Goal: Task Accomplishment & Management: Complete application form

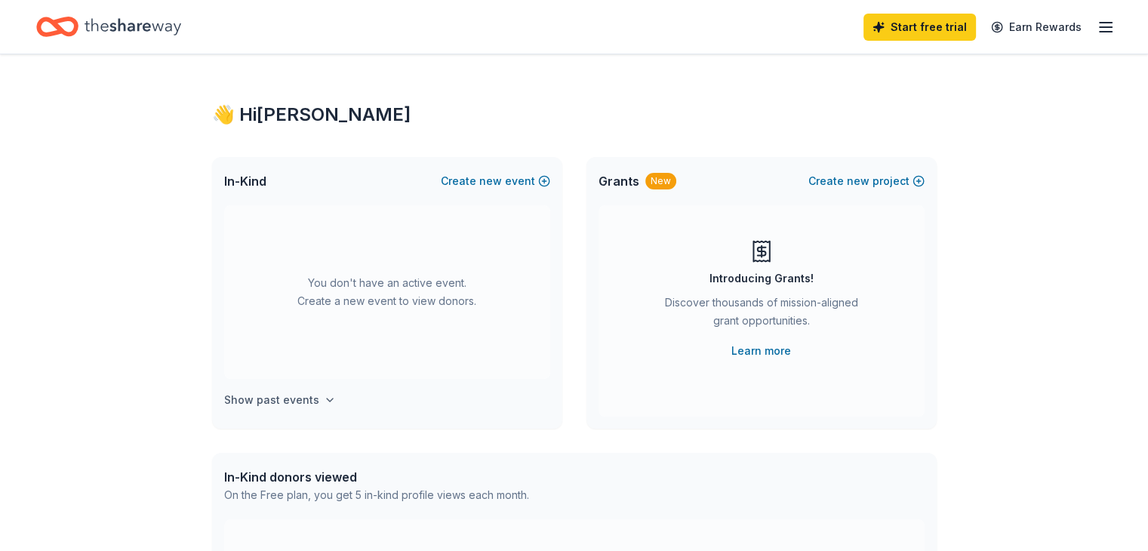
click at [324, 397] on icon "button" at bounding box center [330, 400] width 12 height 12
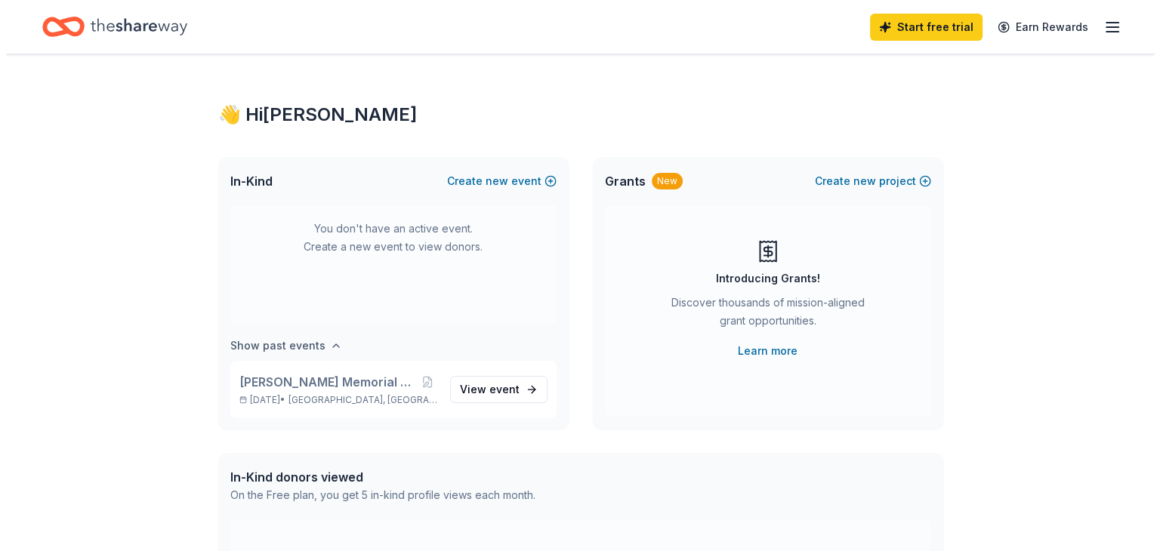
scroll to position [55, 0]
click at [486, 184] on span "new" at bounding box center [490, 181] width 23 height 18
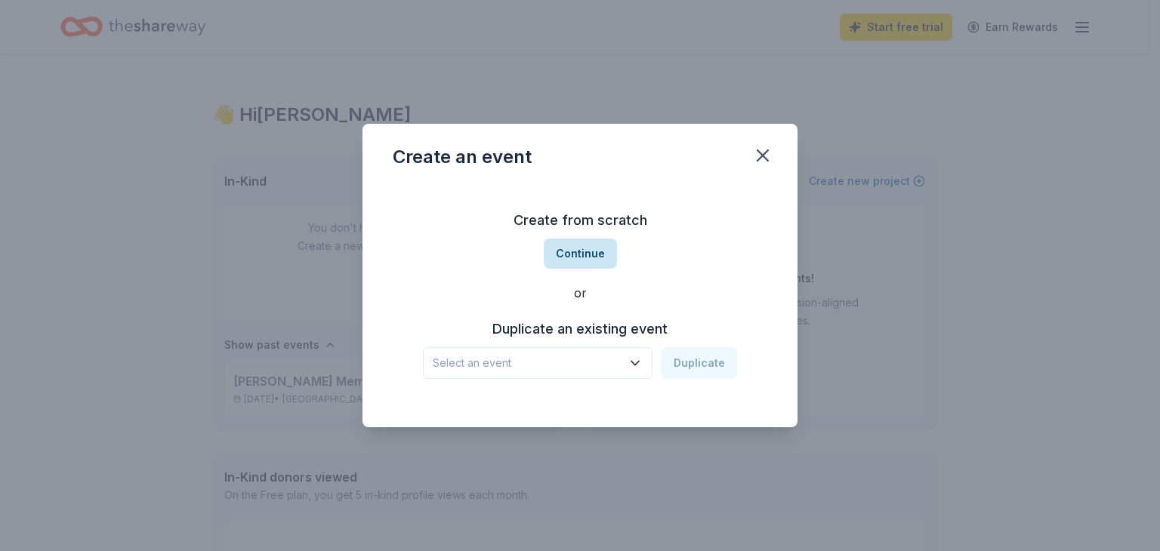
click at [562, 251] on button "Continue" at bounding box center [580, 254] width 73 height 30
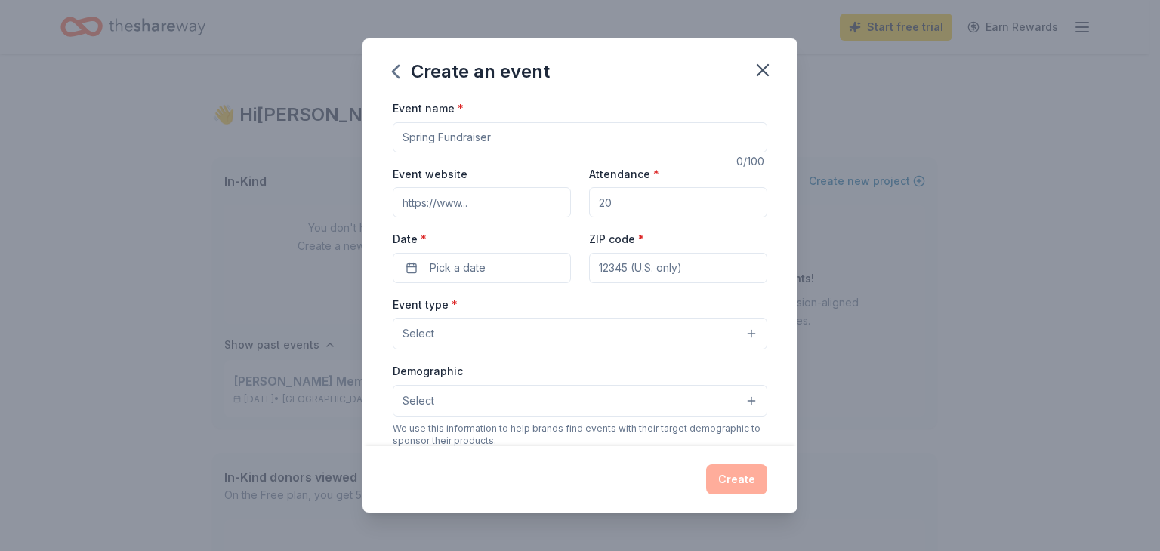
click at [468, 135] on input "Event name *" at bounding box center [580, 137] width 374 height 30
type input "11th Annual [PERSON_NAME] Memorial Golf Tournament"
click at [621, 205] on input "Attendance *" at bounding box center [678, 202] width 178 height 30
type input "120"
click at [454, 280] on button "Pick a date" at bounding box center [482, 268] width 178 height 30
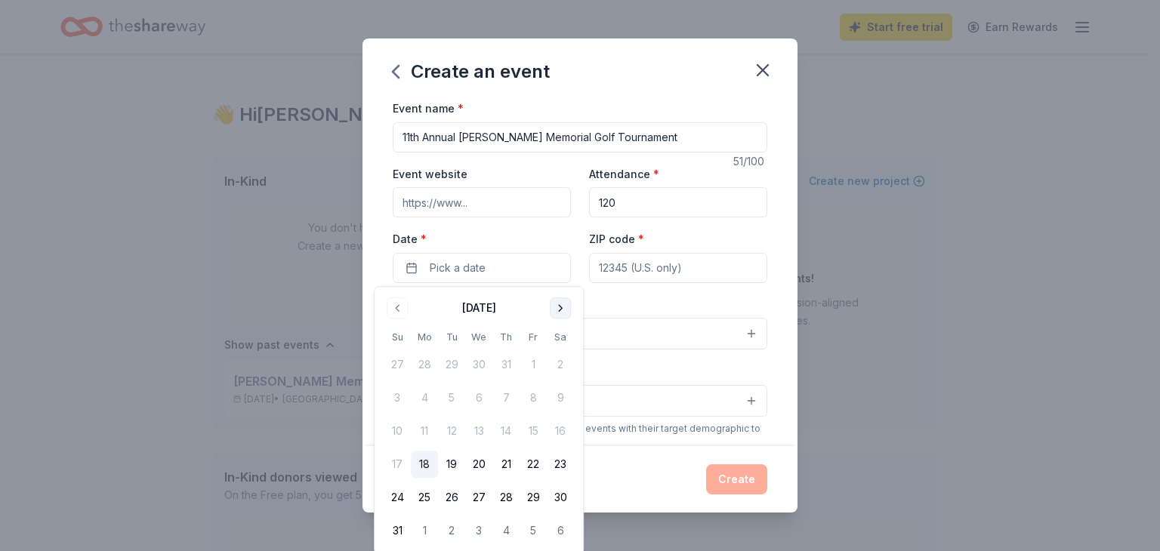
click at [561, 306] on button "Go to next month" at bounding box center [560, 307] width 21 height 21
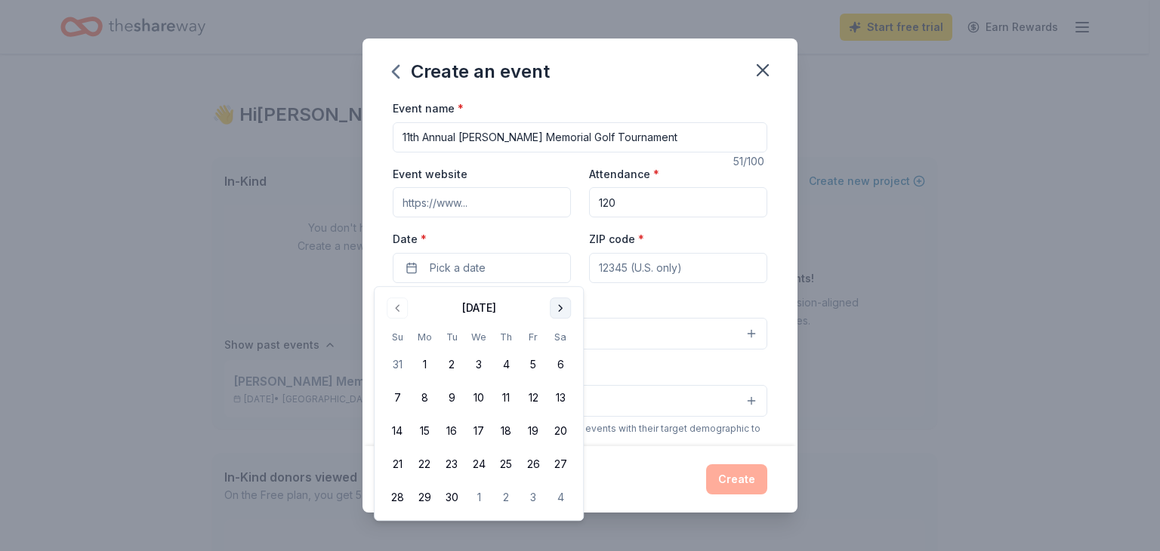
click at [561, 306] on button "Go to next month" at bounding box center [560, 307] width 21 height 21
click at [531, 362] on button "3" at bounding box center [532, 364] width 27 height 27
click at [630, 274] on input "ZIP code *" at bounding box center [678, 268] width 178 height 30
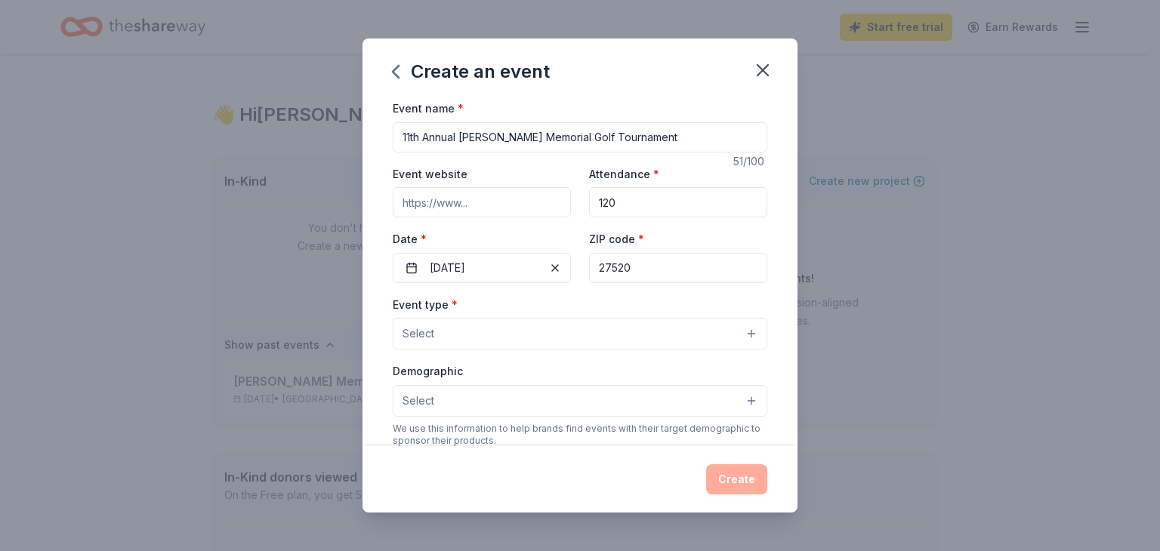
type input "27520"
click at [484, 337] on button "Select" at bounding box center [580, 334] width 374 height 32
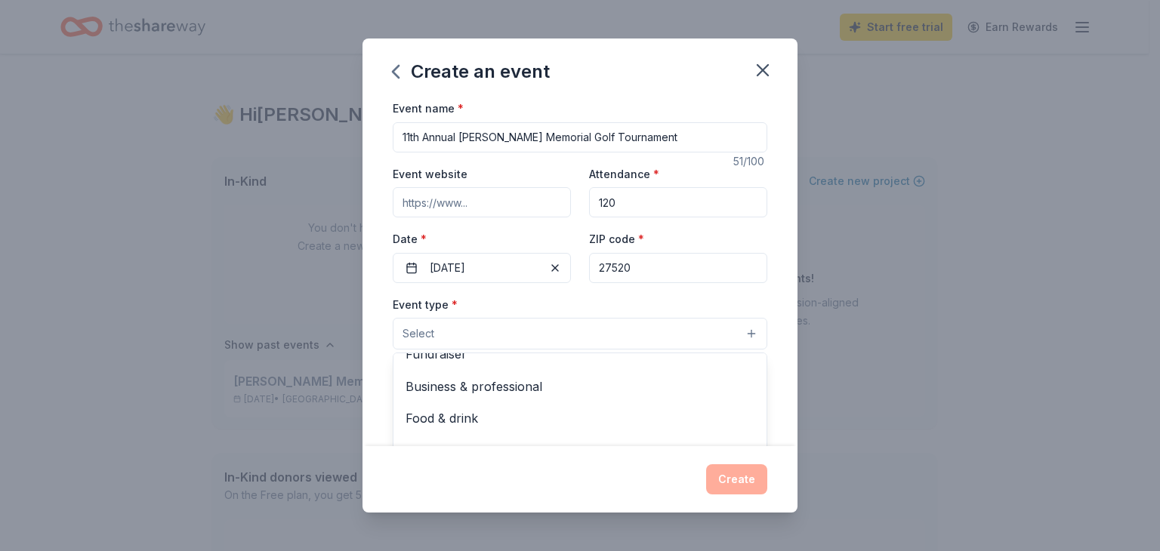
scroll to position [0, 0]
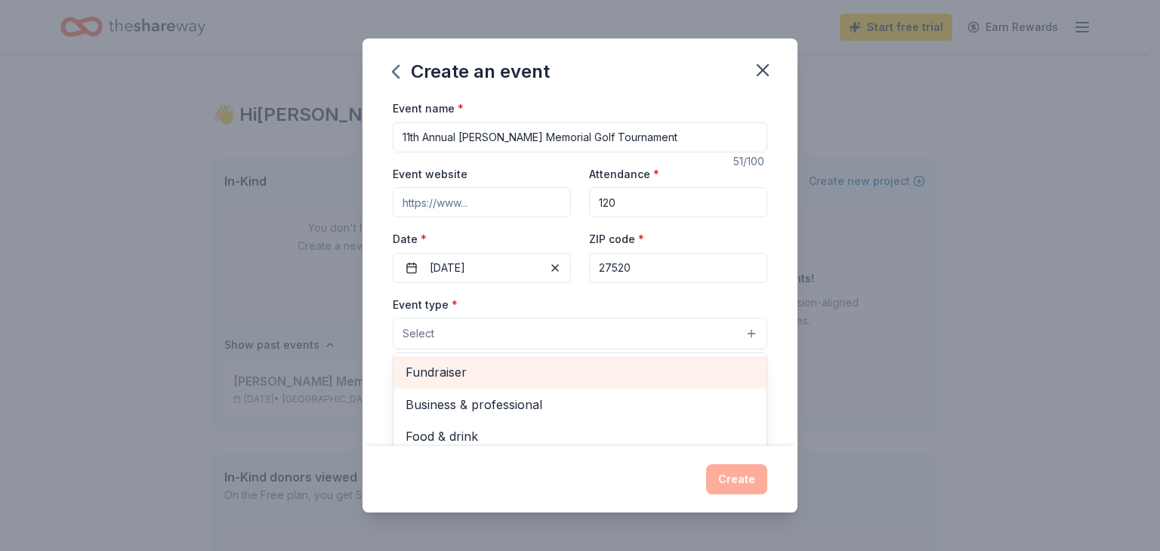
click at [436, 365] on span "Fundraiser" at bounding box center [579, 372] width 349 height 20
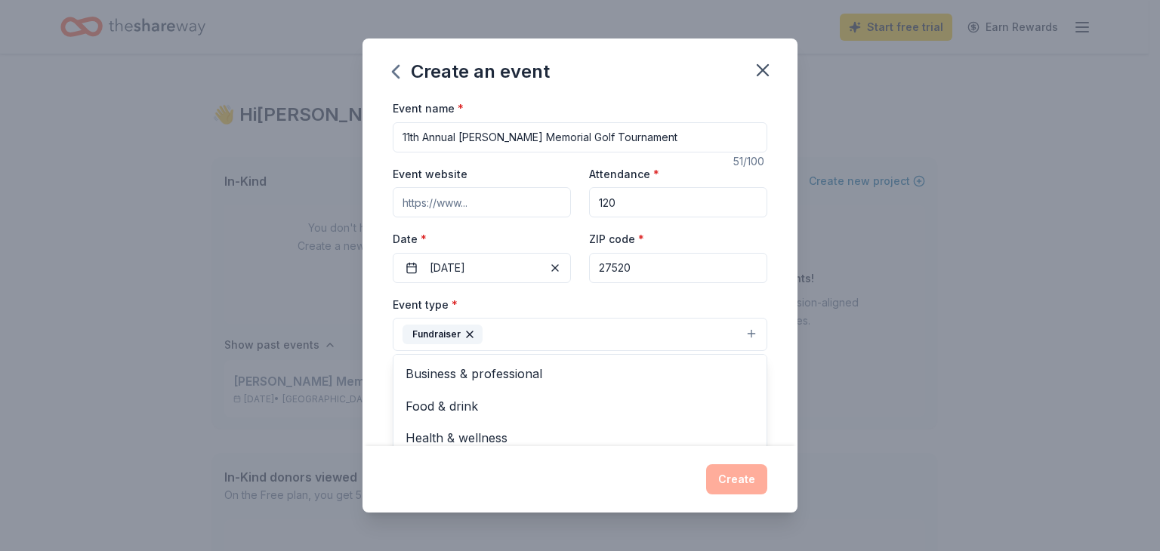
scroll to position [18, 0]
click at [775, 354] on div "Event name * 11th Annual Susan S. Allen Memorial Golf Tournament 51 /100 Event …" at bounding box center [579, 272] width 435 height 347
click at [541, 396] on button "Select" at bounding box center [580, 403] width 374 height 32
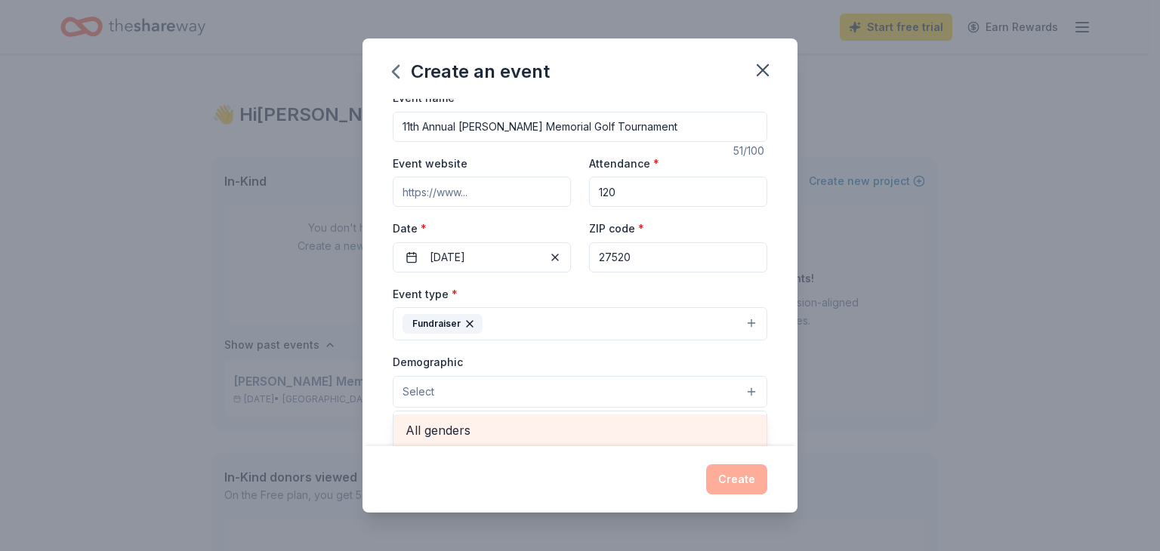
click at [519, 430] on span "All genders" at bounding box center [579, 431] width 349 height 20
click at [494, 433] on span "Mostly men" at bounding box center [579, 431] width 349 height 20
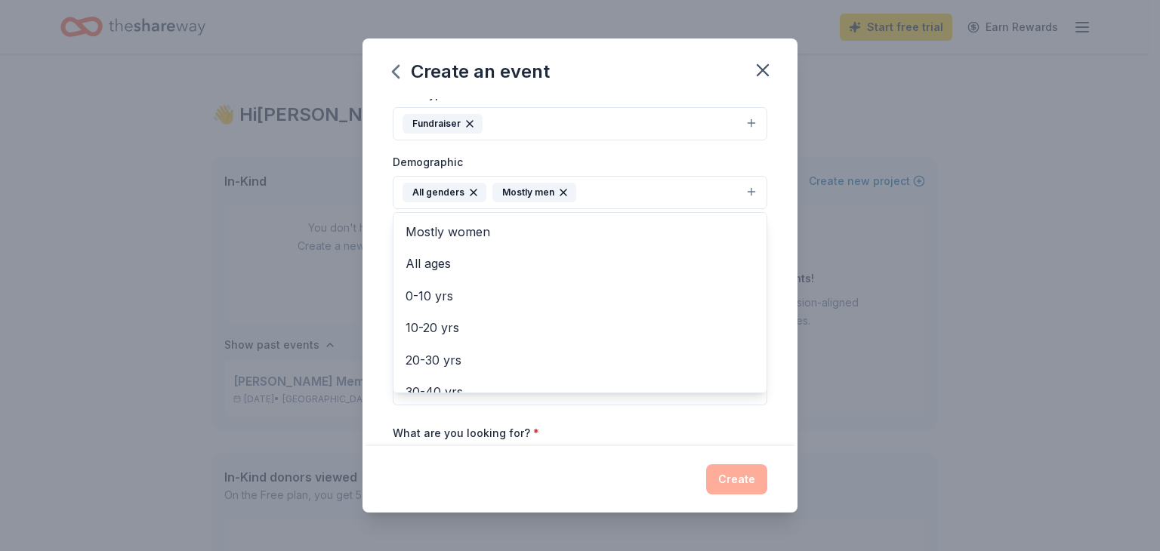
scroll to position [251, 0]
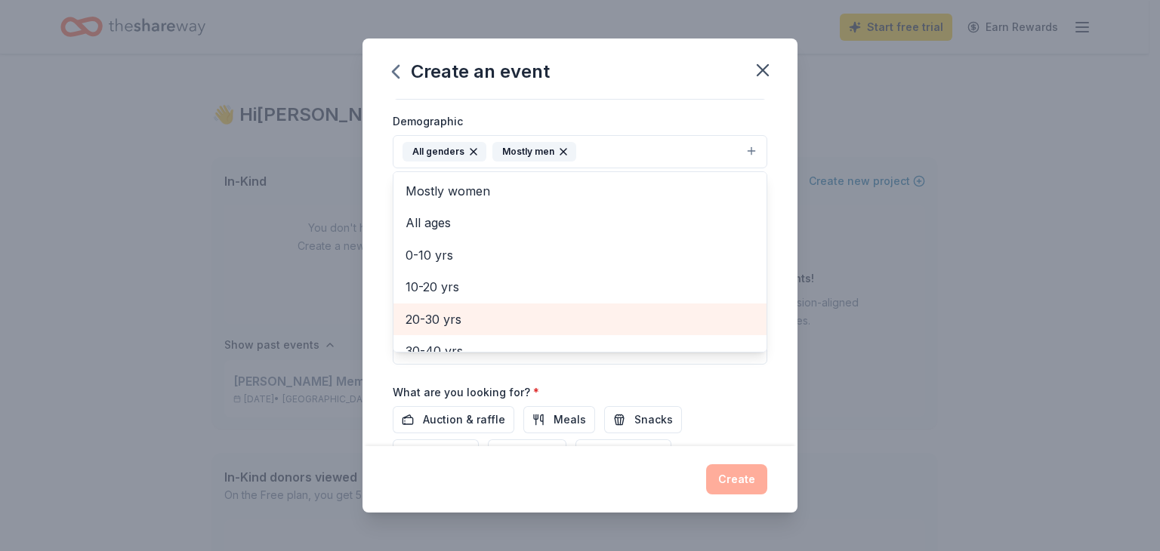
click at [468, 316] on span "20-30 yrs" at bounding box center [579, 320] width 349 height 20
click at [448, 316] on span "30-40 yrs" at bounding box center [579, 320] width 349 height 20
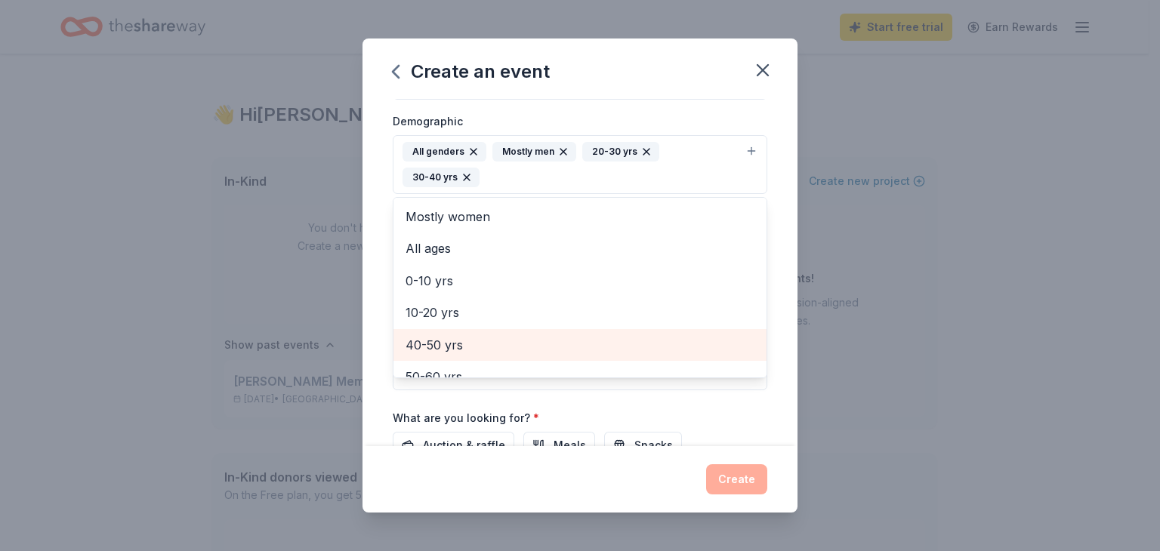
click at [448, 344] on span "40-50 yrs" at bounding box center [579, 345] width 349 height 20
click at [444, 337] on span "50-60 yrs" at bounding box center [579, 345] width 349 height 20
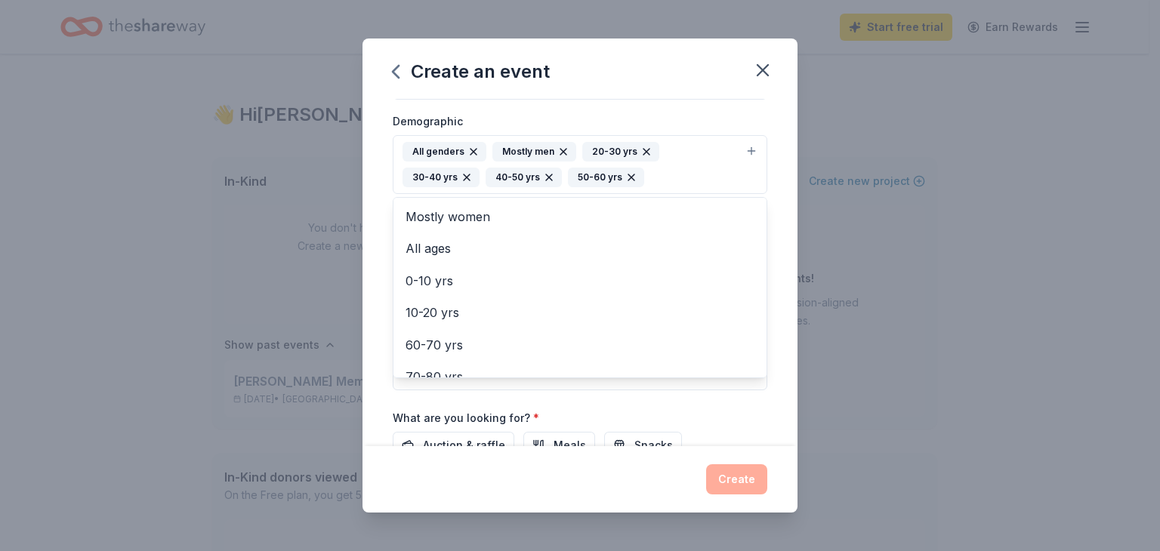
click at [444, 437] on div "Event name * 11th Annual Susan S. Allen Memorial Golf Tournament 51 /100 Event …" at bounding box center [580, 210] width 374 height 726
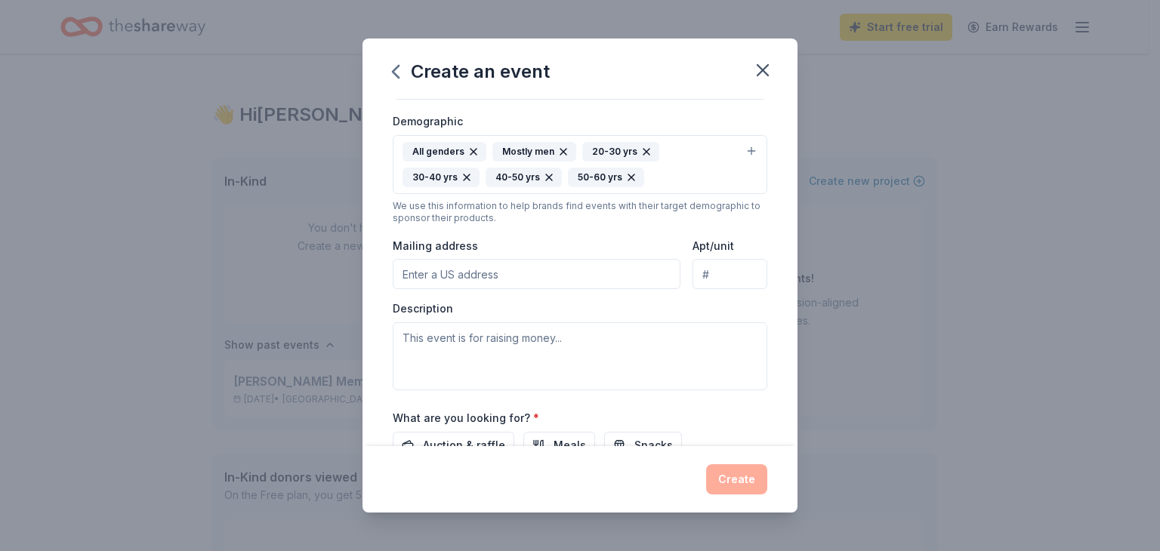
click at [466, 272] on input "Mailing address" at bounding box center [537, 274] width 288 height 30
type input "4721 Black Mountain Path, Raleigh, NC, 27612"
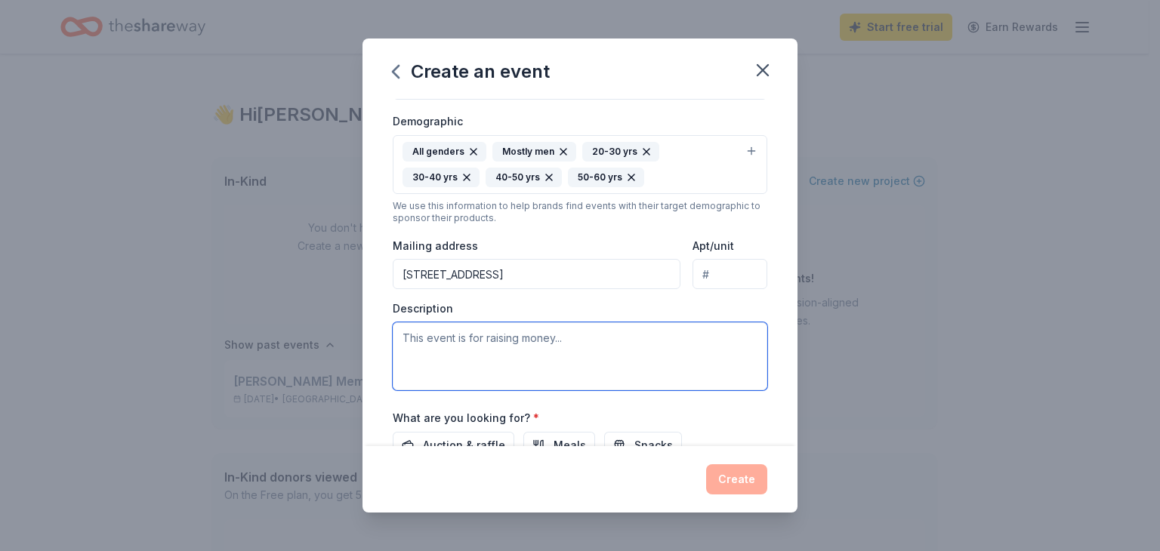
click at [476, 334] on textarea at bounding box center [580, 356] width 374 height 68
type textarea "t"
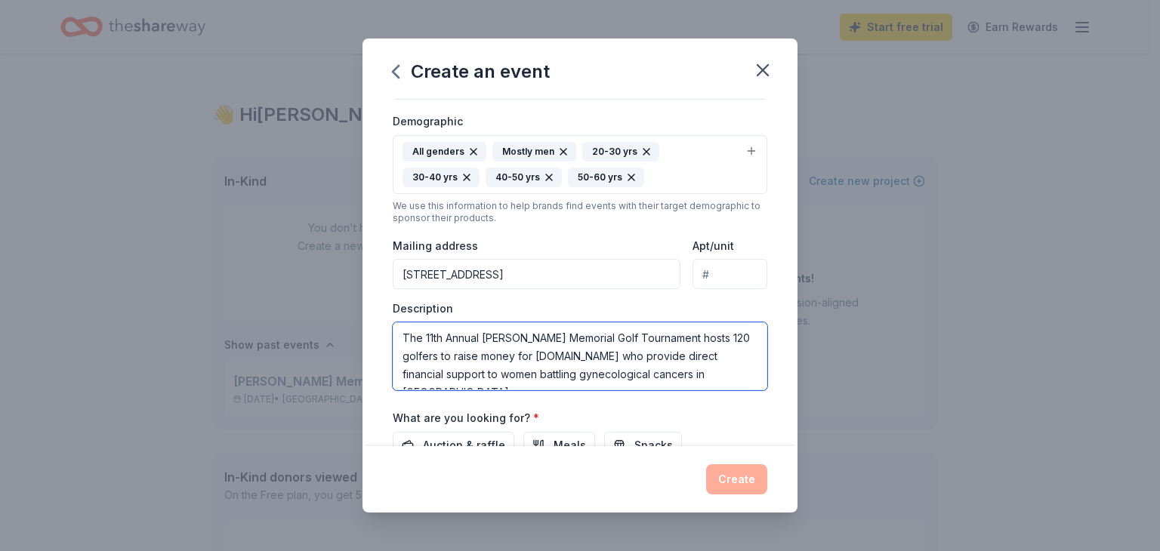
type textarea "The 11th Annual [PERSON_NAME] Memorial Golf Tournament hosts 120 golfers to rai…"
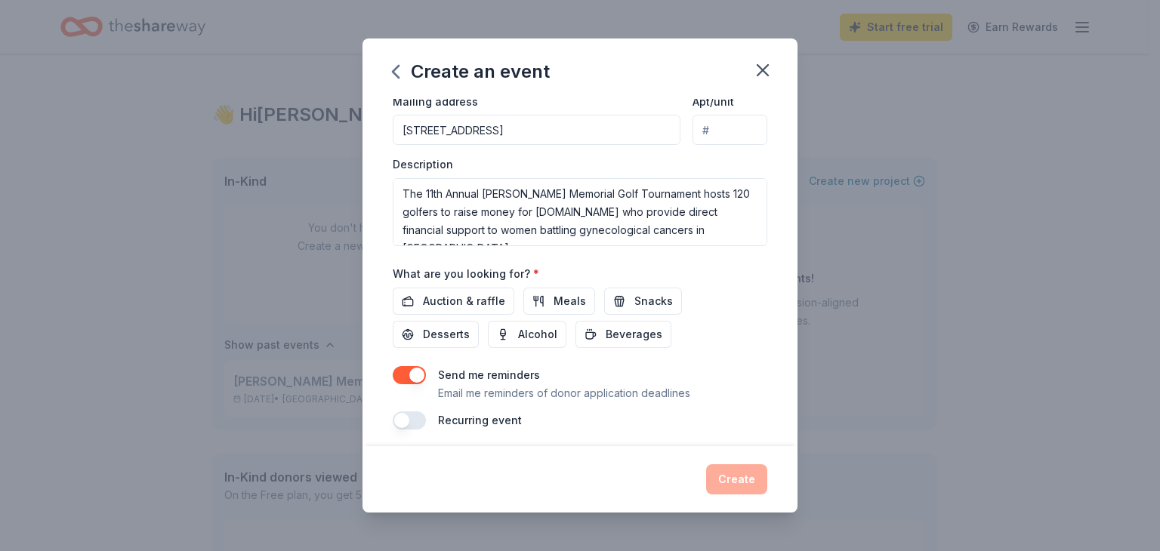
scroll to position [402, 0]
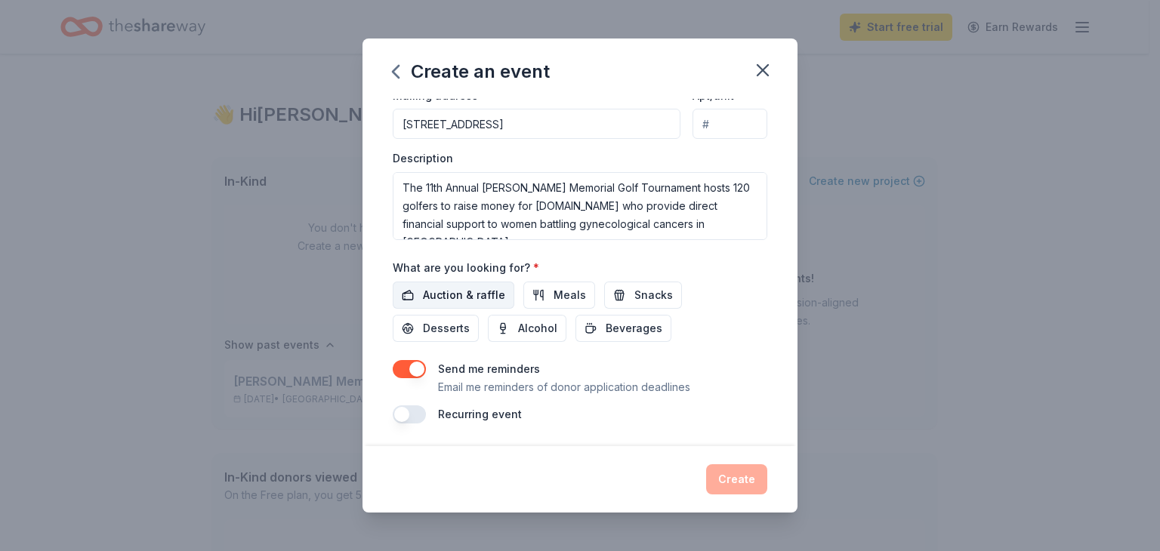
click at [440, 300] on span "Auction & raffle" at bounding box center [464, 295] width 82 height 18
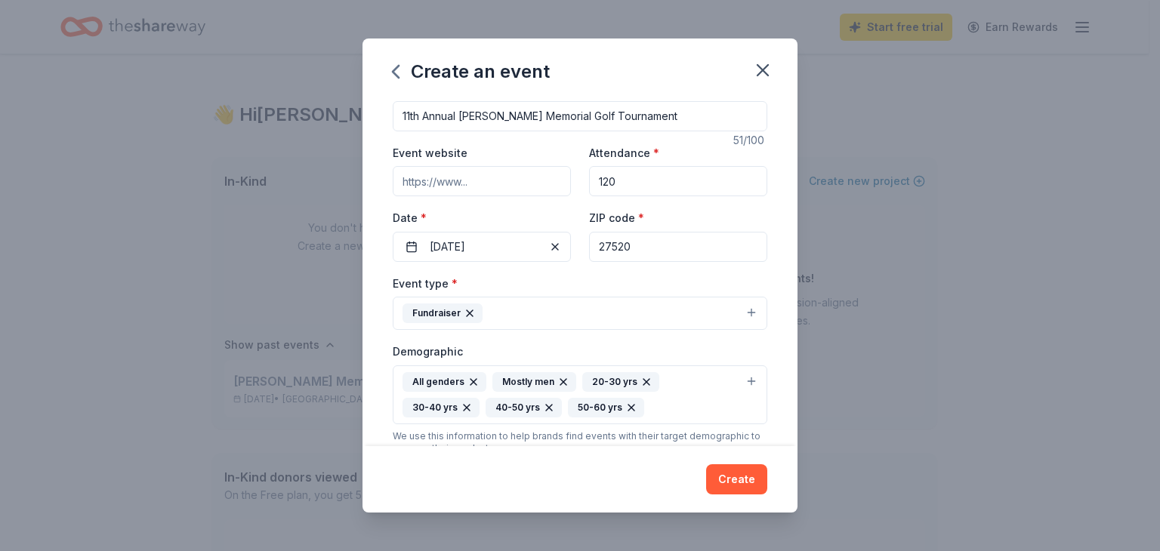
scroll to position [0, 0]
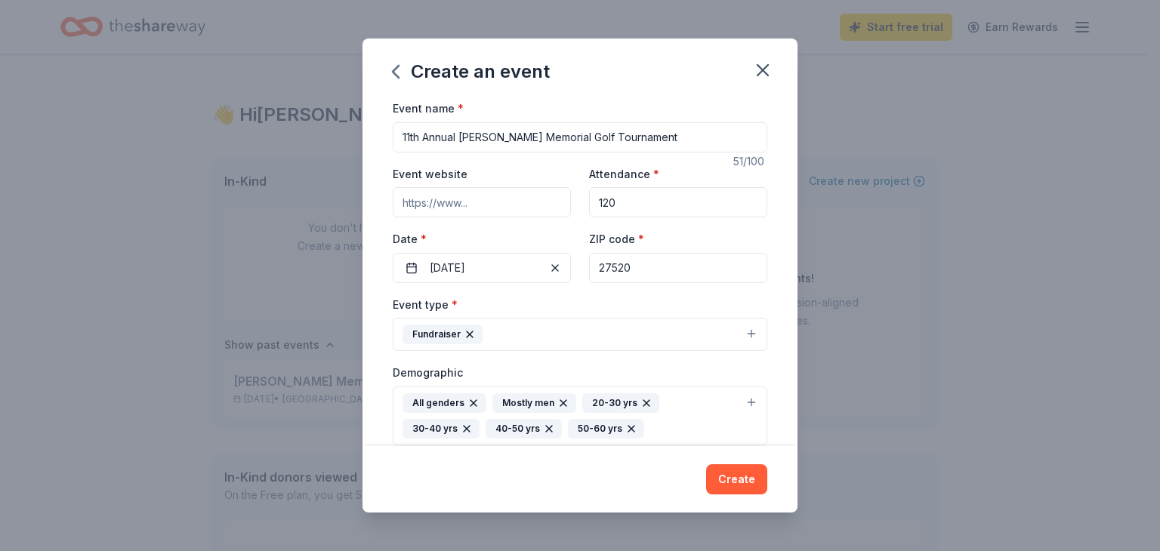
click at [435, 206] on input "Event website" at bounding box center [482, 202] width 178 height 30
paste input "https://app.charityauctionstoday.com/t/11th-susan-allen-golf-tournament-ac93af8…"
click at [441, 205] on input "https://app.charityauctionstoday.com/t/11th-susan-allen-golf-tournament-ac93af8…" at bounding box center [482, 202] width 178 height 30
type input "https://app.charityauctionstoday.com/t/11th-susan-allen-golf-tournament-ac93af8…"
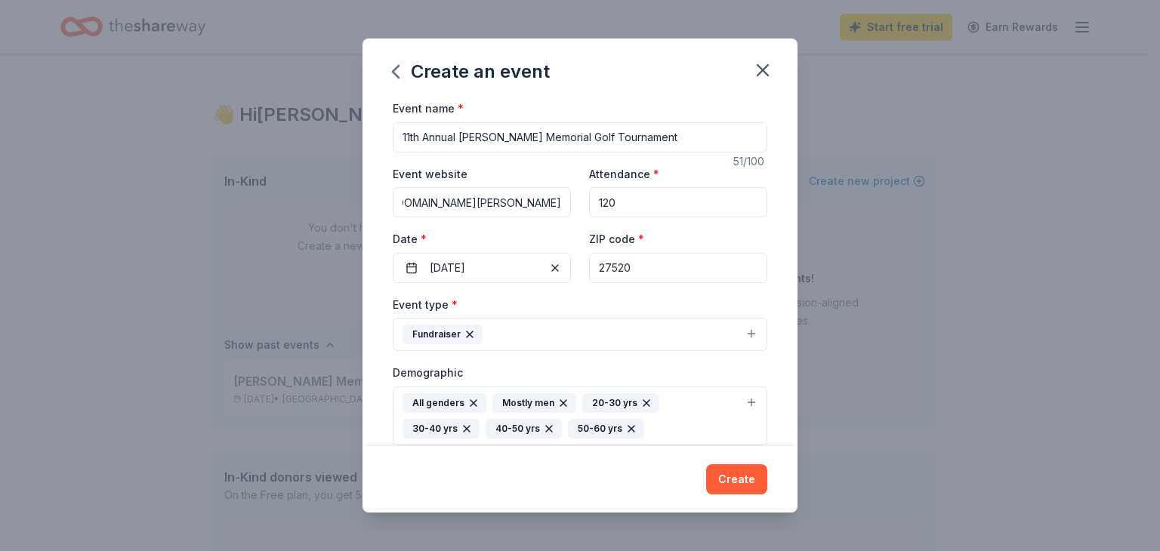
scroll to position [0, 0]
click at [689, 337] on button "Fundraiser" at bounding box center [580, 334] width 374 height 33
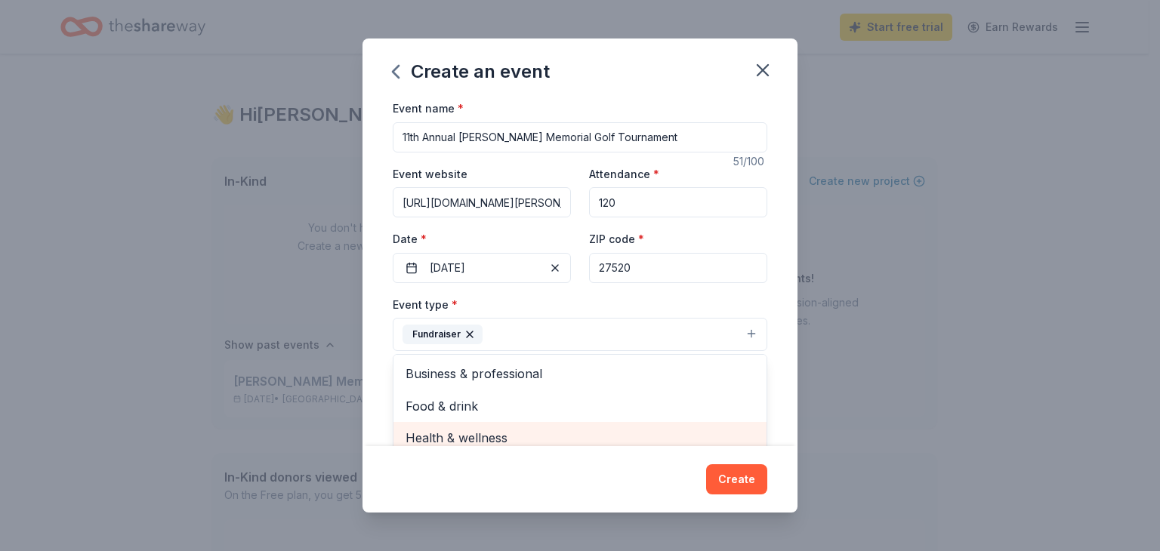
scroll to position [8, 0]
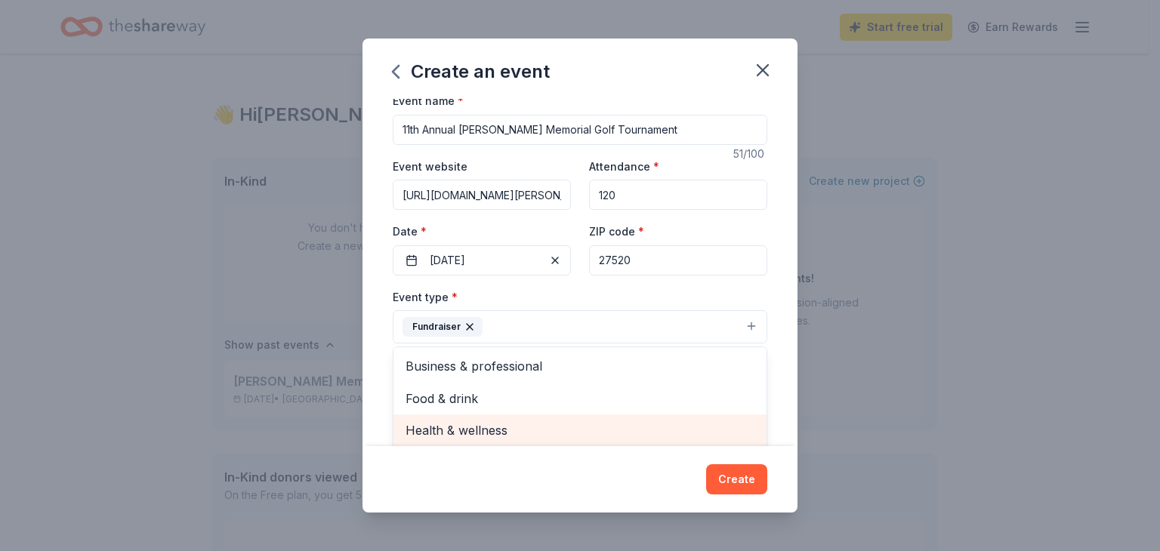
click at [522, 439] on span "Health & wellness" at bounding box center [579, 431] width 349 height 20
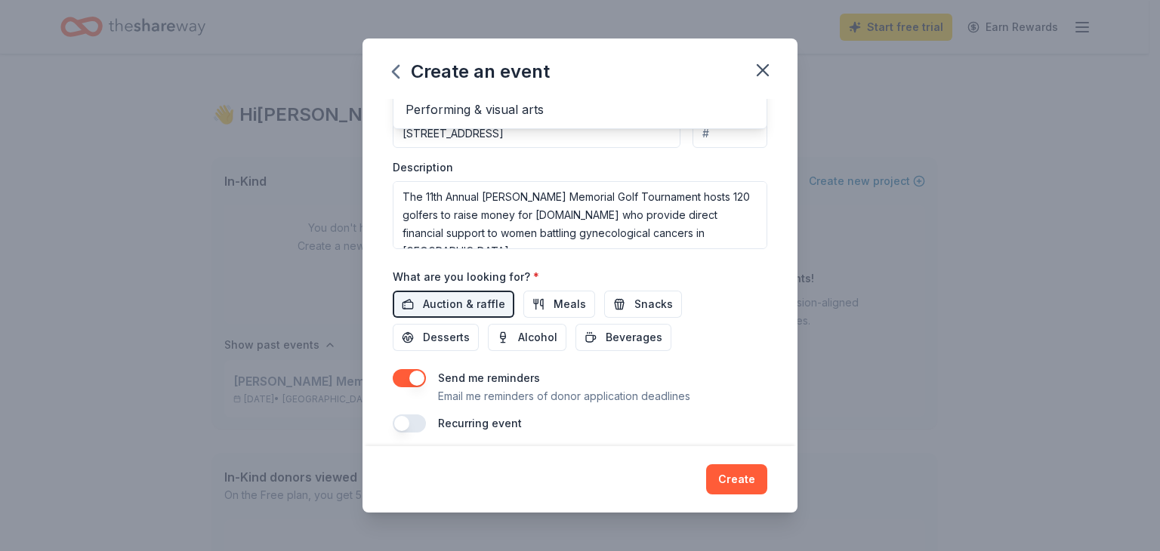
scroll to position [402, 0]
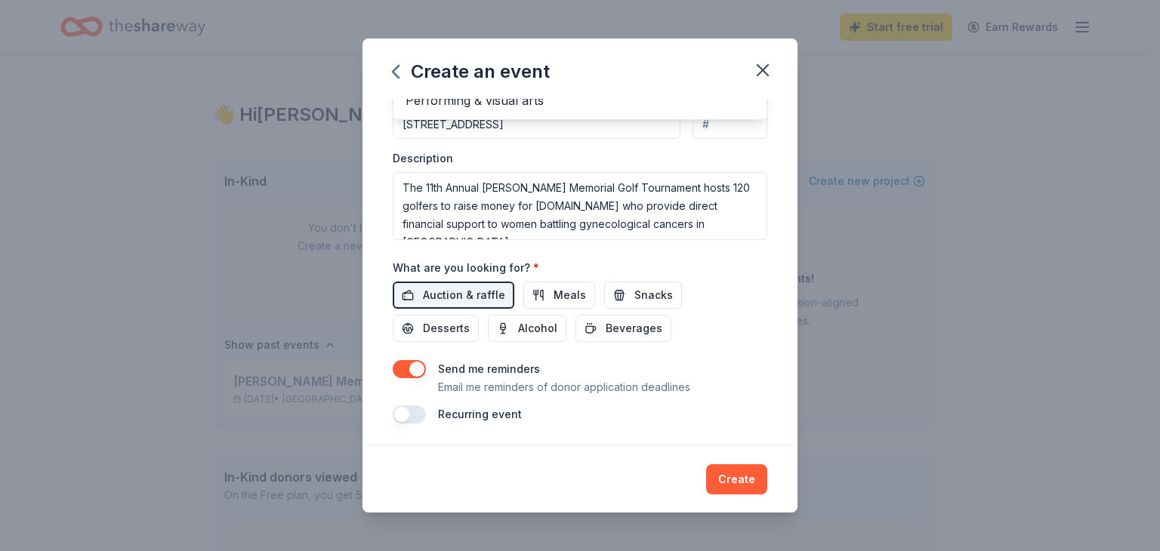
click at [750, 481] on div "Create an event Event name * 11th Annual Susan S. Allen Memorial Golf Tournamen…" at bounding box center [579, 276] width 435 height 474
click at [732, 478] on button "Create" at bounding box center [736, 479] width 61 height 30
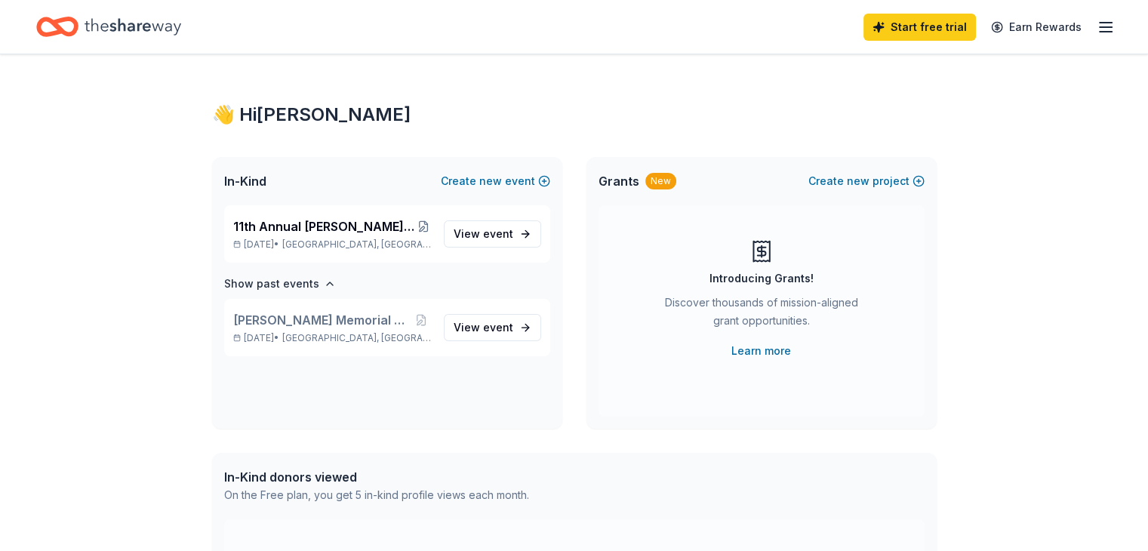
scroll to position [0, 0]
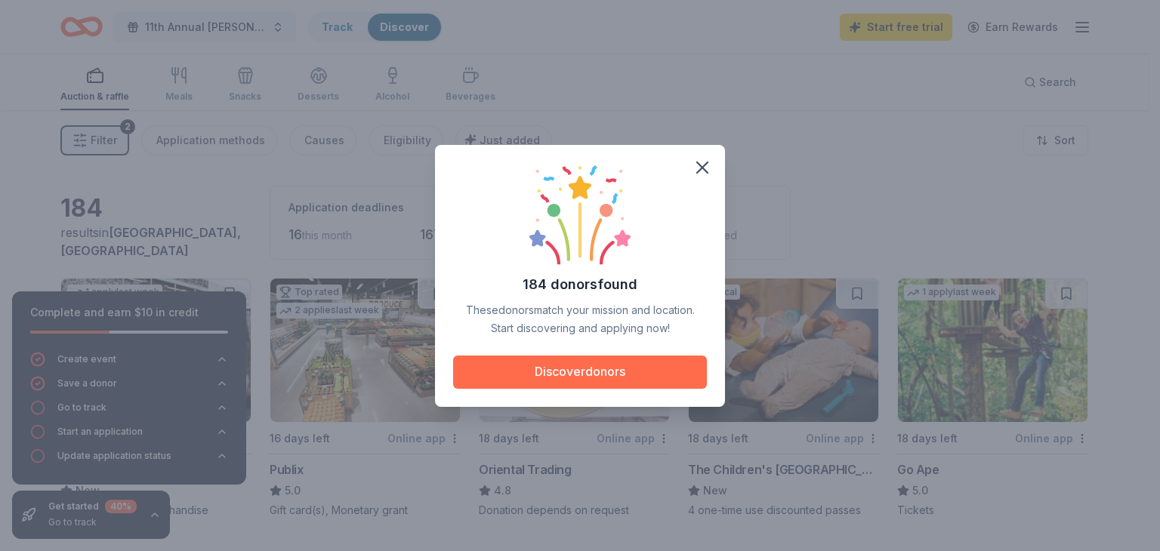
click at [665, 365] on button "Discover donors" at bounding box center [580, 372] width 254 height 33
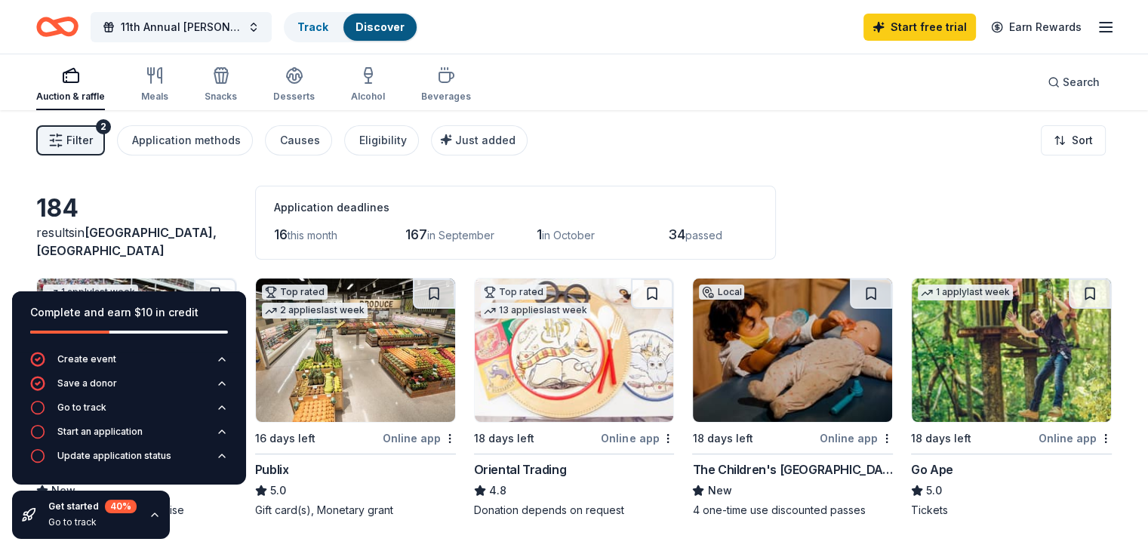
click at [392, 360] on img at bounding box center [355, 350] width 199 height 143
click at [434, 282] on button at bounding box center [434, 294] width 42 height 30
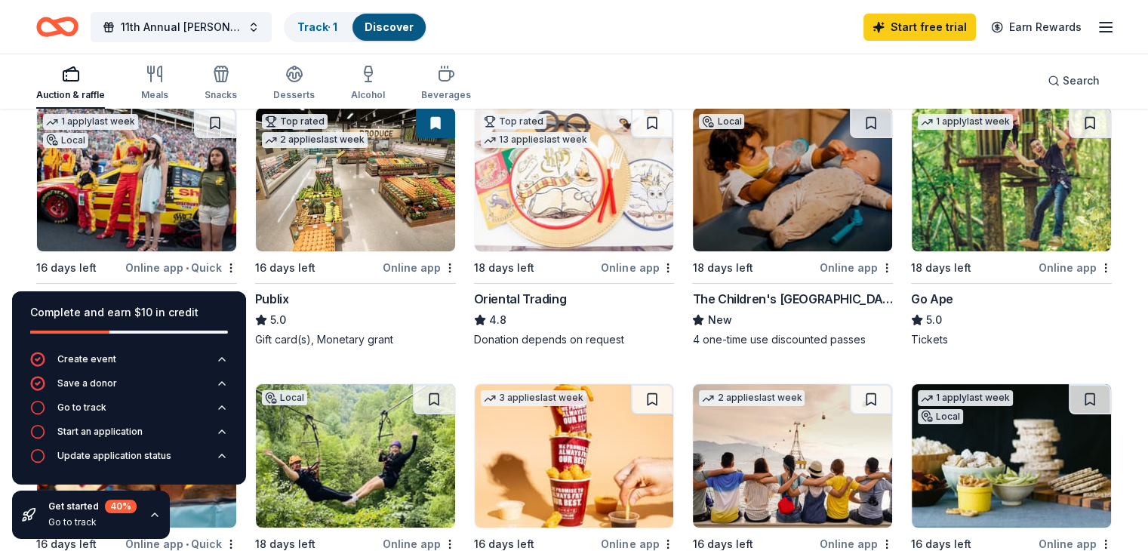
scroll to position [202, 0]
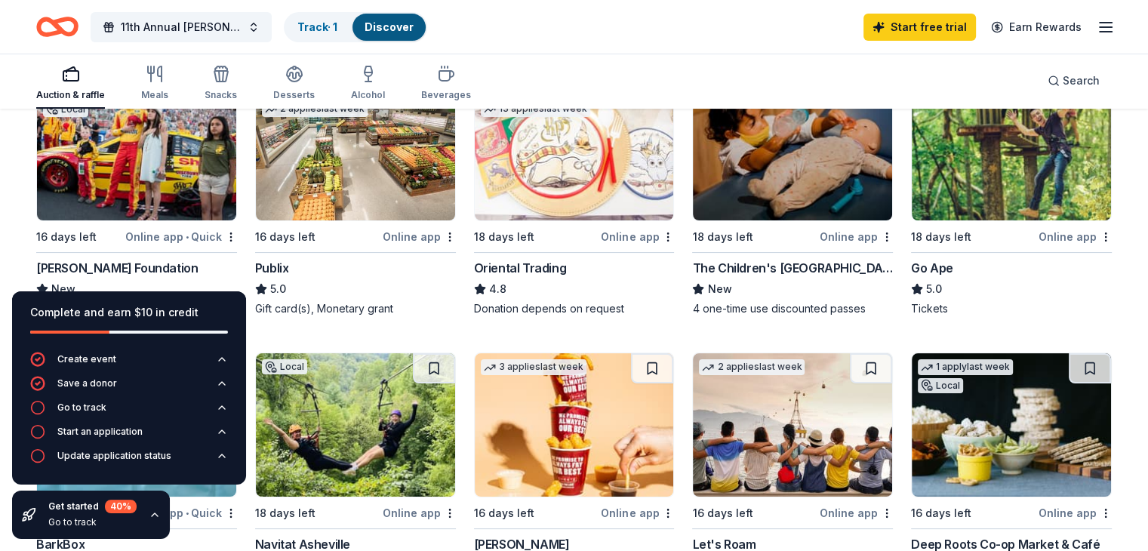
click at [1024, 208] on img at bounding box center [1011, 148] width 199 height 143
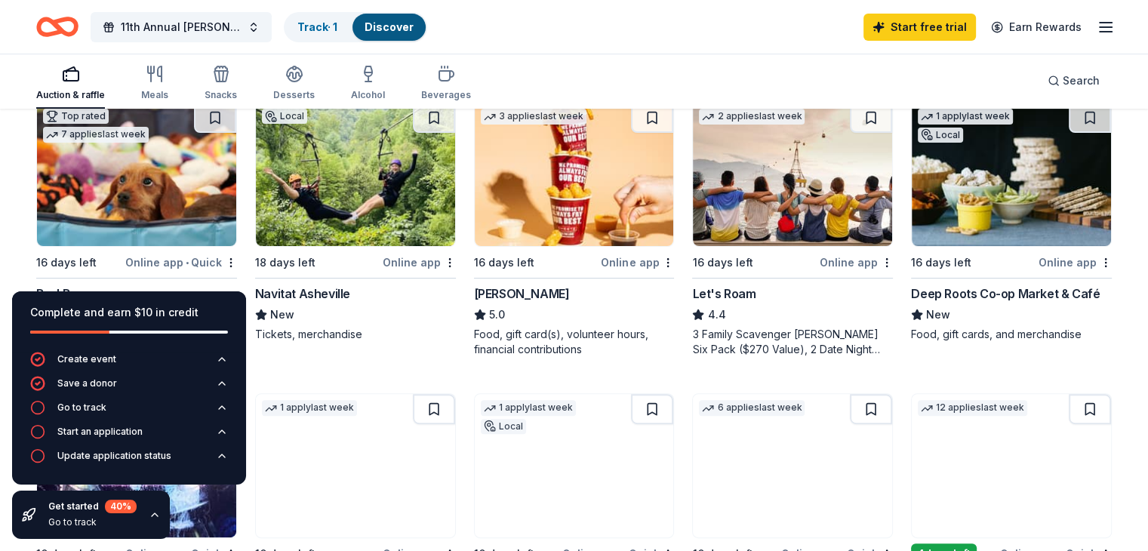
scroll to position [457, 0]
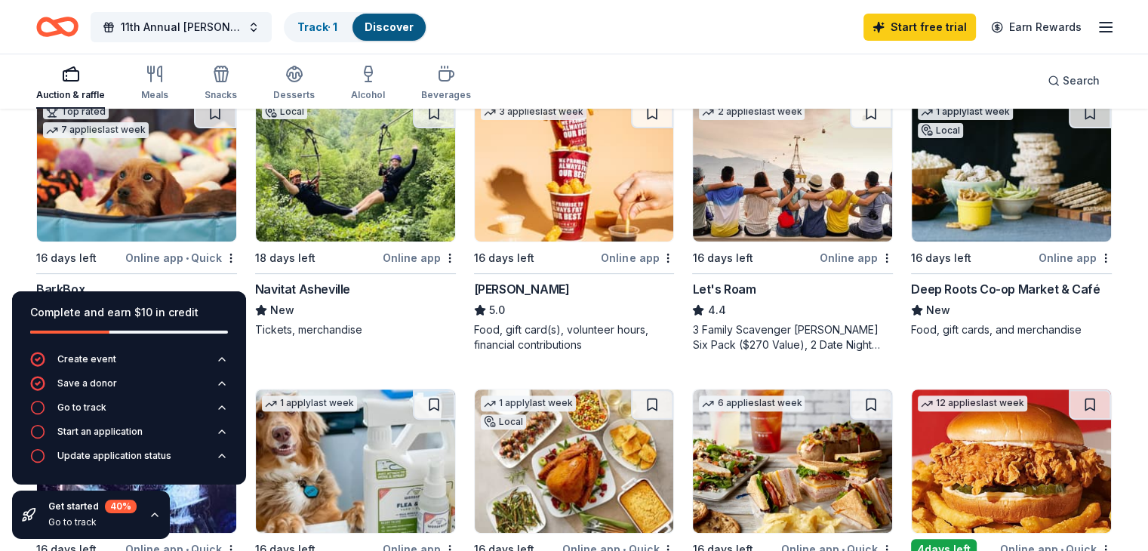
click at [391, 194] on img at bounding box center [355, 169] width 199 height 143
click at [544, 205] on img at bounding box center [574, 169] width 199 height 143
click at [648, 109] on button at bounding box center [652, 113] width 42 height 30
click at [782, 200] on img at bounding box center [792, 169] width 199 height 143
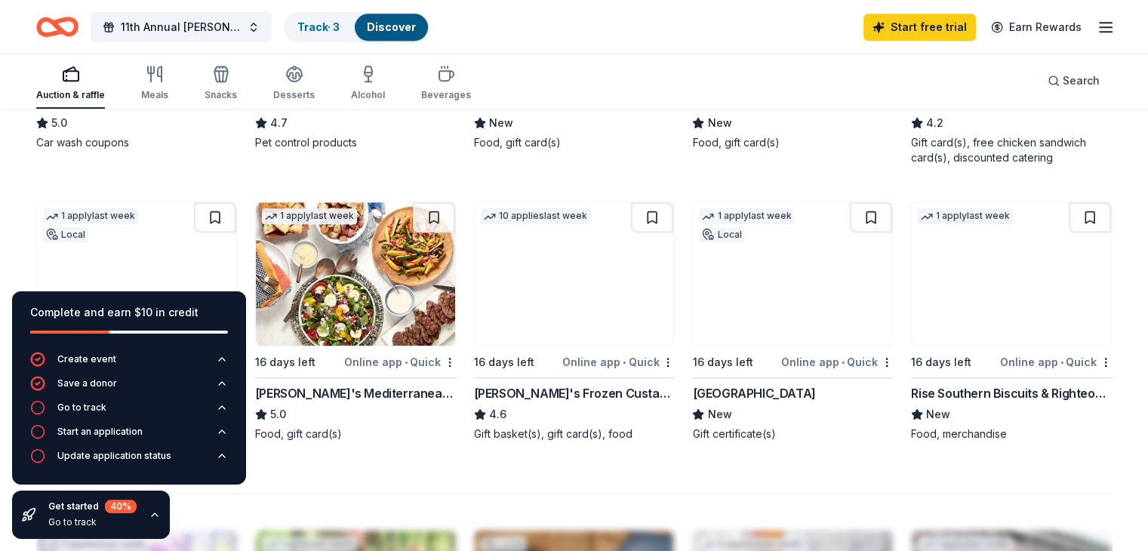
scroll to position [937, 0]
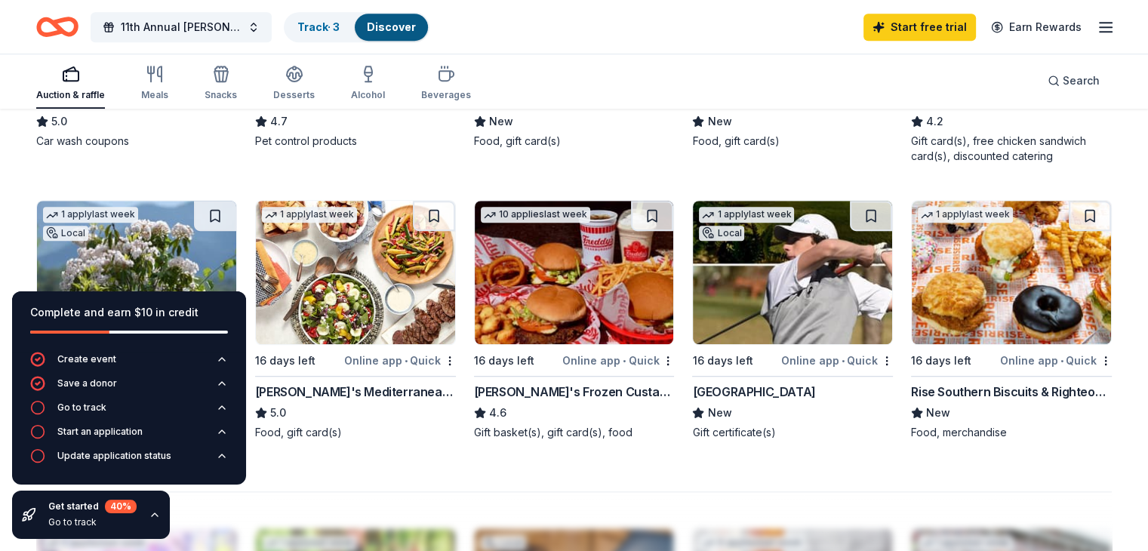
click at [775, 297] on img at bounding box center [792, 272] width 199 height 143
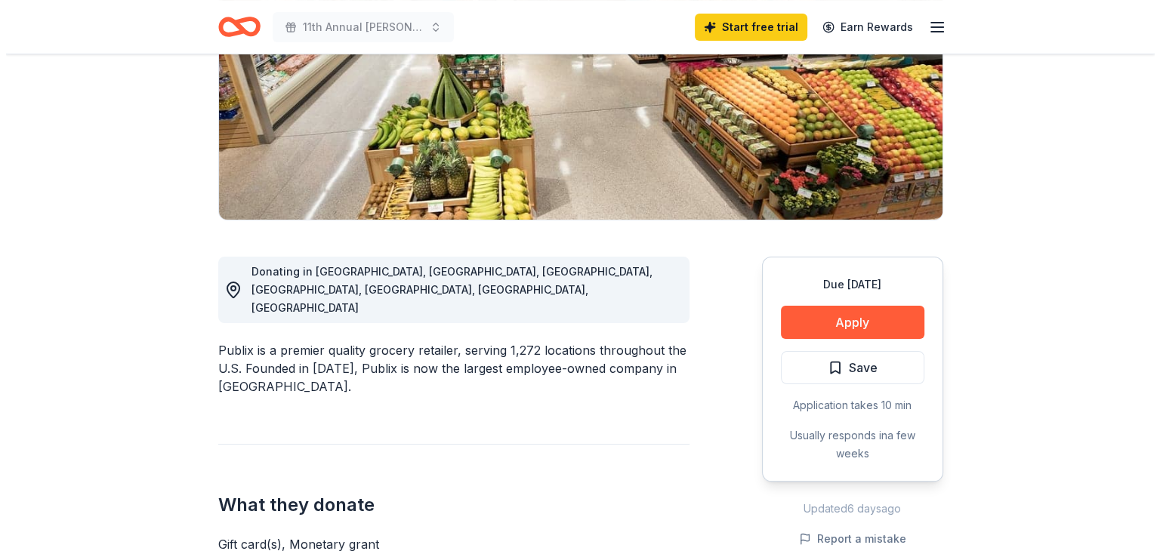
scroll to position [315, 0]
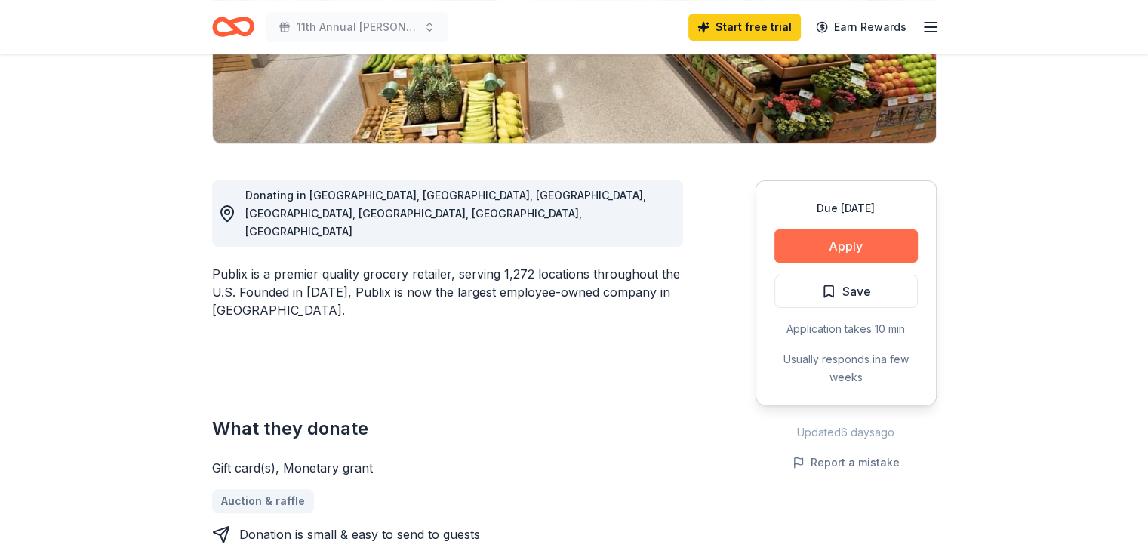
click at [828, 256] on button "Apply" at bounding box center [846, 246] width 143 height 33
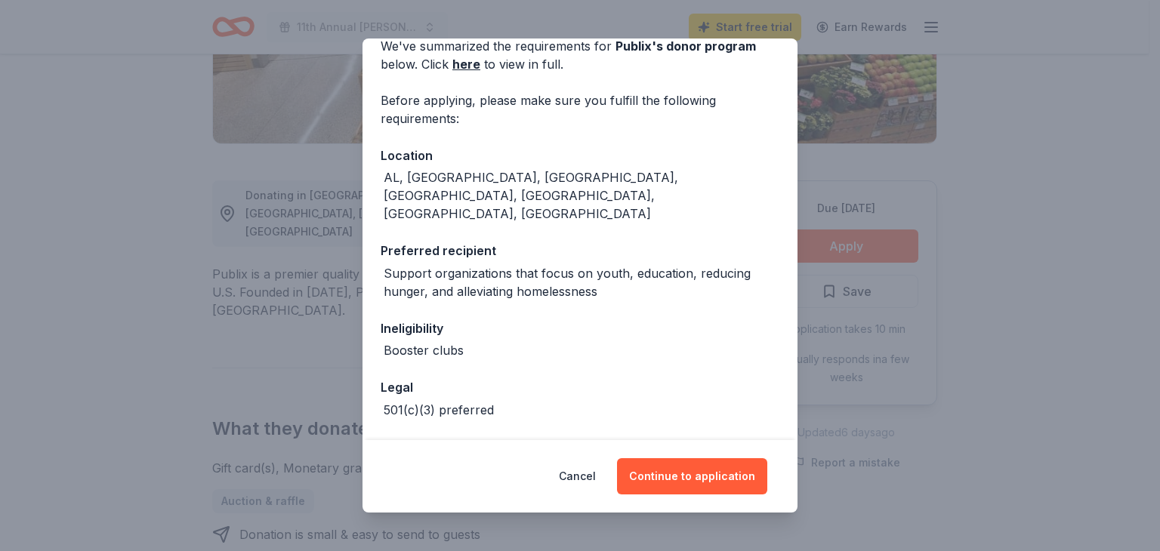
scroll to position [97, 0]
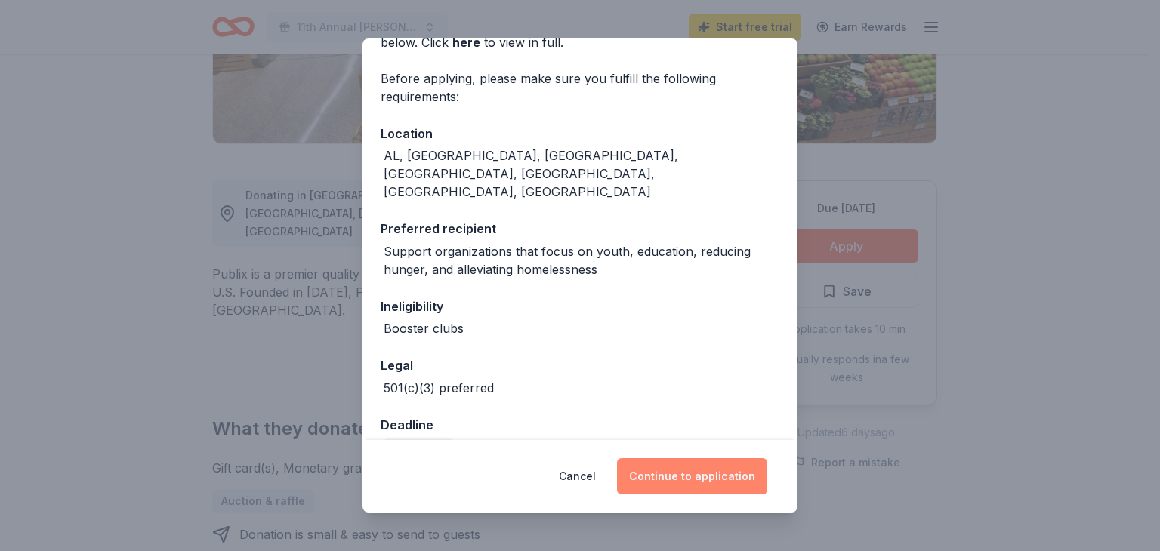
click at [692, 473] on button "Continue to application" at bounding box center [692, 476] width 150 height 36
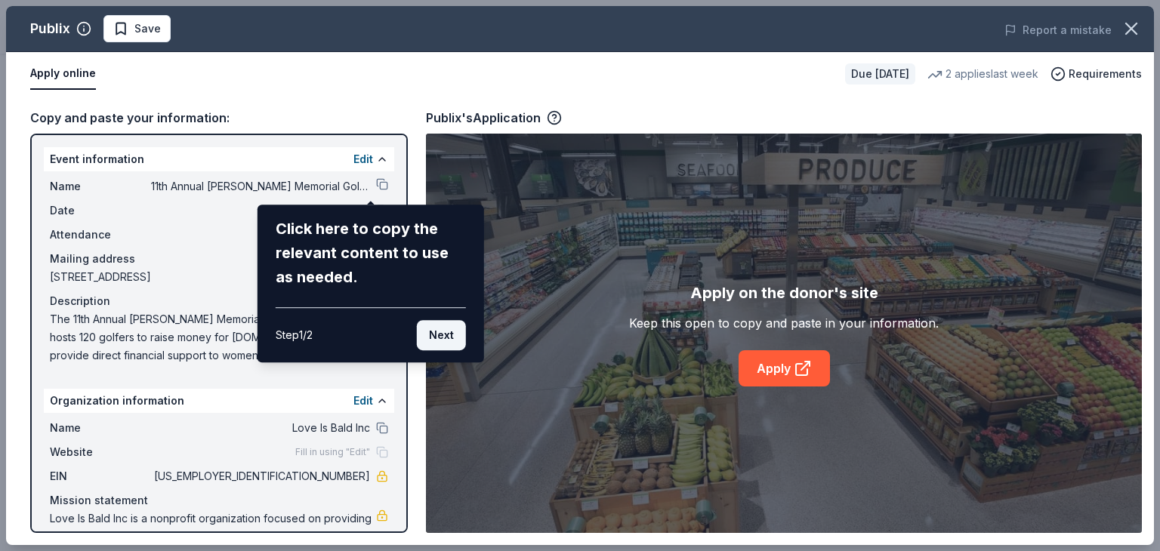
click at [458, 329] on button "Next" at bounding box center [441, 335] width 49 height 30
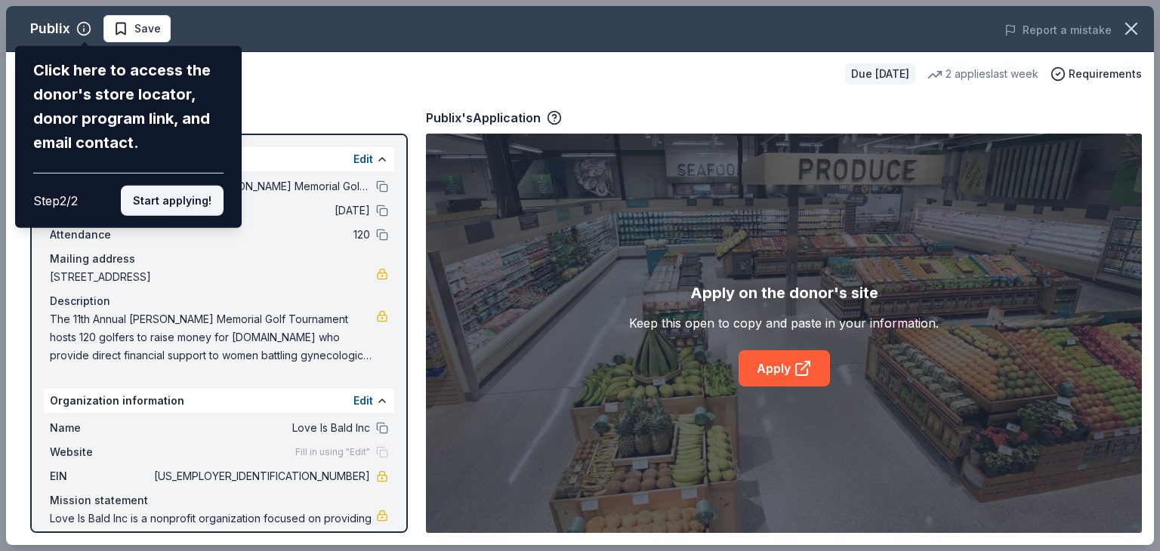
click at [183, 197] on button "Start applying!" at bounding box center [172, 201] width 103 height 30
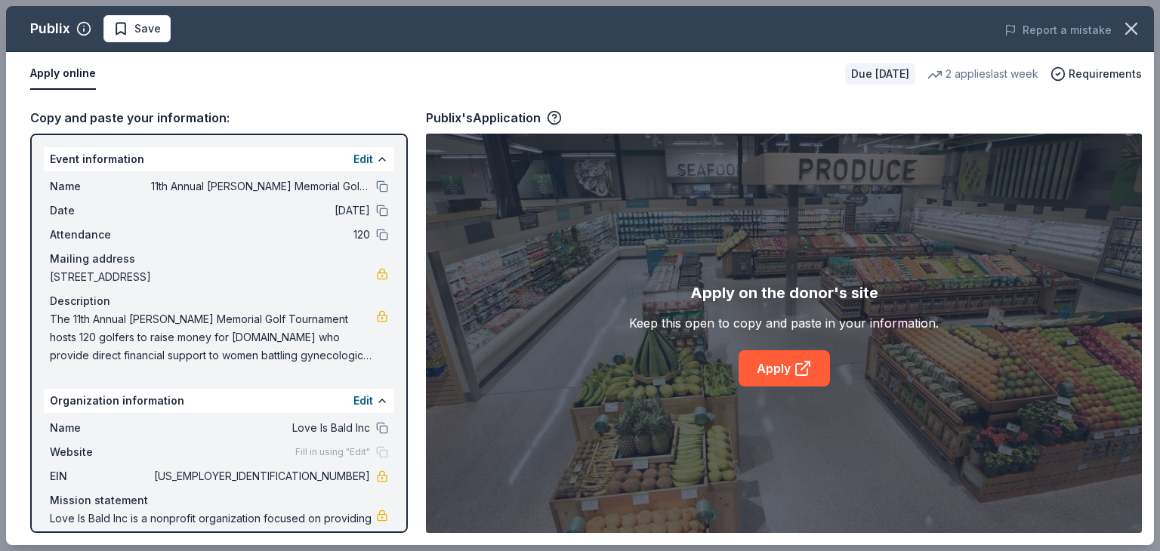
drag, startPoint x: 406, startPoint y: 197, endPoint x: 405, endPoint y: 246, distance: 49.1
click at [405, 246] on div "Event information Edit Name 11th Annual Susan S. Allen Memorial Golf Tournament…" at bounding box center [218, 333] width 377 height 399
click at [295, 456] on span "Fill in using "Edit"" at bounding box center [332, 452] width 75 height 12
click at [303, 451] on span "Fill in using "Edit"" at bounding box center [332, 452] width 75 height 12
click at [353, 162] on button "Edit" at bounding box center [363, 159] width 20 height 18
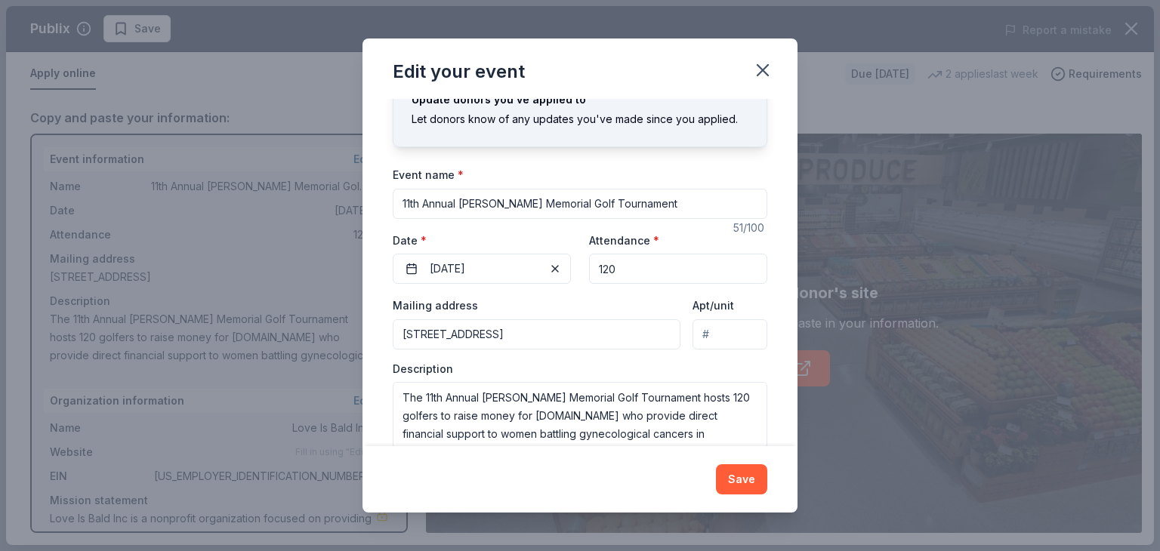
scroll to position [82, 0]
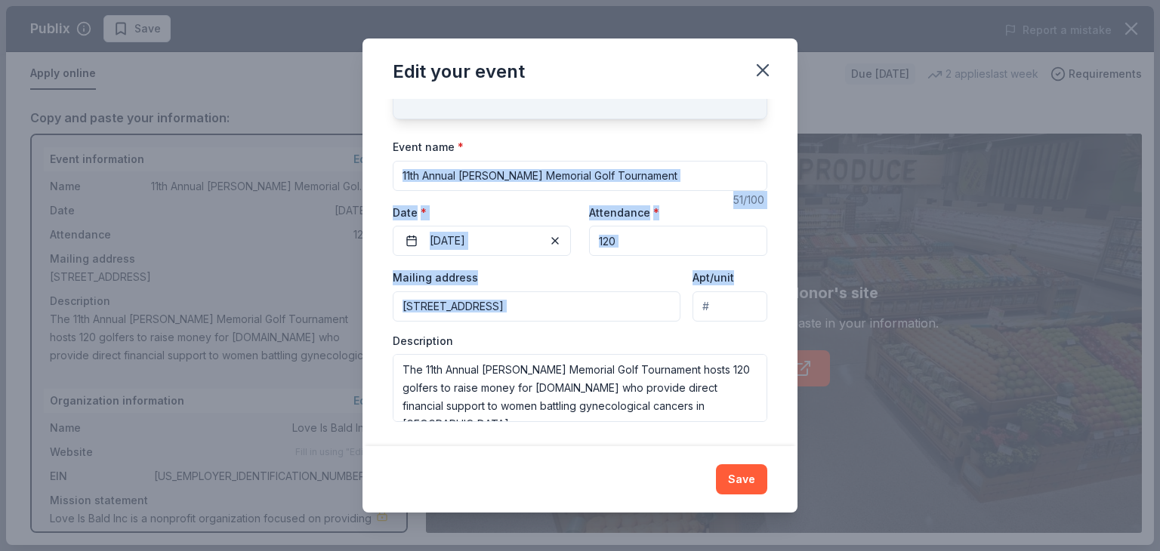
drag, startPoint x: 801, startPoint y: 275, endPoint x: 808, endPoint y: 159, distance: 115.7
click at [808, 159] on div "Edit your event Changes made here will update the Event too. Update donors you'…" at bounding box center [580, 275] width 1160 height 551
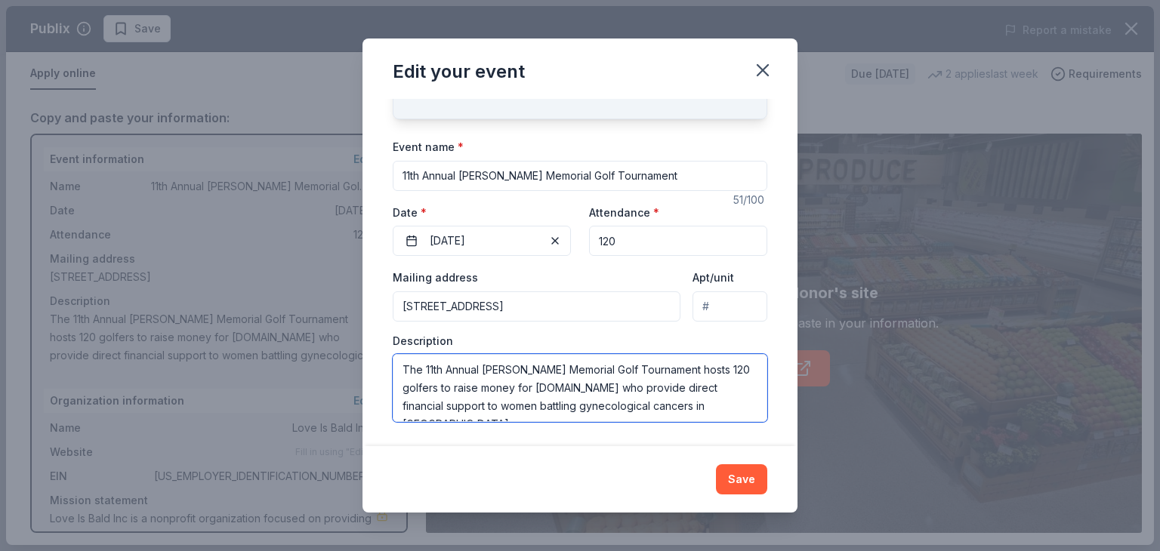
click at [729, 399] on textarea "The 11th Annual [PERSON_NAME] Memorial Golf Tournament hosts 120 golfers to rai…" at bounding box center [580, 388] width 374 height 68
click at [758, 485] on button "Save" at bounding box center [741, 479] width 51 height 30
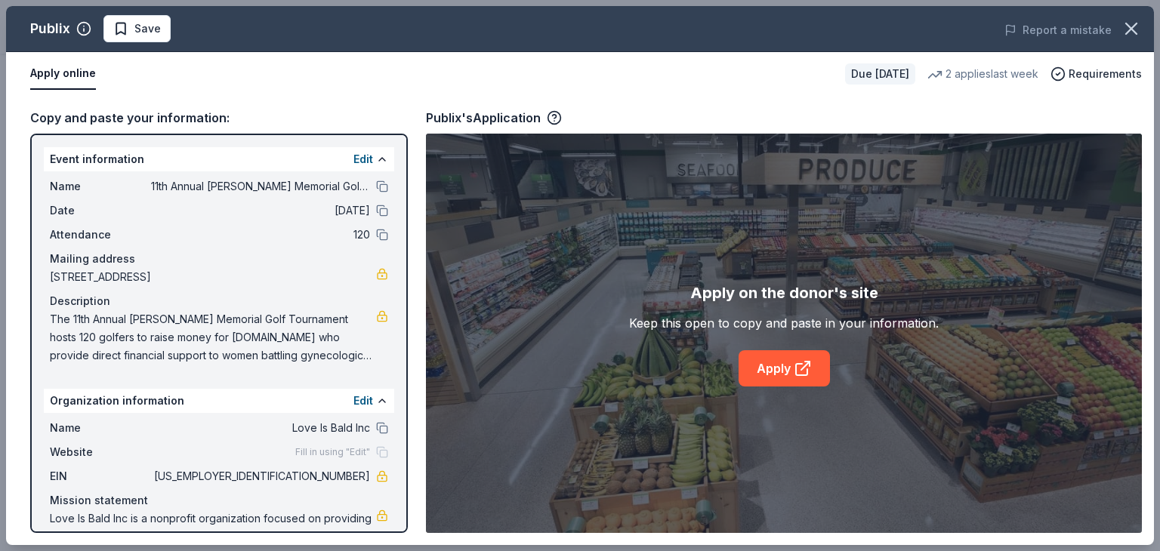
click at [344, 453] on span "Fill in using "Edit"" at bounding box center [332, 452] width 75 height 12
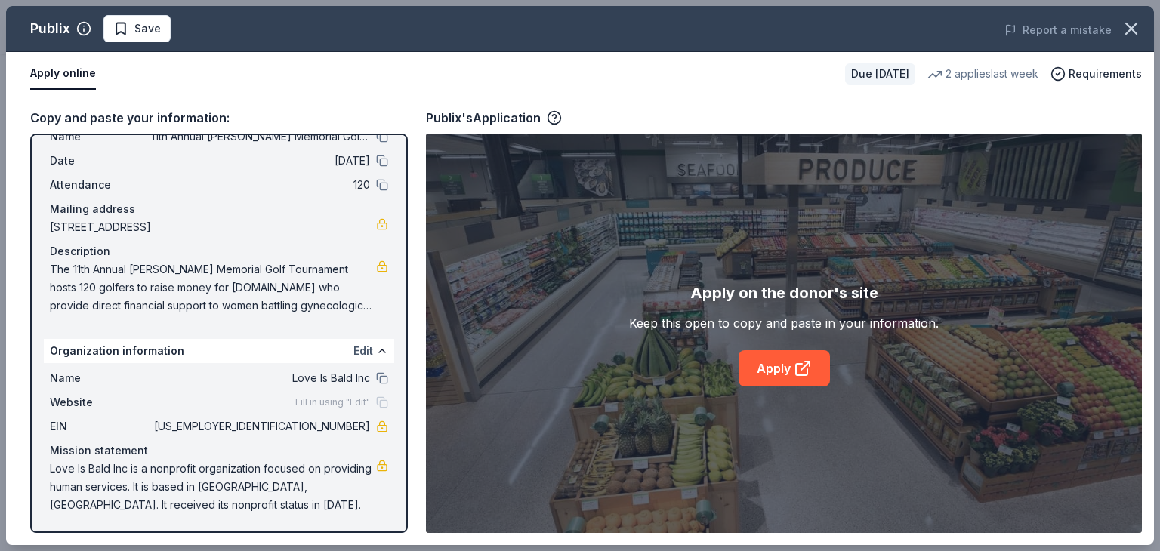
click at [357, 347] on button "Edit" at bounding box center [363, 351] width 20 height 18
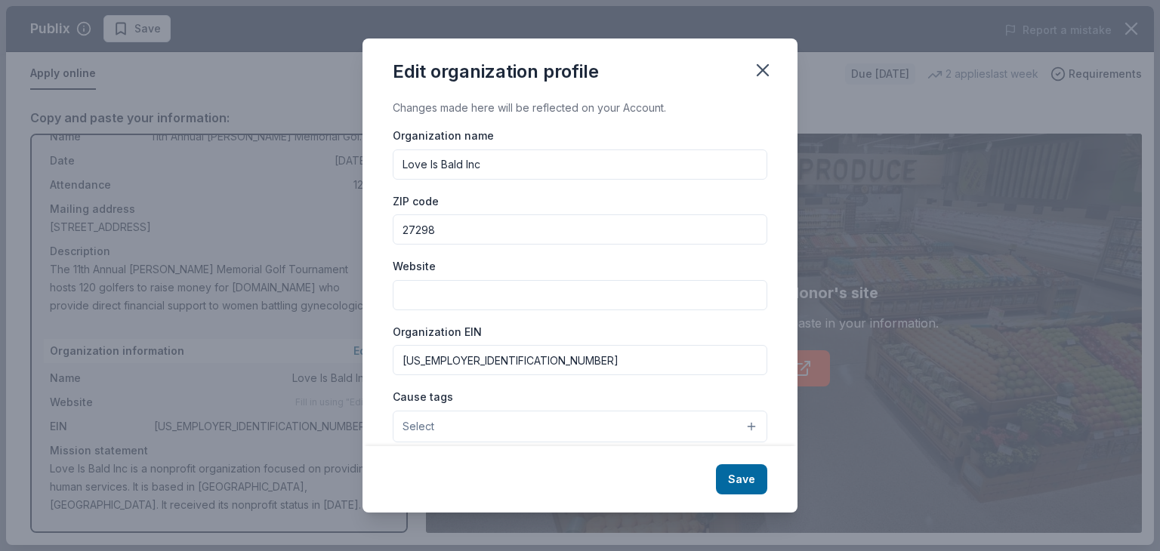
click at [444, 291] on input "Website" at bounding box center [580, 295] width 374 height 30
type input "www.loveisbald.org"
click at [547, 419] on button "Select" at bounding box center [580, 427] width 374 height 32
click at [744, 430] on button "Select" at bounding box center [580, 427] width 374 height 32
click at [710, 428] on button "Select" at bounding box center [580, 427] width 374 height 32
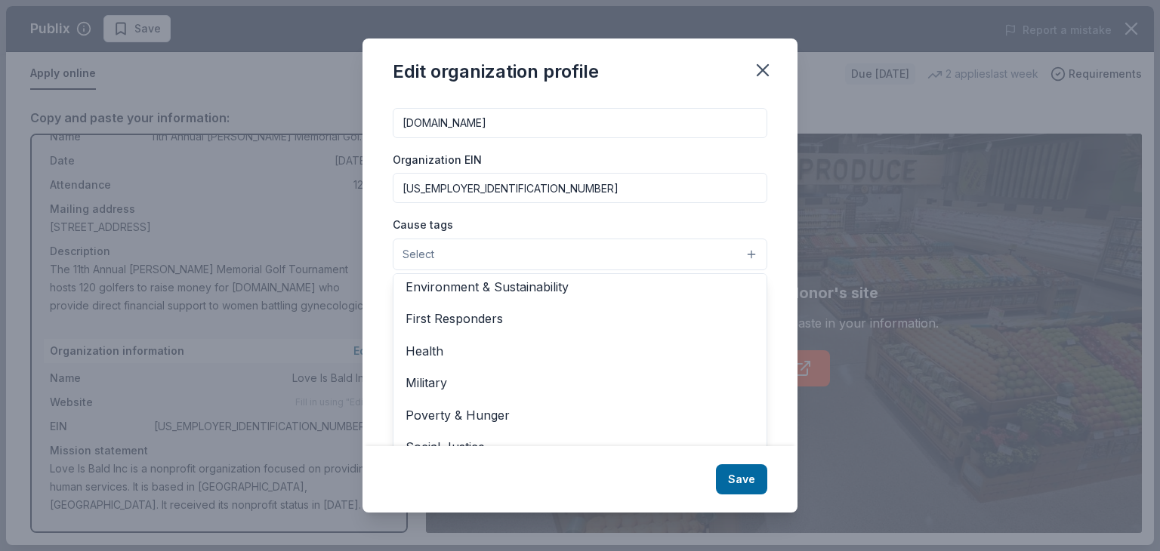
scroll to position [160, 0]
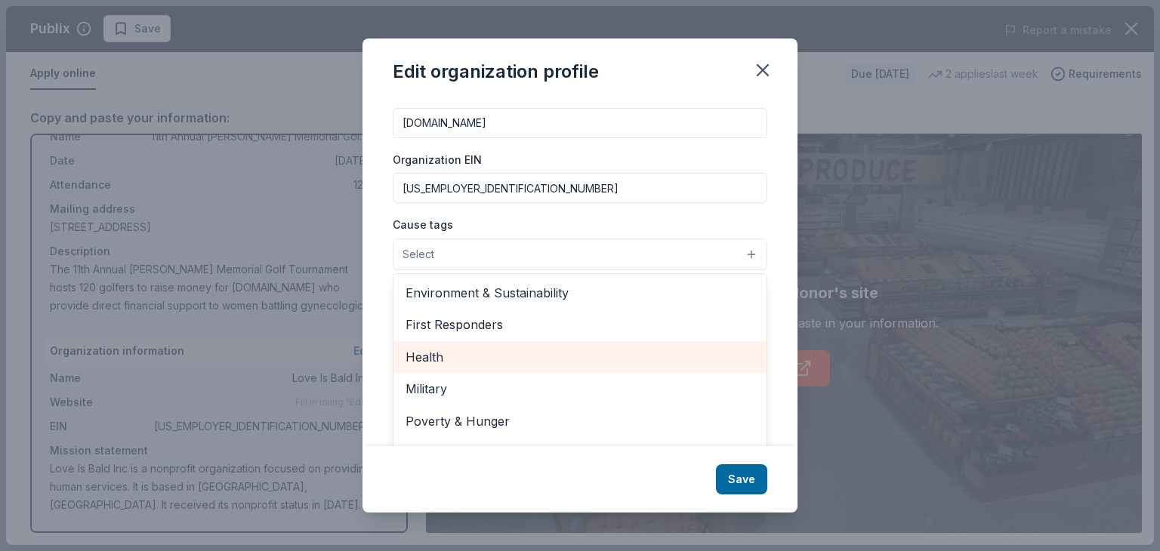
click at [444, 353] on span "Health" at bounding box center [579, 357] width 349 height 20
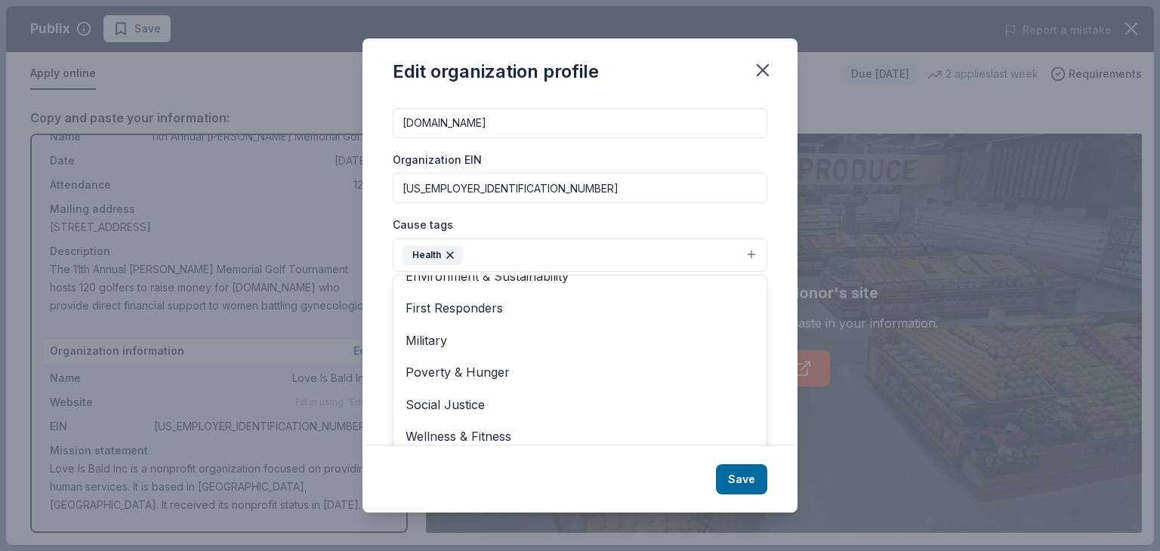
scroll to position [0, 0]
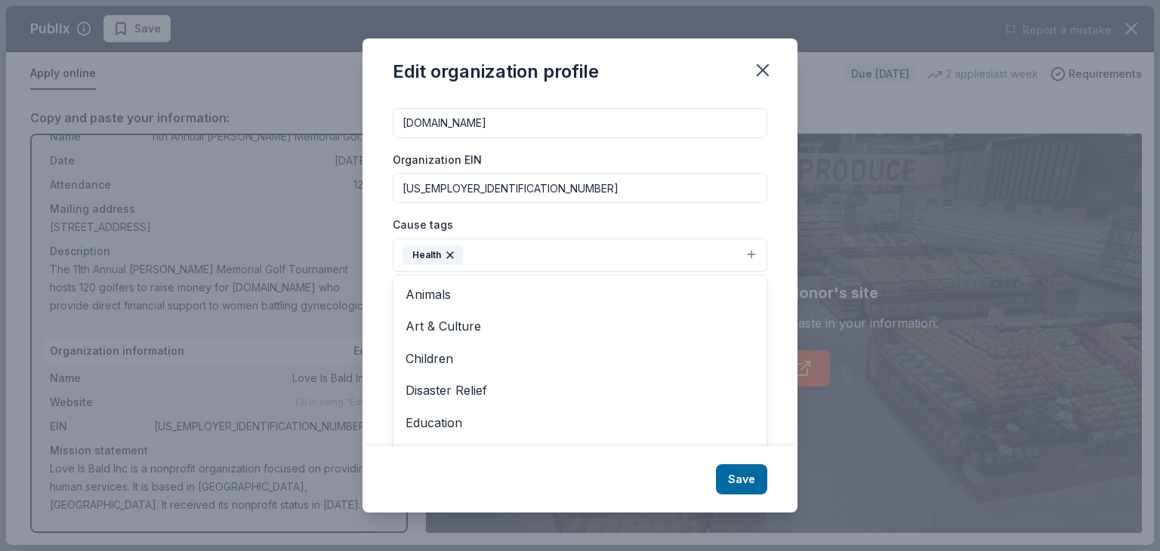
click at [745, 479] on div "Edit organization profile Changes made here will be reflected on your Account. …" at bounding box center [579, 276] width 435 height 474
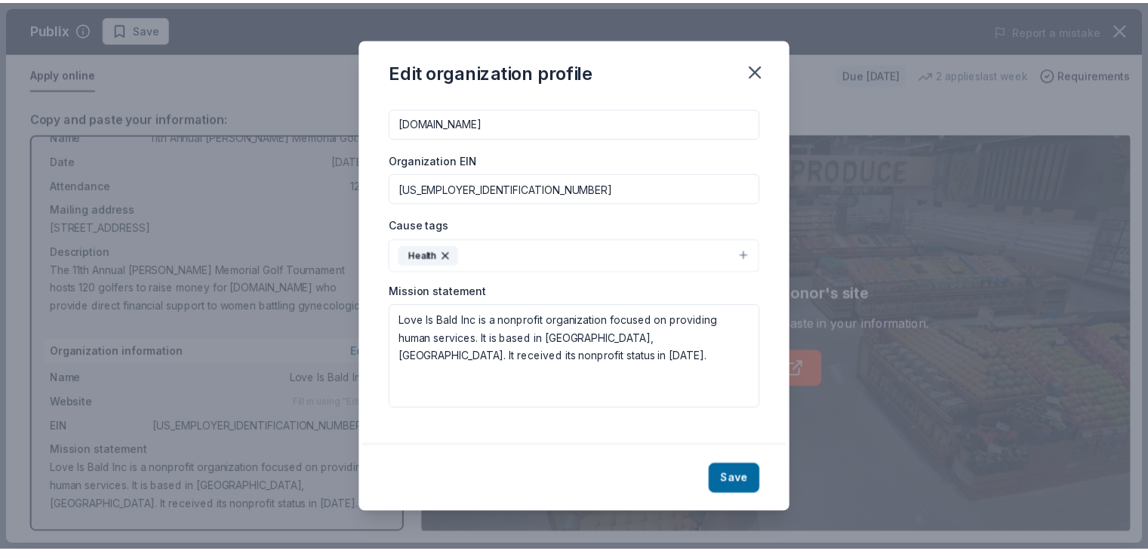
scroll to position [159, 0]
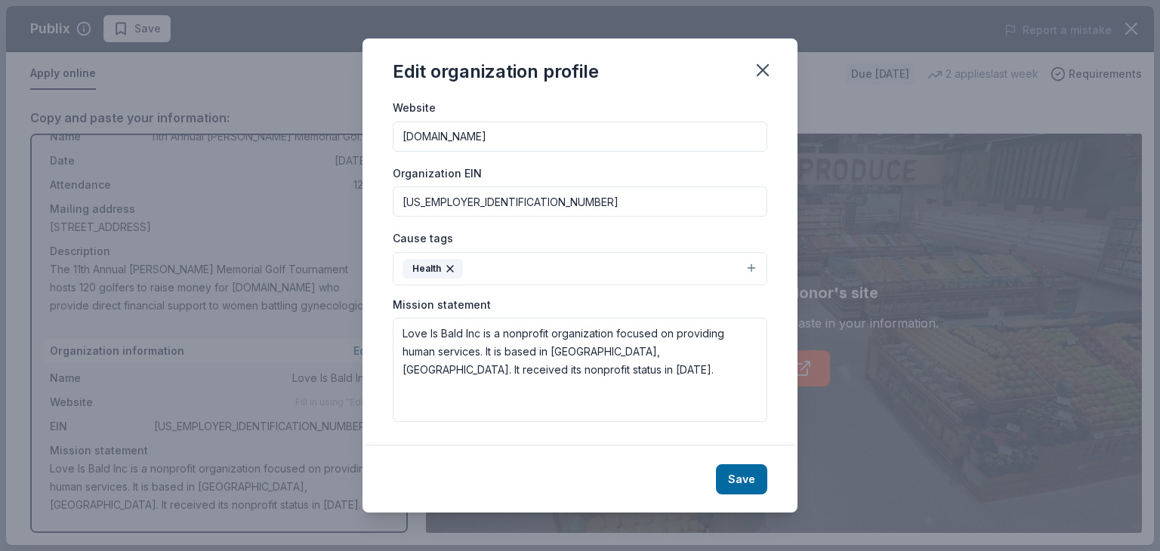
click at [745, 479] on button "Save" at bounding box center [741, 479] width 51 height 30
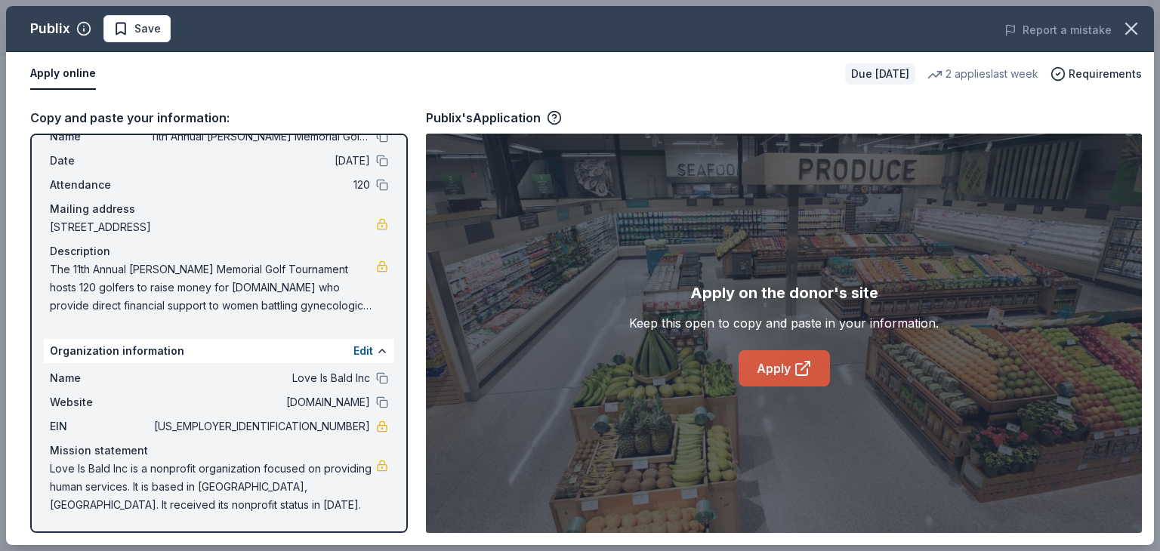
click at [792, 366] on link "Apply" at bounding box center [783, 368] width 91 height 36
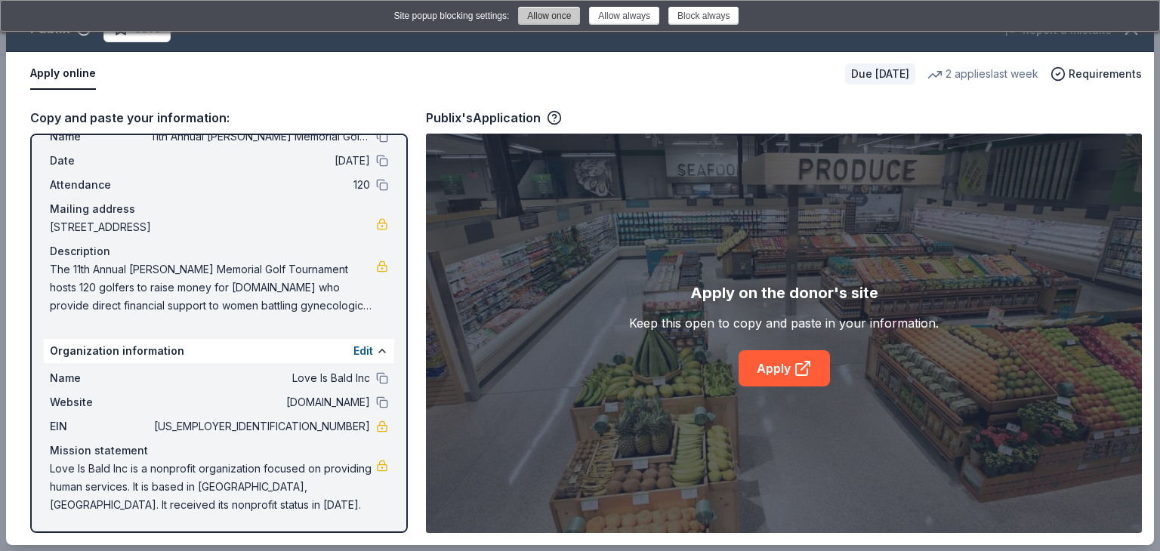
click at [562, 14] on button "Allow once" at bounding box center [549, 16] width 62 height 18
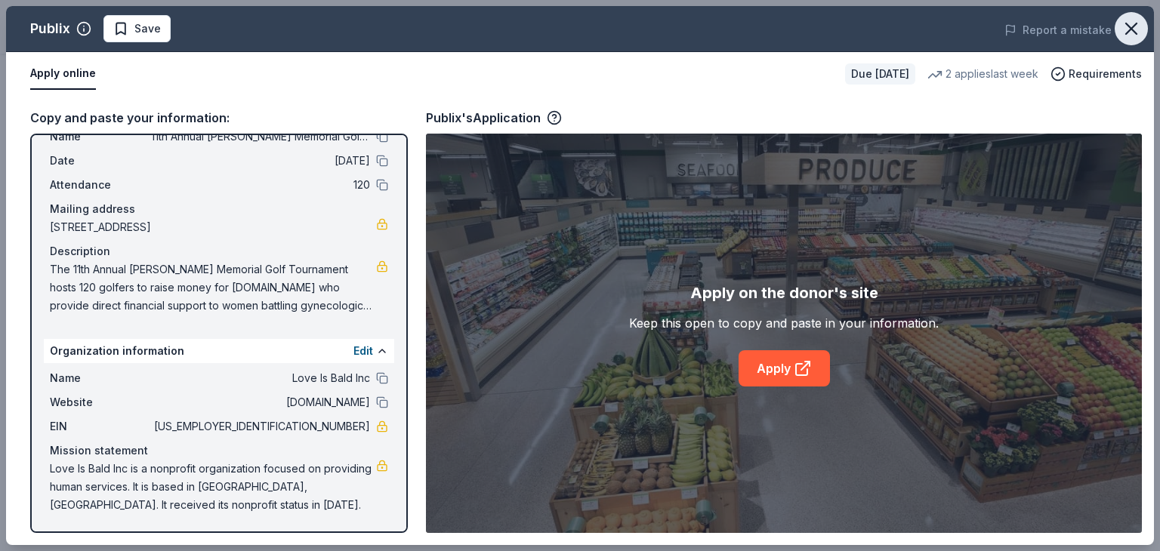
click at [1141, 26] on button "button" at bounding box center [1130, 28] width 33 height 33
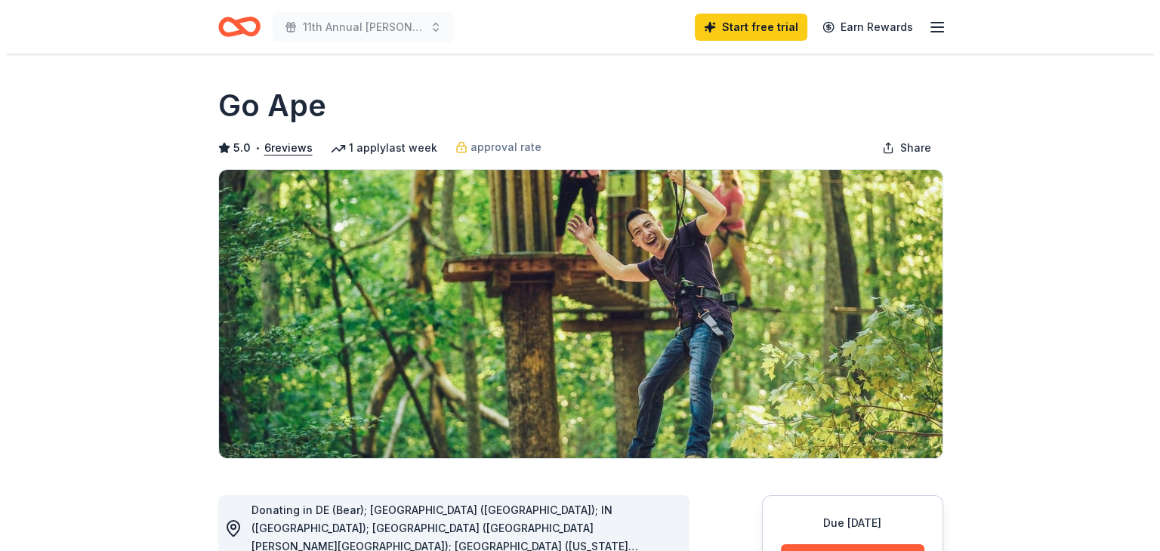
scroll to position [482, 0]
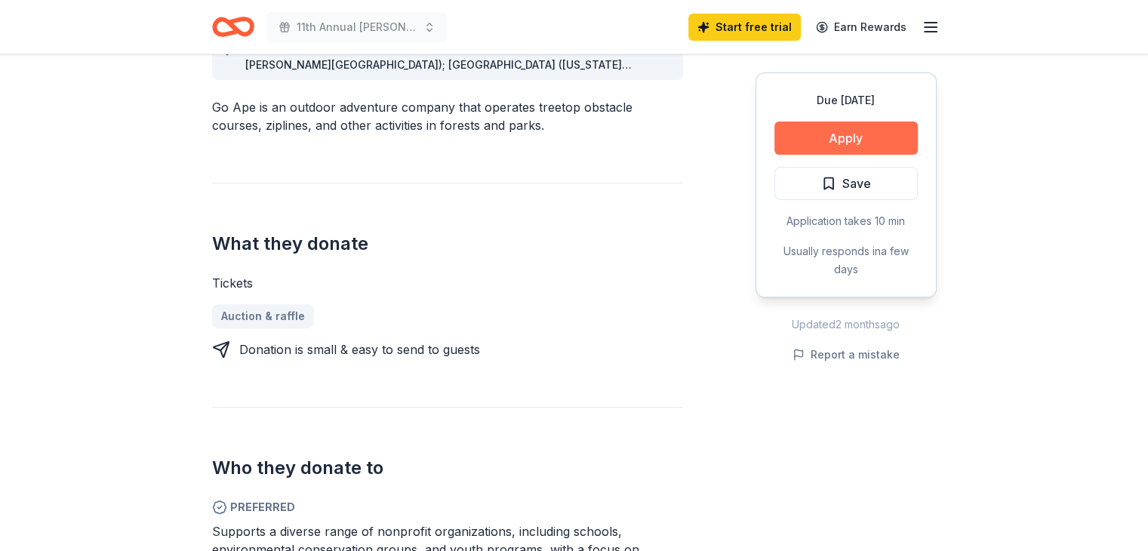
click at [864, 125] on button "Apply" at bounding box center [846, 138] width 143 height 33
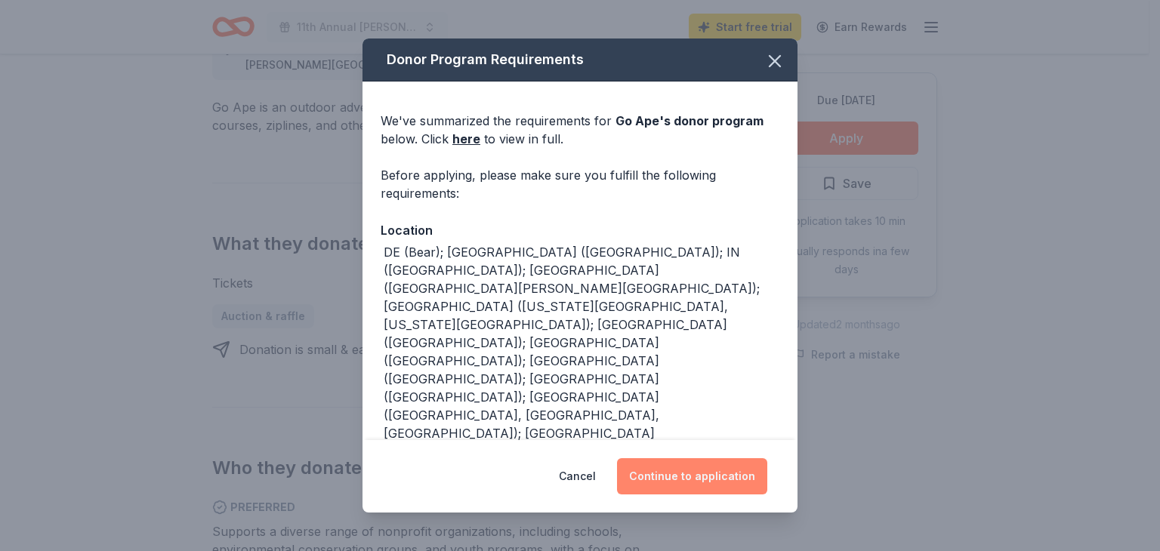
click at [689, 464] on button "Continue to application" at bounding box center [692, 476] width 150 height 36
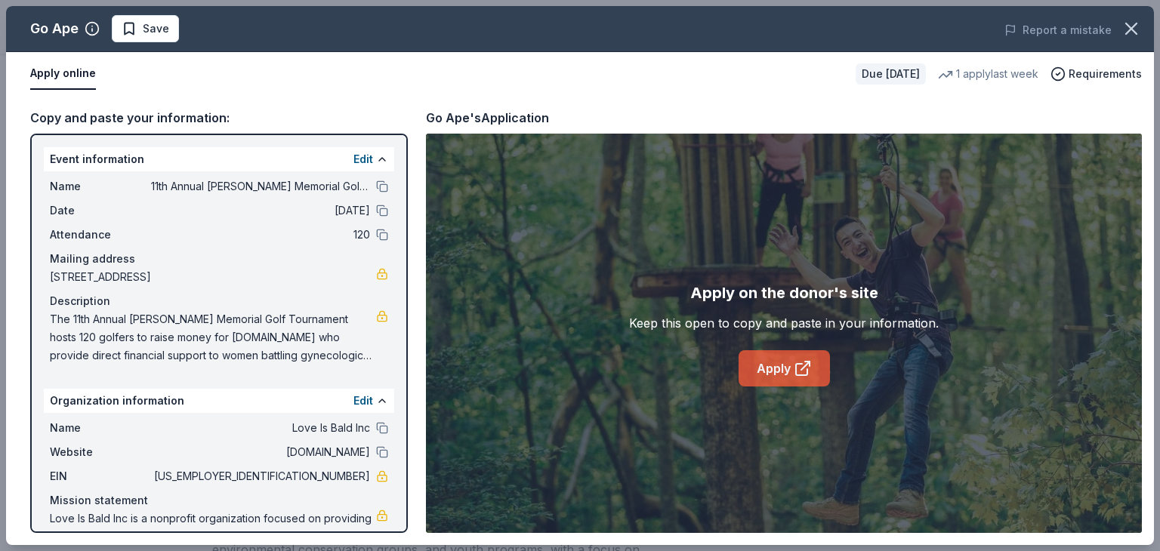
click at [786, 371] on link "Apply" at bounding box center [783, 368] width 91 height 36
click at [801, 364] on icon at bounding box center [801, 369] width 11 height 11
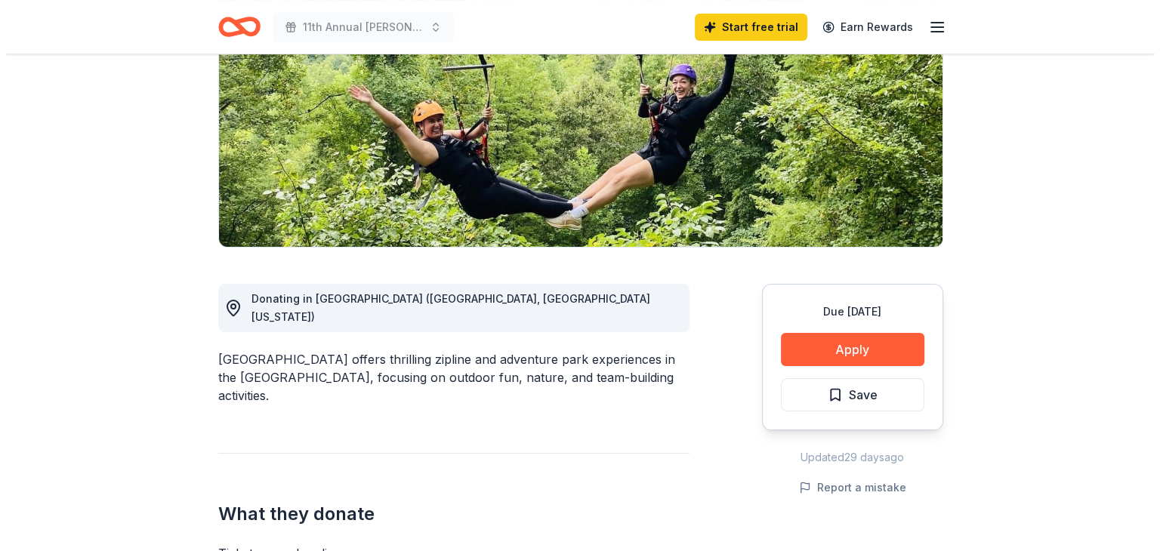
scroll to position [272, 0]
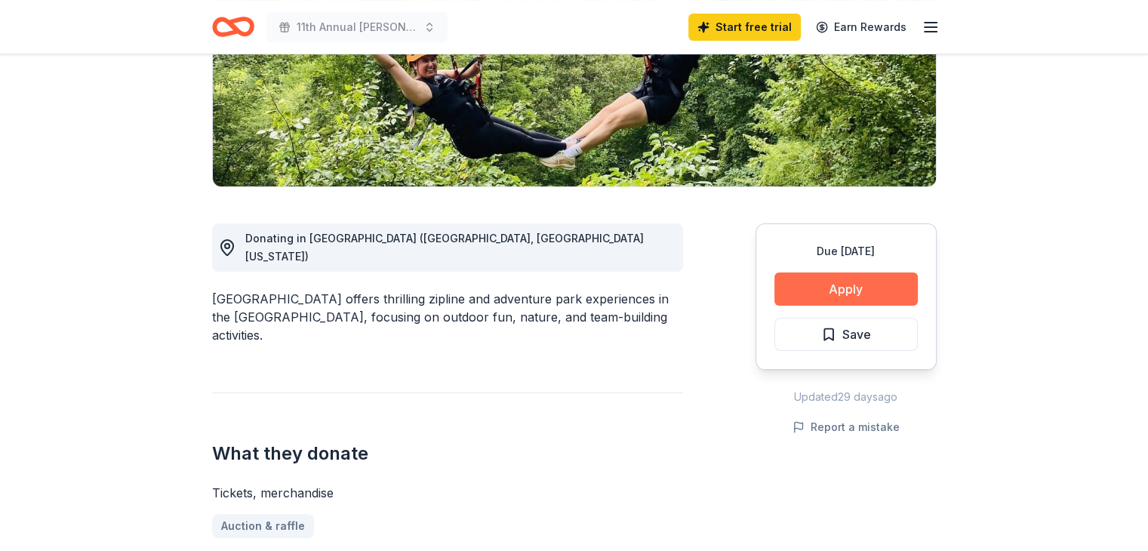
click at [859, 278] on button "Apply" at bounding box center [846, 289] width 143 height 33
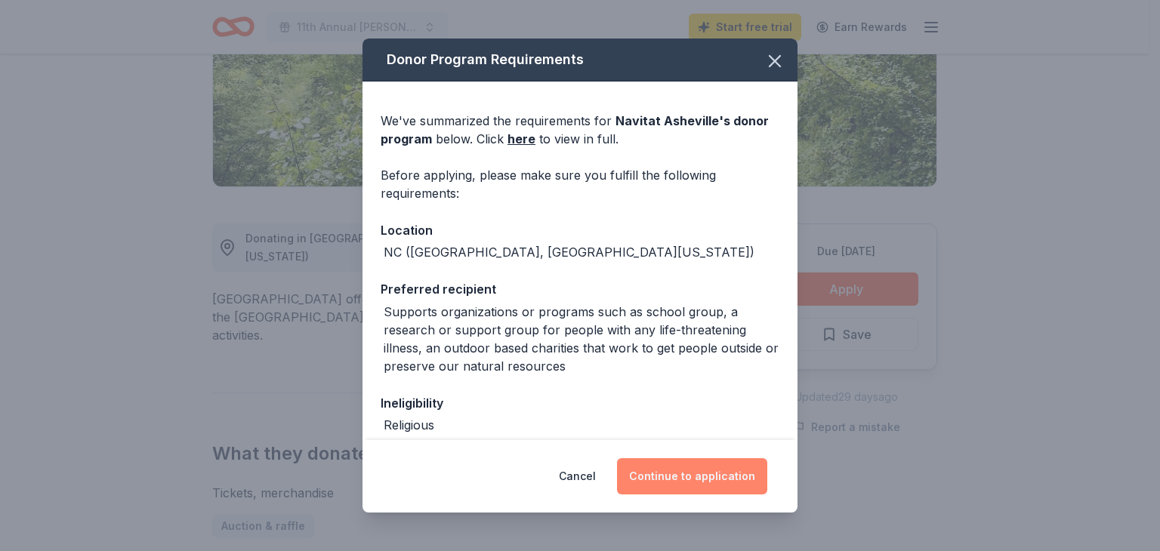
click at [679, 477] on button "Continue to application" at bounding box center [692, 476] width 150 height 36
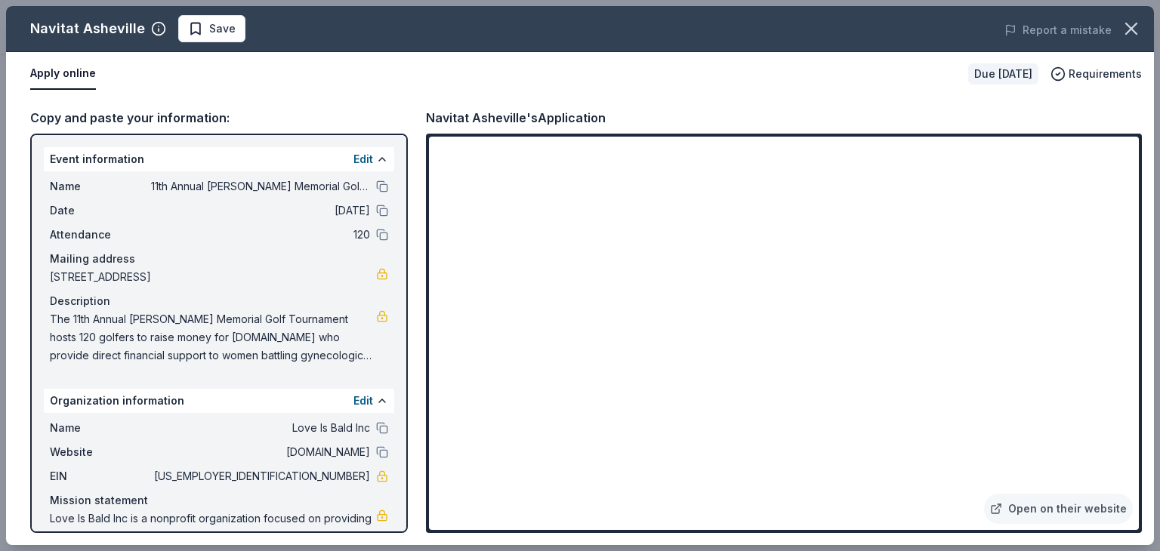
drag, startPoint x: 1151, startPoint y: 334, endPoint x: 1150, endPoint y: 350, distance: 15.9
click at [1148, 350] on div "Copy and paste your information: Event information Edit Name 11th Annual Susan …" at bounding box center [580, 320] width 1148 height 449
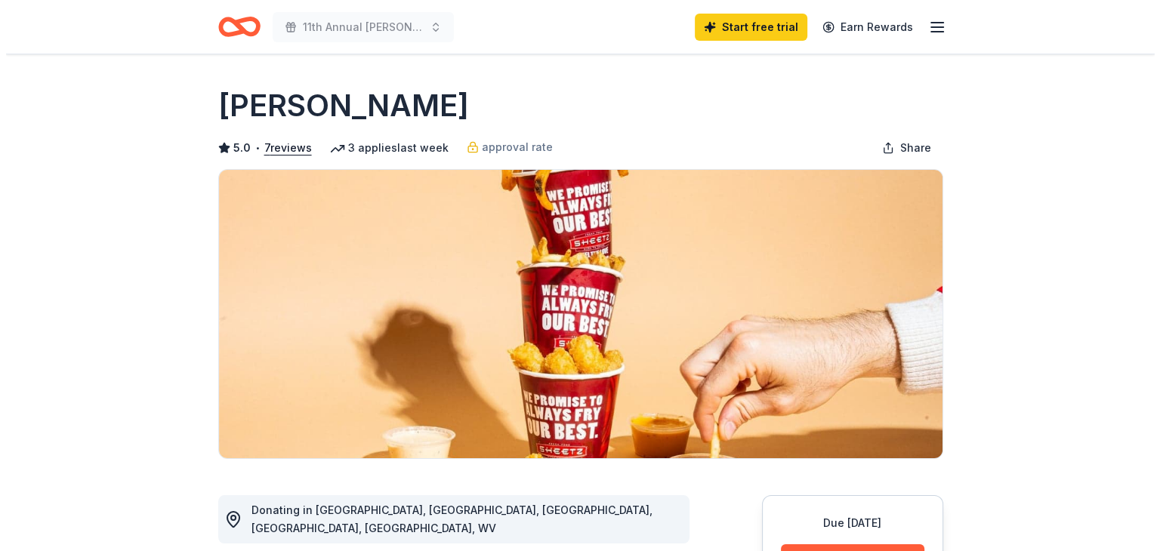
scroll to position [482, 0]
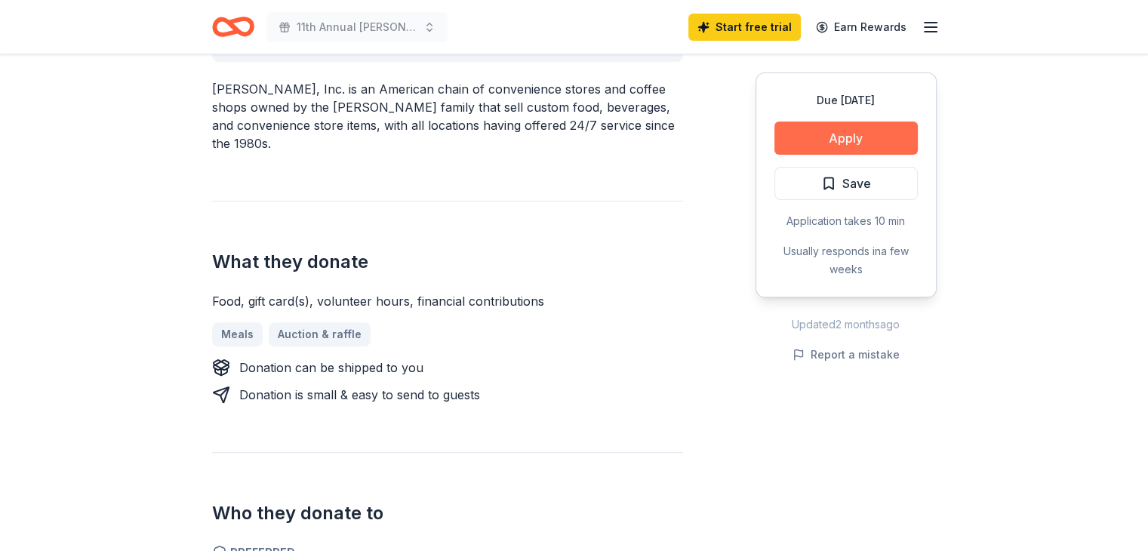
click at [871, 138] on button "Apply" at bounding box center [846, 138] width 143 height 33
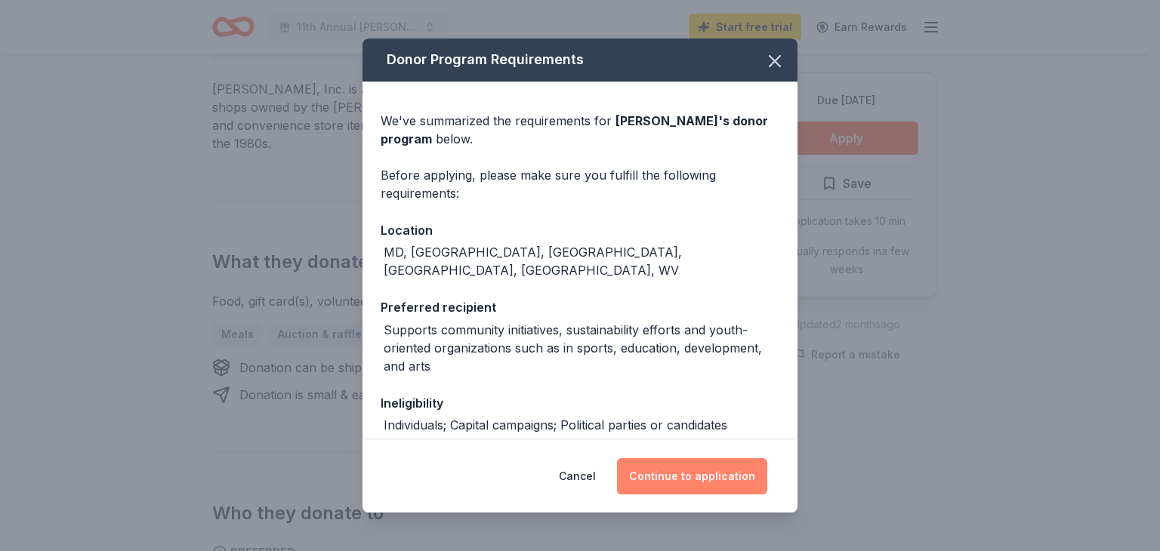
click at [679, 475] on button "Continue to application" at bounding box center [692, 476] width 150 height 36
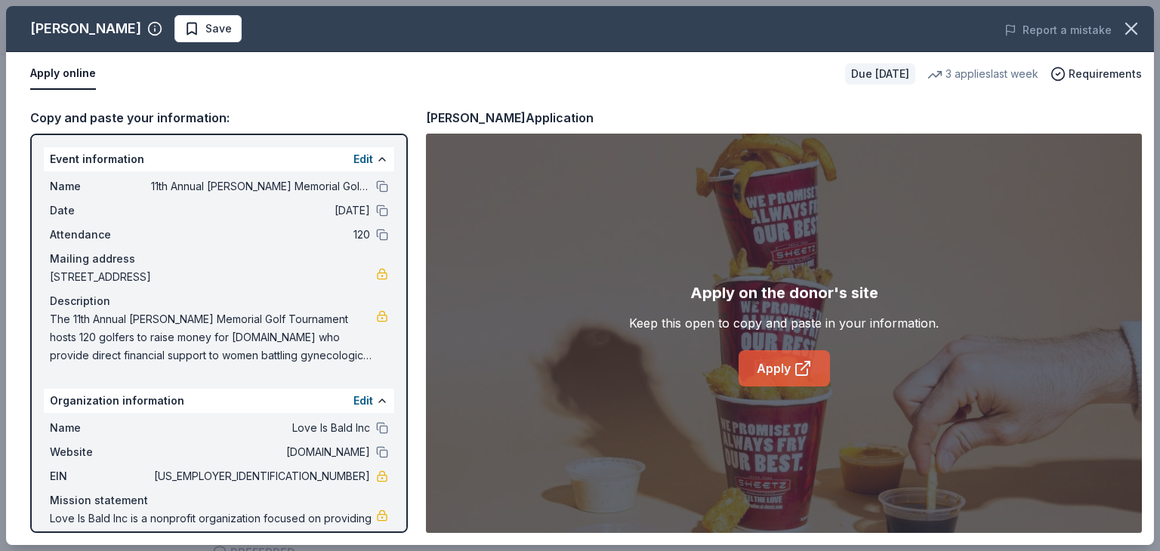
click at [781, 381] on link "Apply" at bounding box center [783, 368] width 91 height 36
click at [776, 364] on link "Apply" at bounding box center [783, 368] width 91 height 36
click at [812, 368] on link "Apply" at bounding box center [783, 368] width 91 height 36
click at [796, 364] on icon at bounding box center [801, 369] width 11 height 11
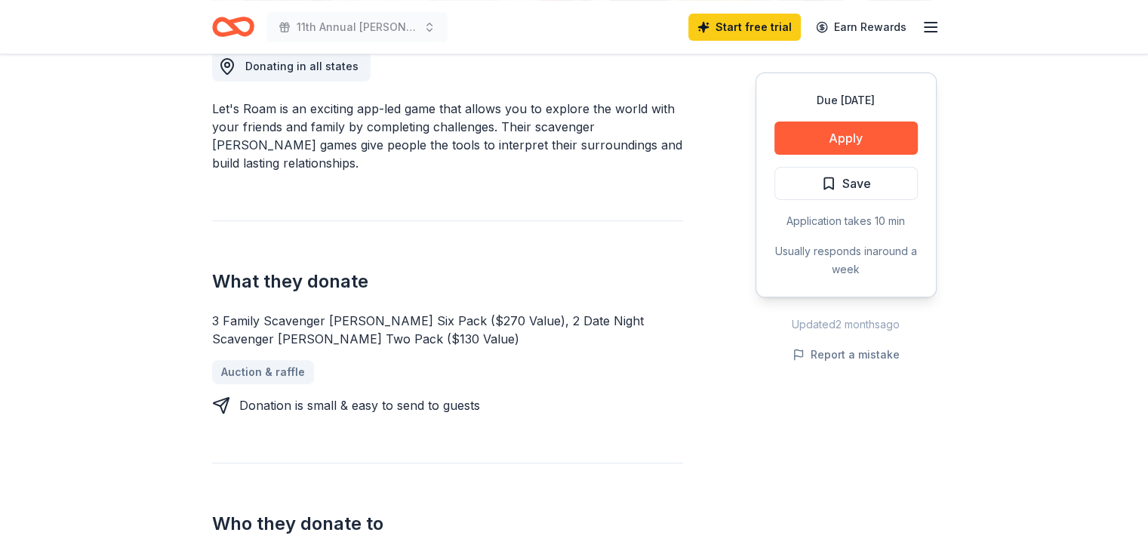
scroll to position [455, 0]
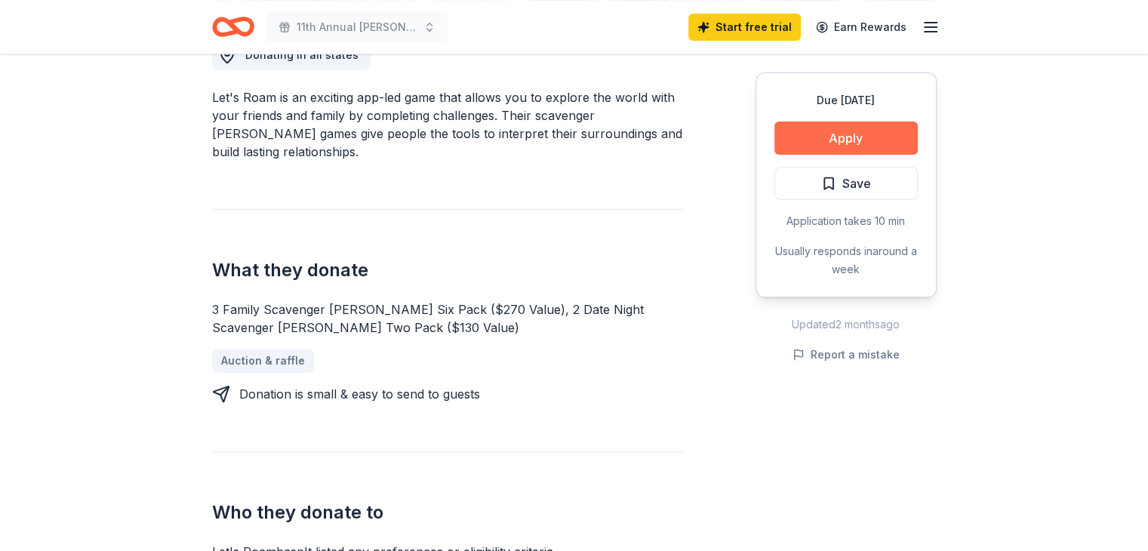
click at [861, 136] on button "Apply" at bounding box center [846, 138] width 143 height 33
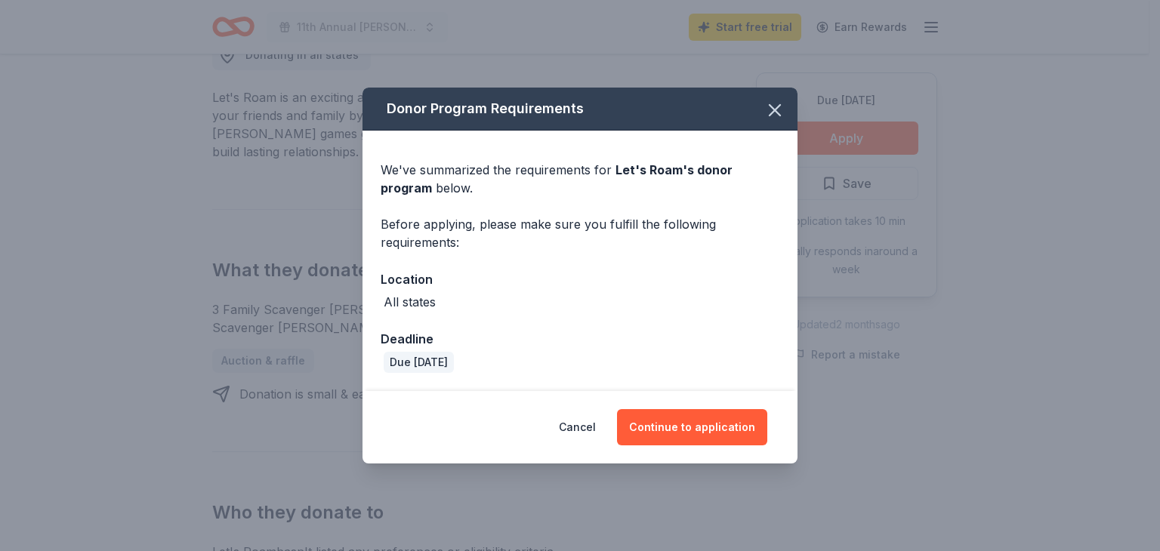
click at [463, 297] on div "All states" at bounding box center [579, 302] width 399 height 18
click at [653, 424] on button "Continue to application" at bounding box center [692, 427] width 150 height 36
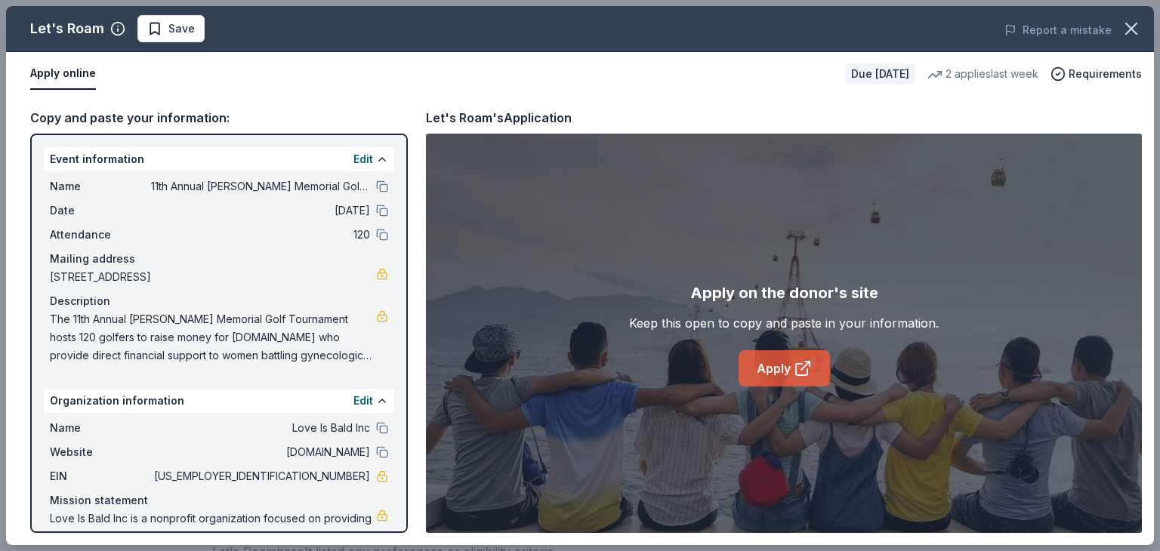
click at [804, 363] on icon at bounding box center [802, 368] width 18 height 18
click at [196, 21] on button "Save" at bounding box center [170, 28] width 67 height 27
click at [1133, 26] on icon "button" at bounding box center [1131, 28] width 11 height 11
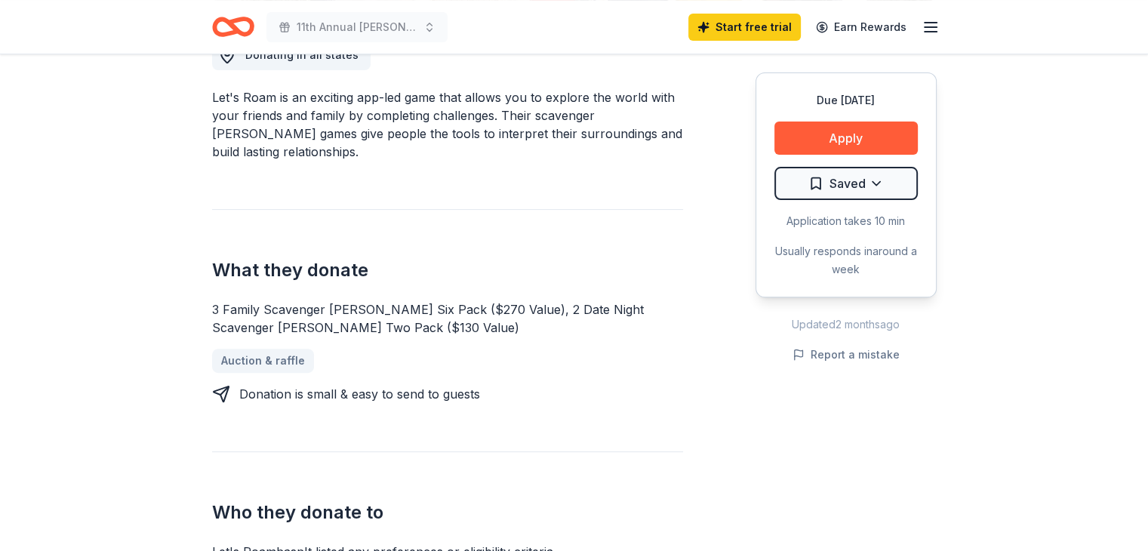
scroll to position [0, 0]
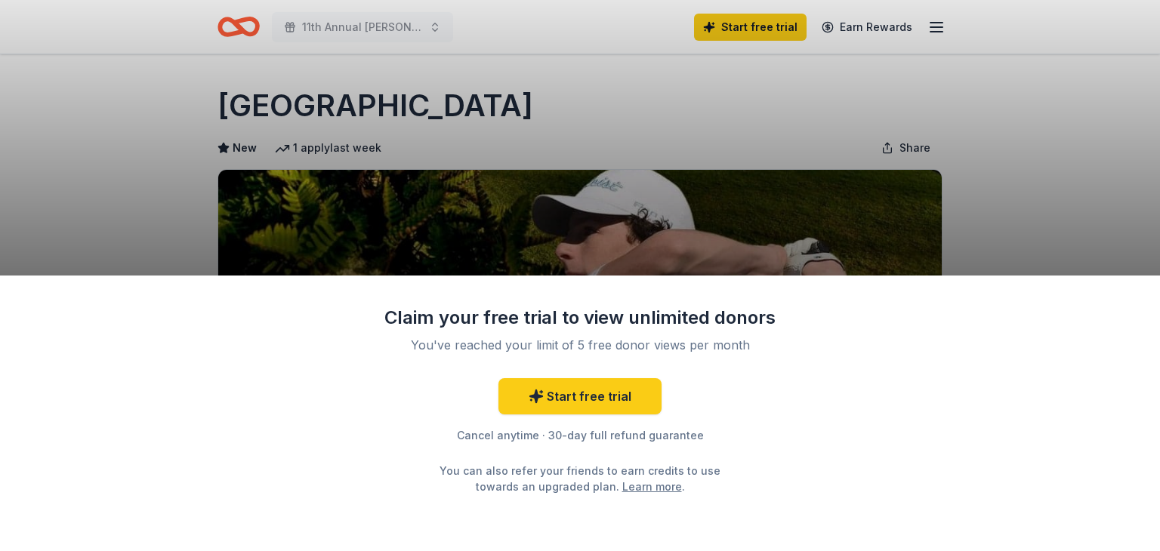
click at [778, 226] on div "Claim your free trial to view unlimited donors You've reached your limit of 5 f…" at bounding box center [580, 275] width 1160 height 551
click at [704, 216] on div "Claim your free trial to view unlimited donors You've reached your limit of 5 f…" at bounding box center [580, 275] width 1160 height 551
click at [815, 119] on div "Claim your free trial to view unlimited donors You've reached your limit of 5 f…" at bounding box center [580, 275] width 1160 height 551
click at [628, 386] on link "Start free trial" at bounding box center [579, 396] width 163 height 36
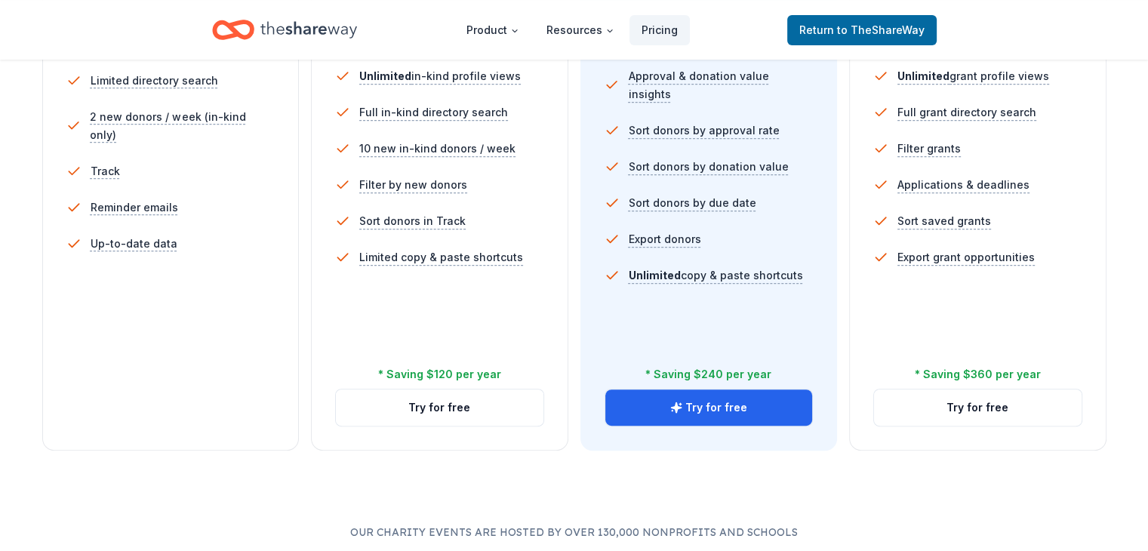
scroll to position [488, 0]
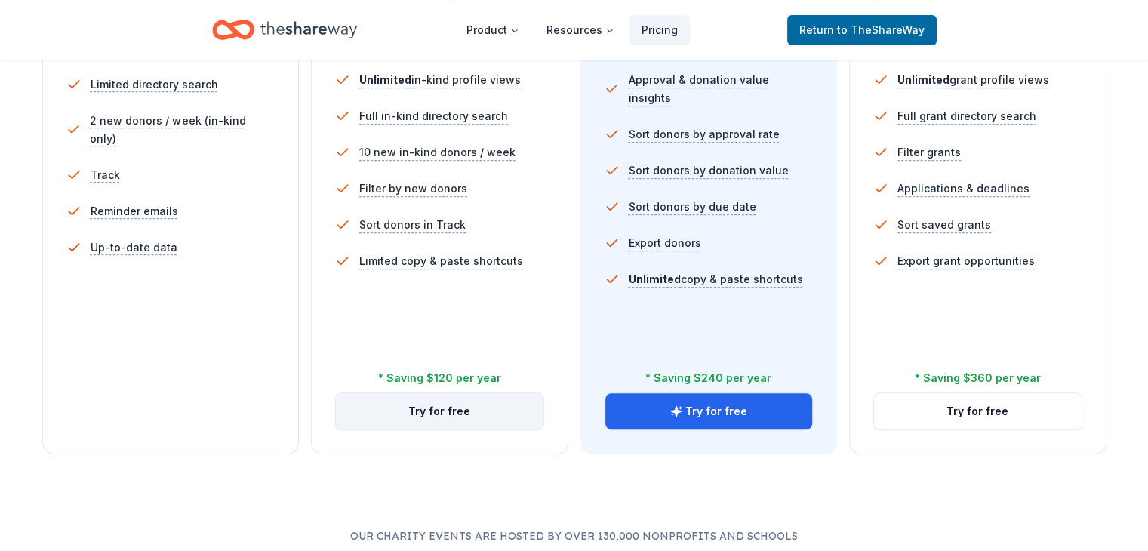
click at [447, 393] on button "Try for free" at bounding box center [440, 411] width 208 height 36
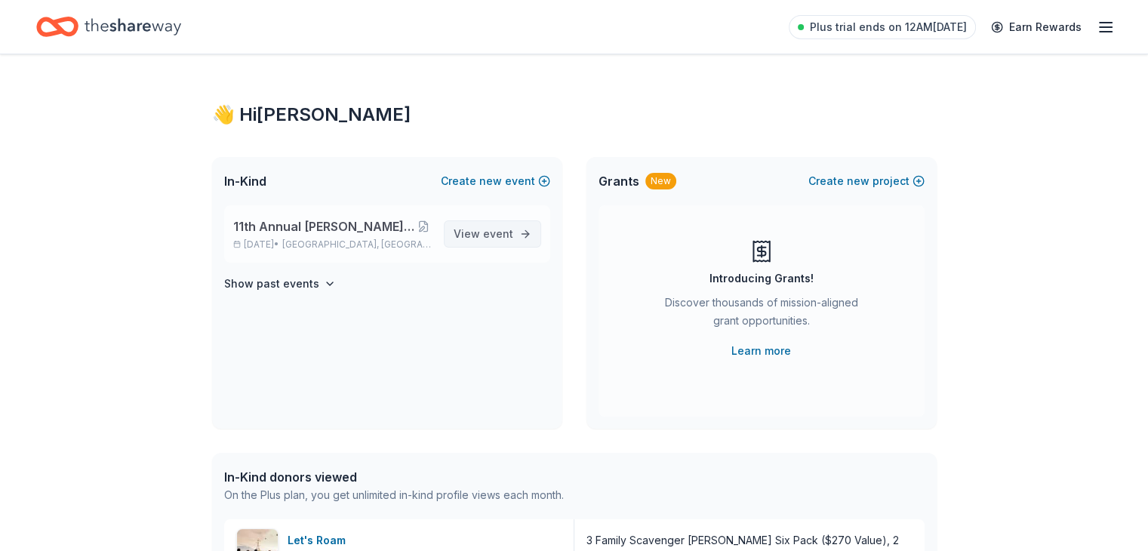
click at [504, 236] on span "event" at bounding box center [498, 233] width 30 height 13
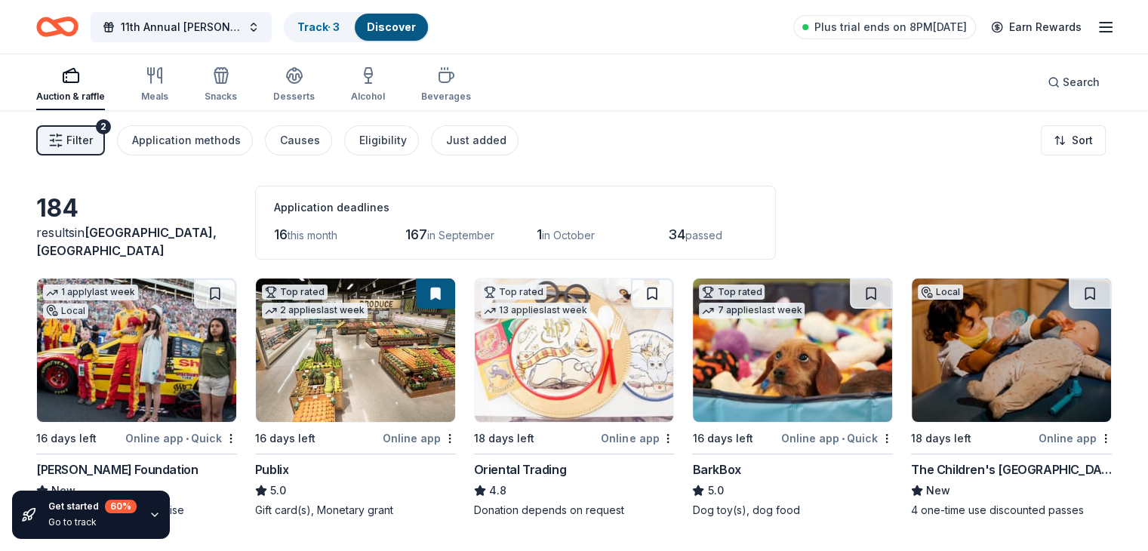
click at [822, 436] on div "Online app • Quick" at bounding box center [837, 438] width 112 height 19
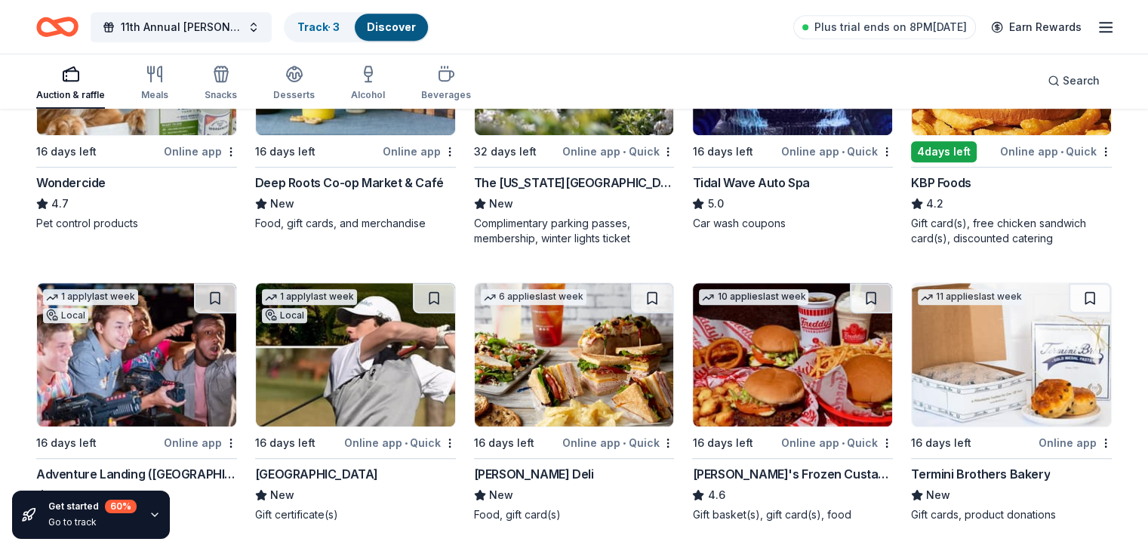
scroll to position [885, 0]
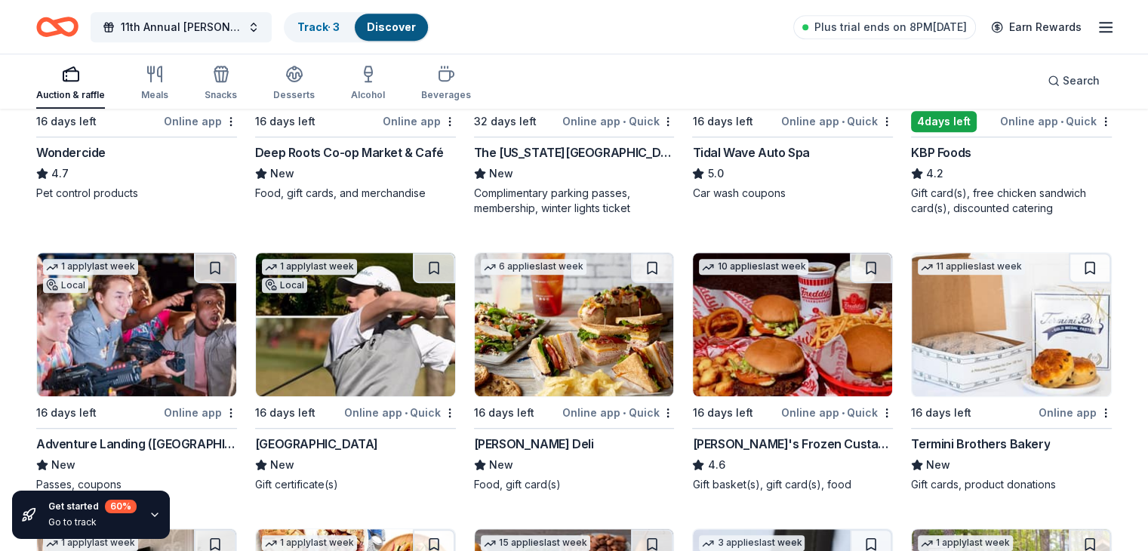
click at [593, 152] on div "The North Carolina Arboretum" at bounding box center [574, 152] width 201 height 18
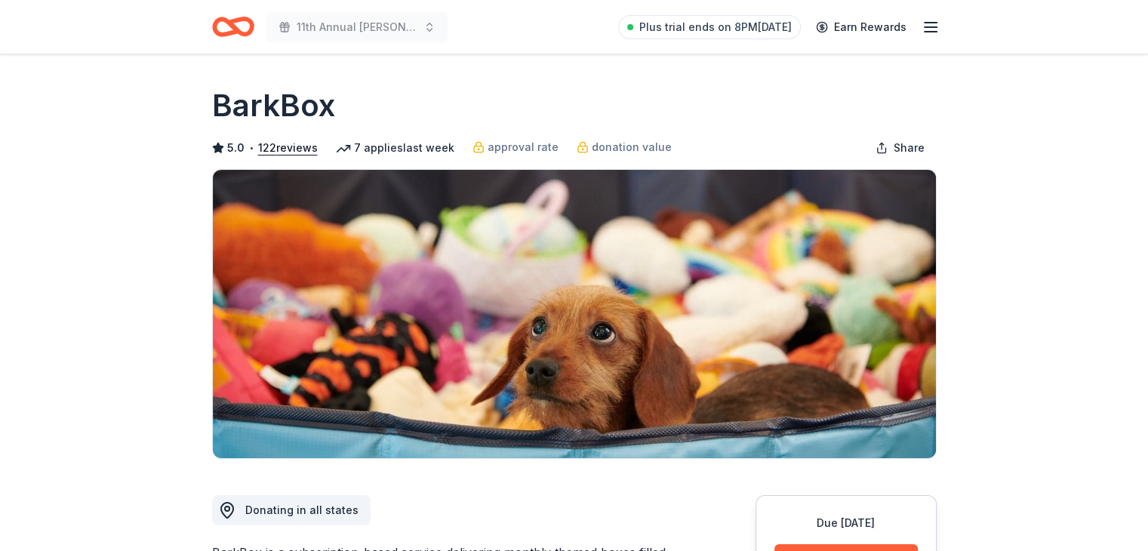
scroll to position [482, 0]
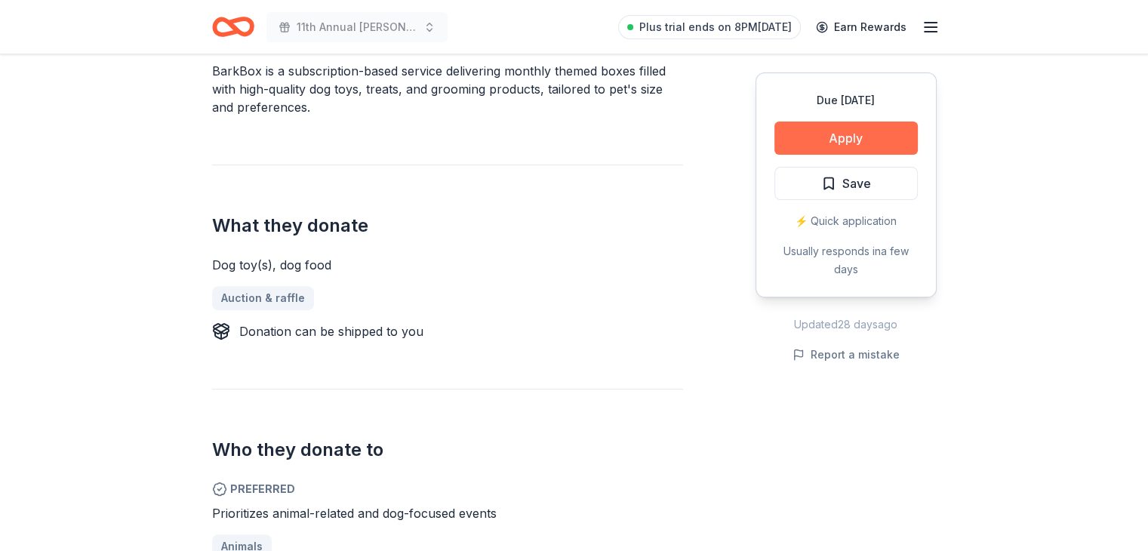
click at [880, 134] on button "Apply" at bounding box center [846, 138] width 143 height 33
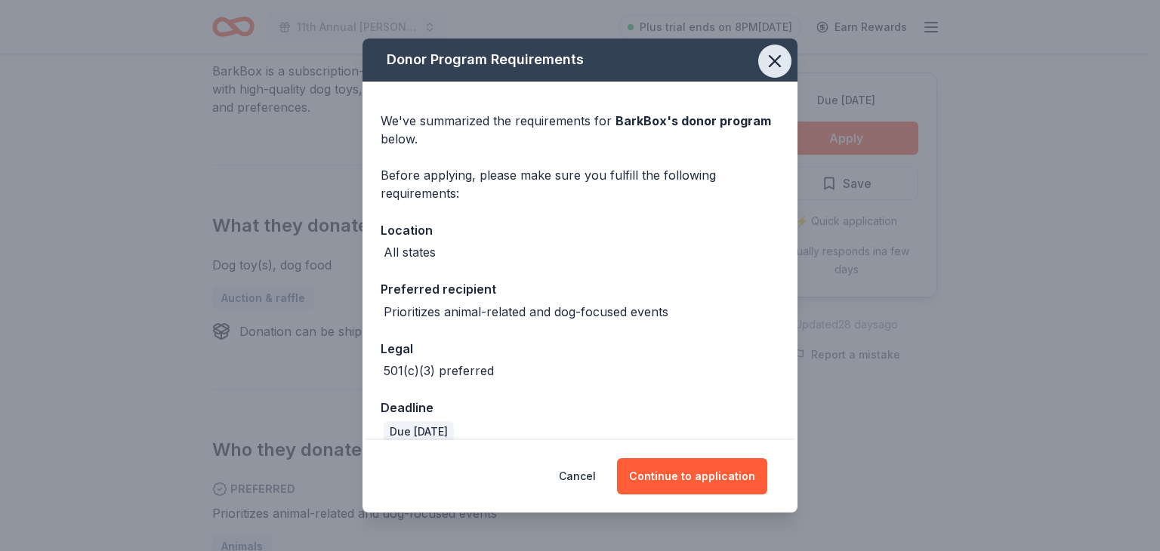
click at [764, 63] on icon "button" at bounding box center [774, 61] width 21 height 21
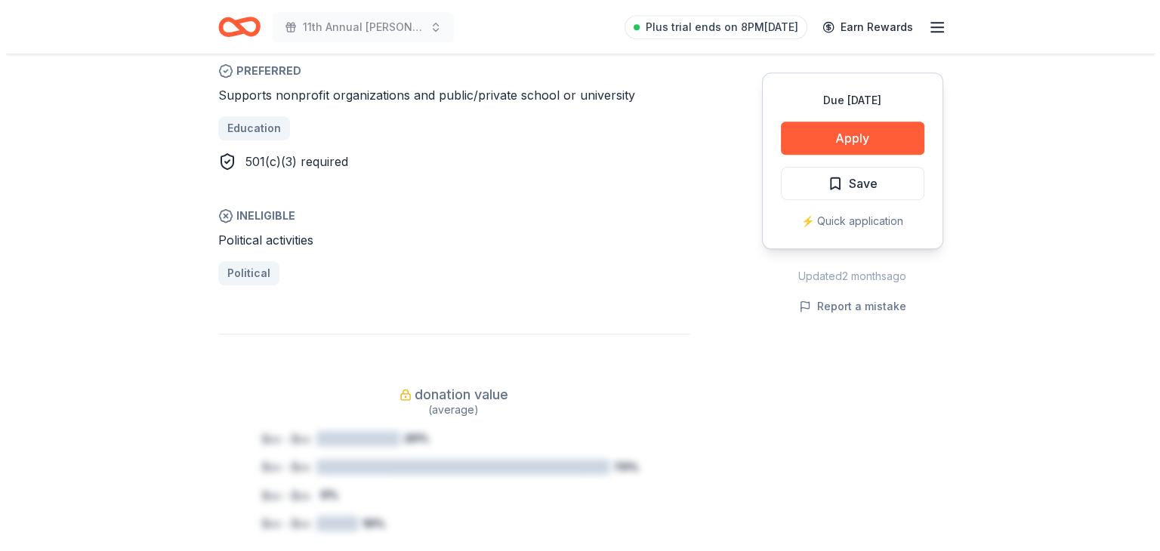
scroll to position [482, 0]
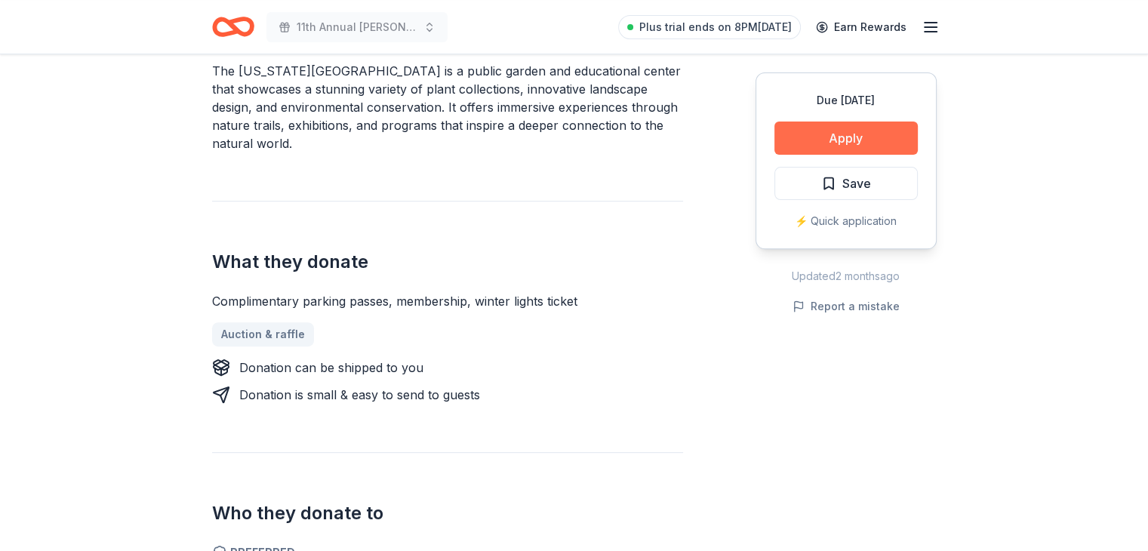
click at [839, 134] on button "Apply" at bounding box center [846, 138] width 143 height 33
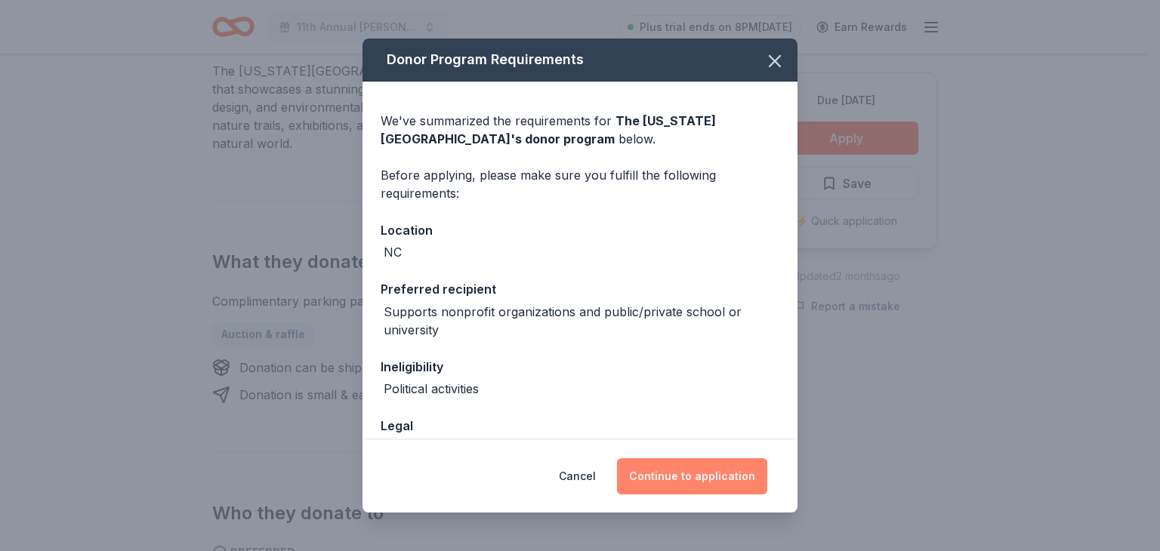
click at [701, 473] on button "Continue to application" at bounding box center [692, 476] width 150 height 36
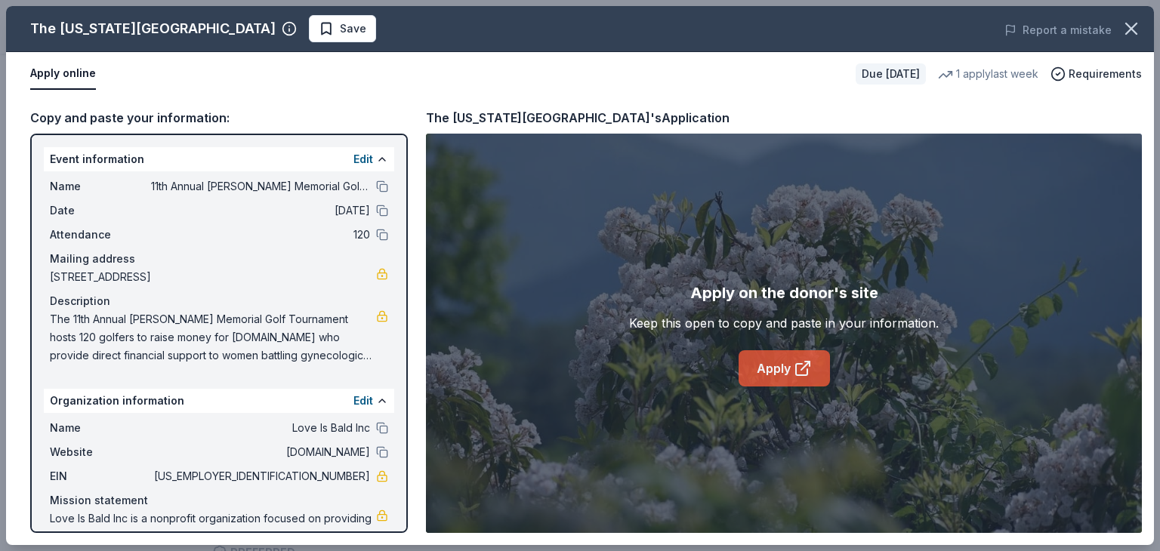
click at [798, 371] on icon at bounding box center [802, 368] width 18 height 18
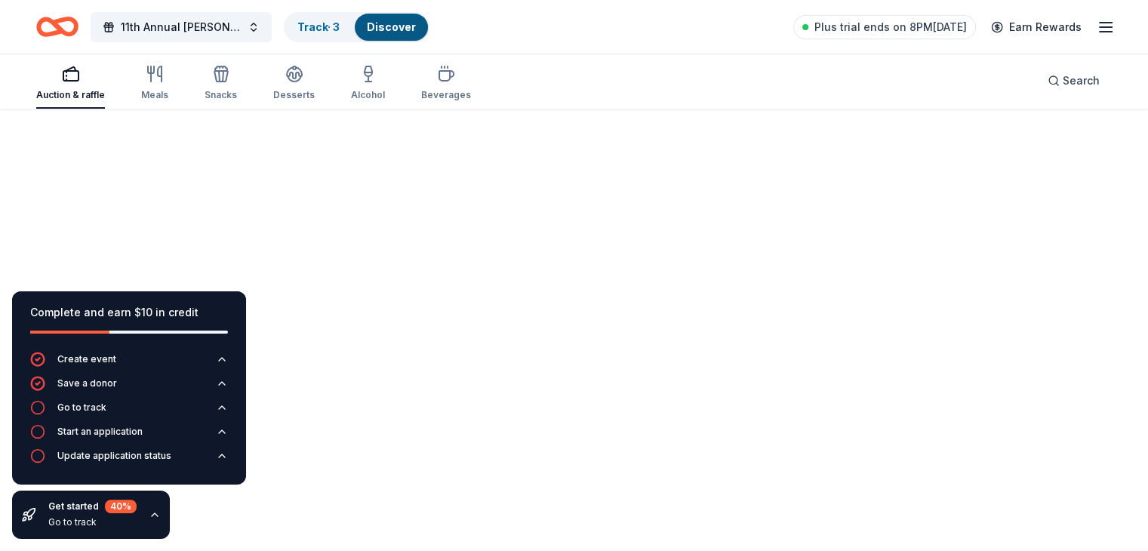
scroll to position [937, 0]
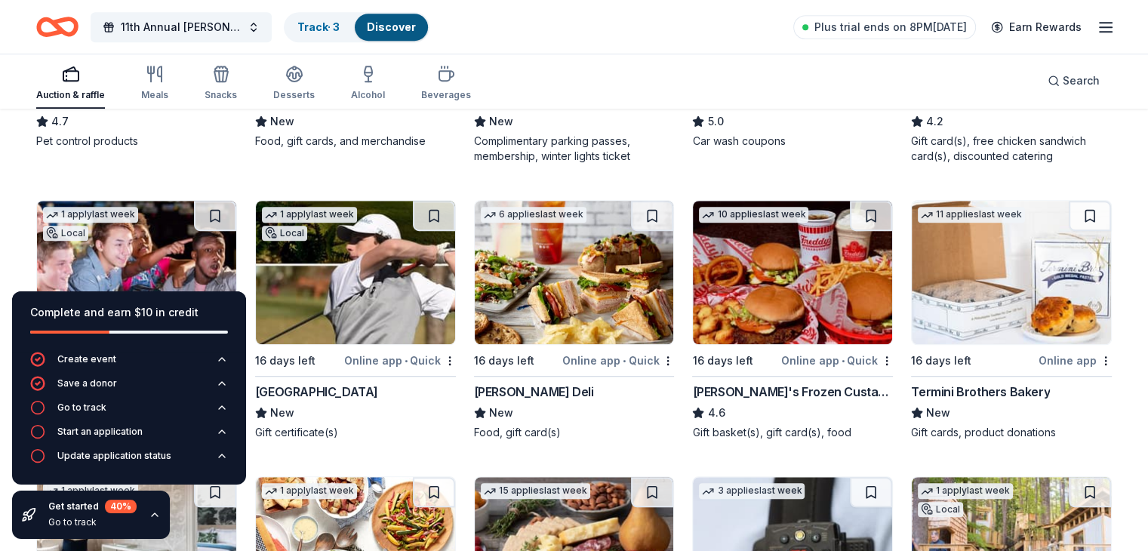
click at [359, 263] on img at bounding box center [355, 272] width 199 height 143
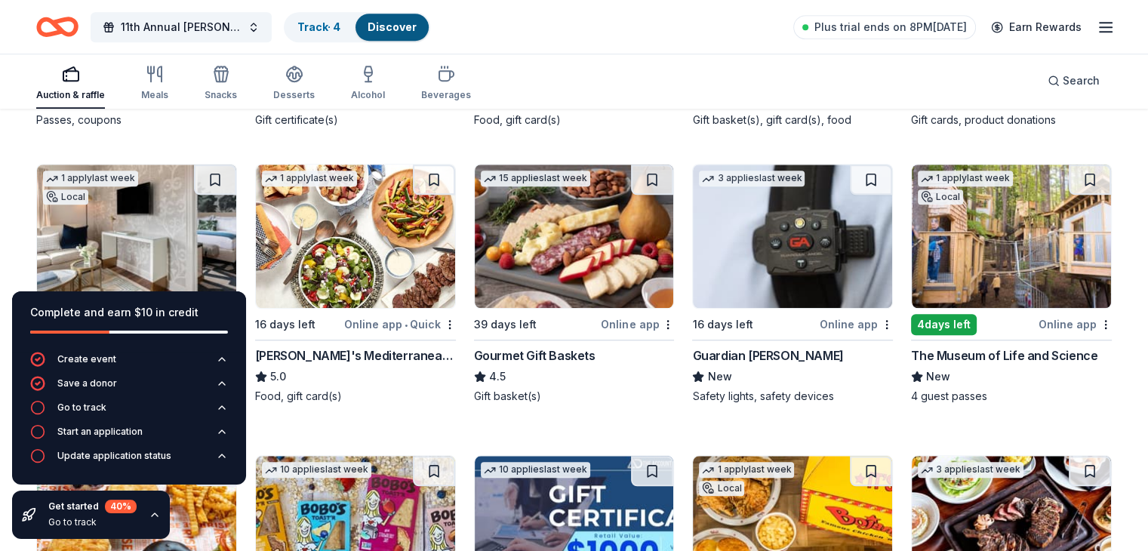
scroll to position [1229, 0]
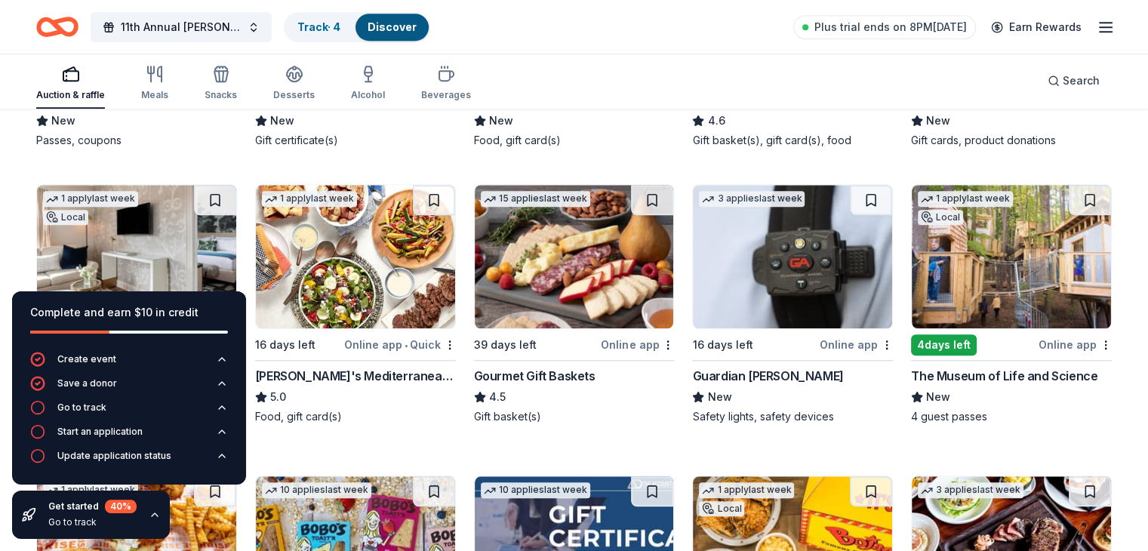
click at [621, 340] on div "Online app" at bounding box center [637, 344] width 73 height 19
click at [649, 194] on button at bounding box center [652, 200] width 42 height 30
click at [1042, 283] on img at bounding box center [1011, 256] width 199 height 143
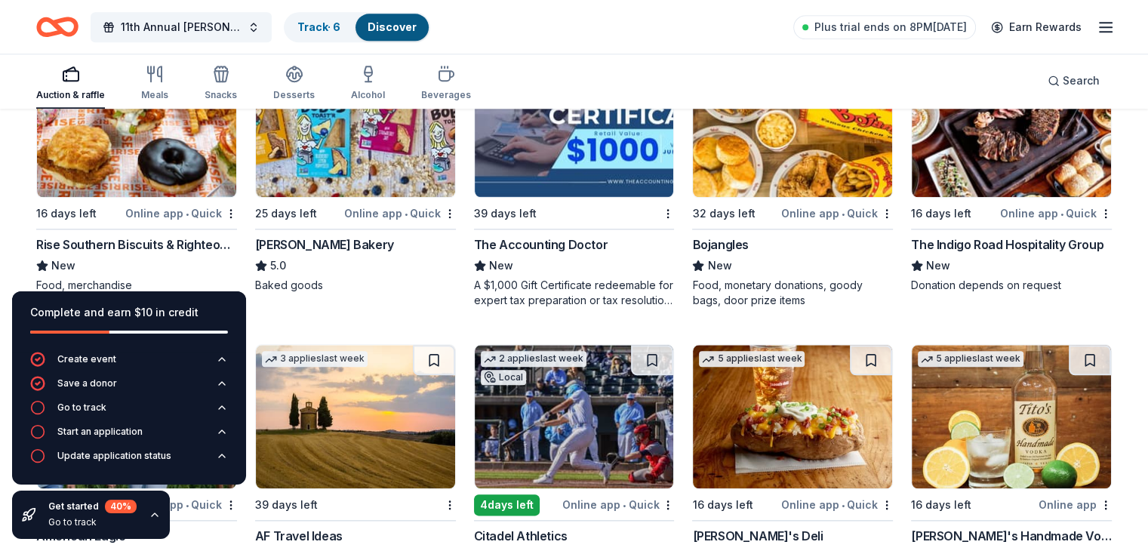
scroll to position [1649, 0]
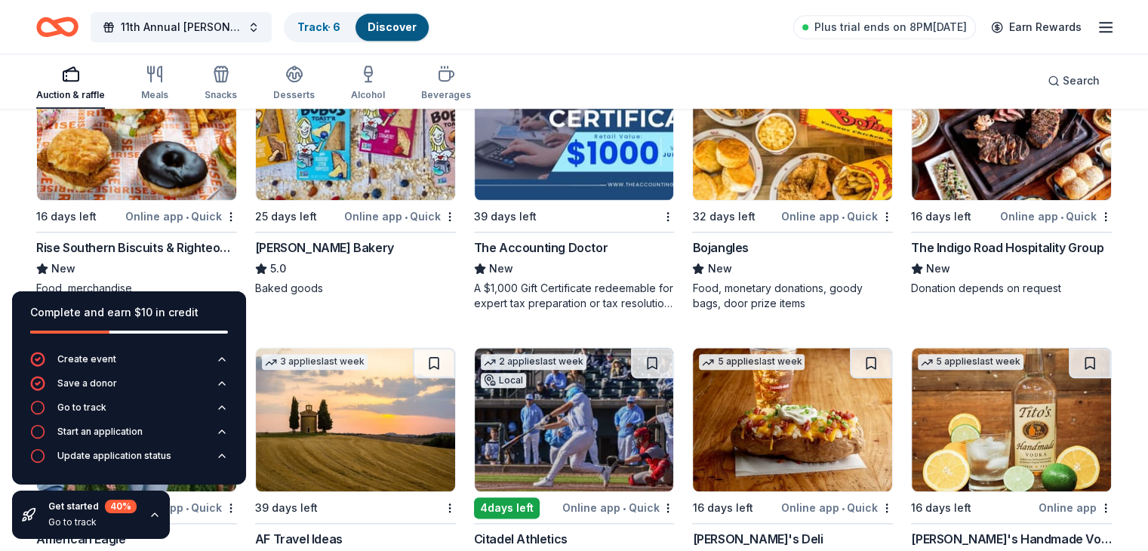
click at [180, 196] on img at bounding box center [136, 128] width 199 height 143
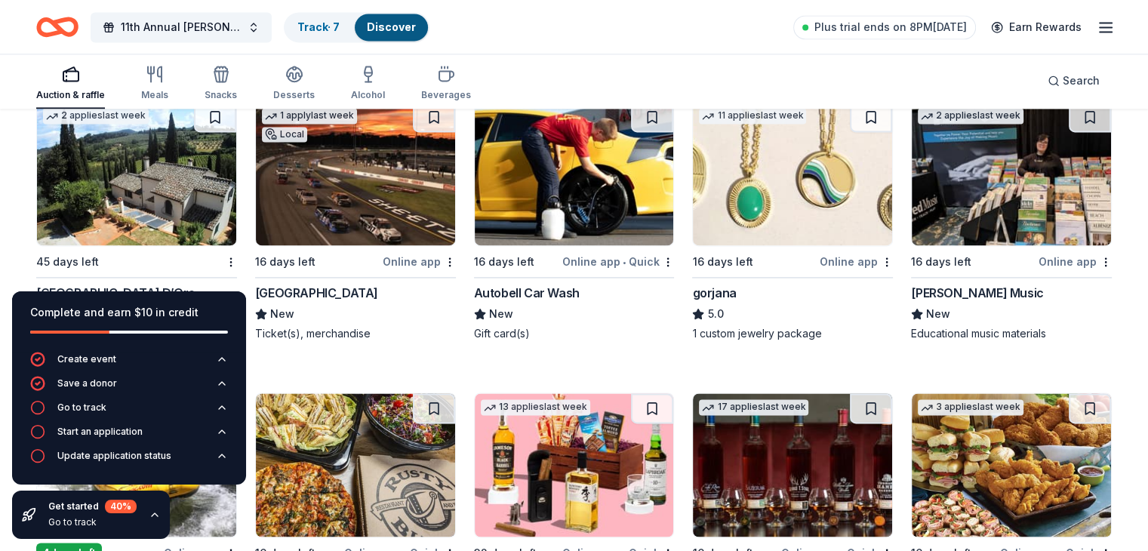
scroll to position [2183, 0]
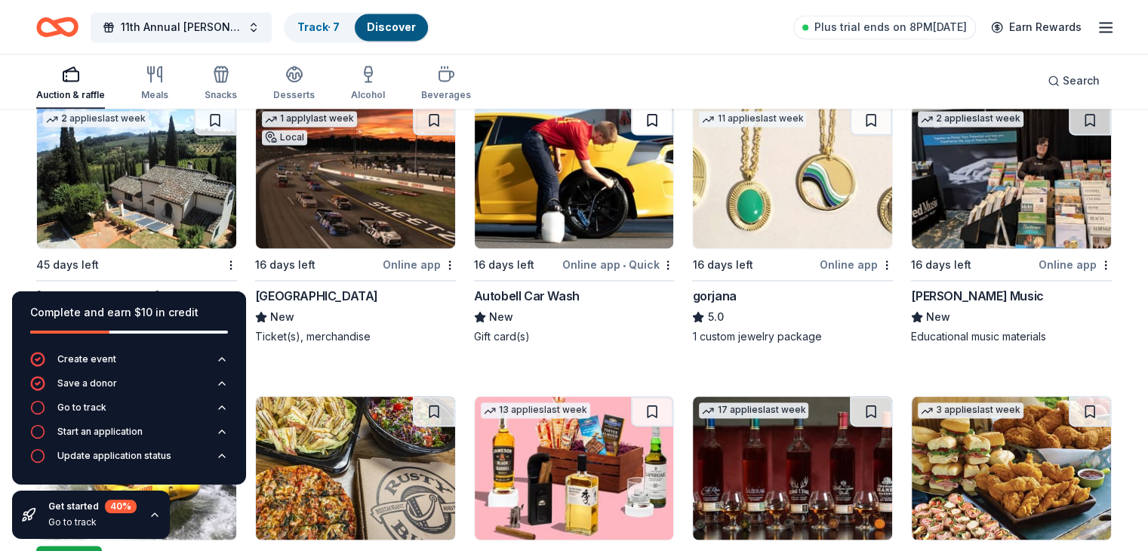
click at [656, 113] on button at bounding box center [652, 120] width 42 height 30
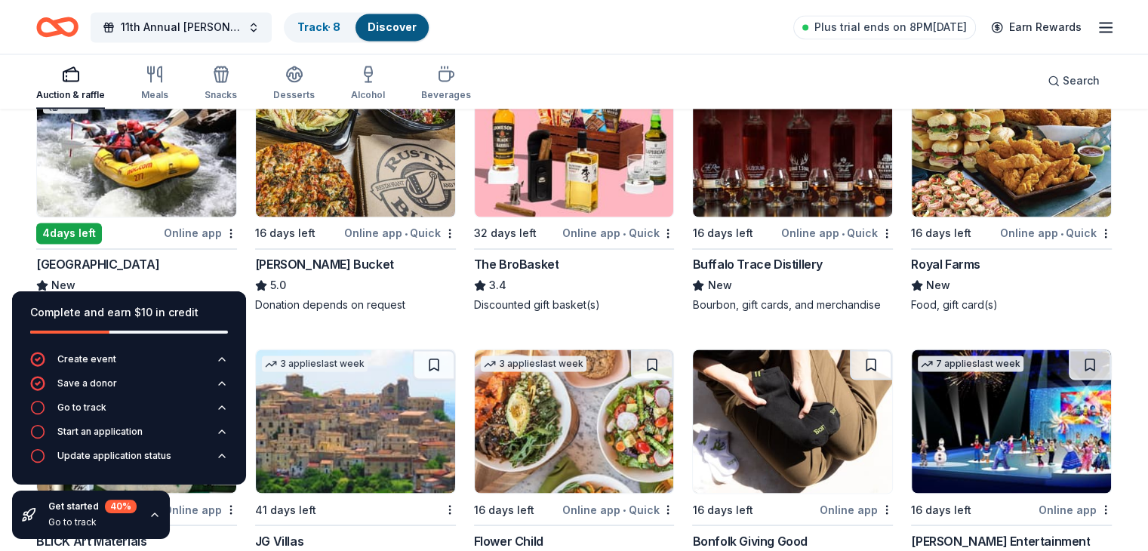
scroll to position [2510, 0]
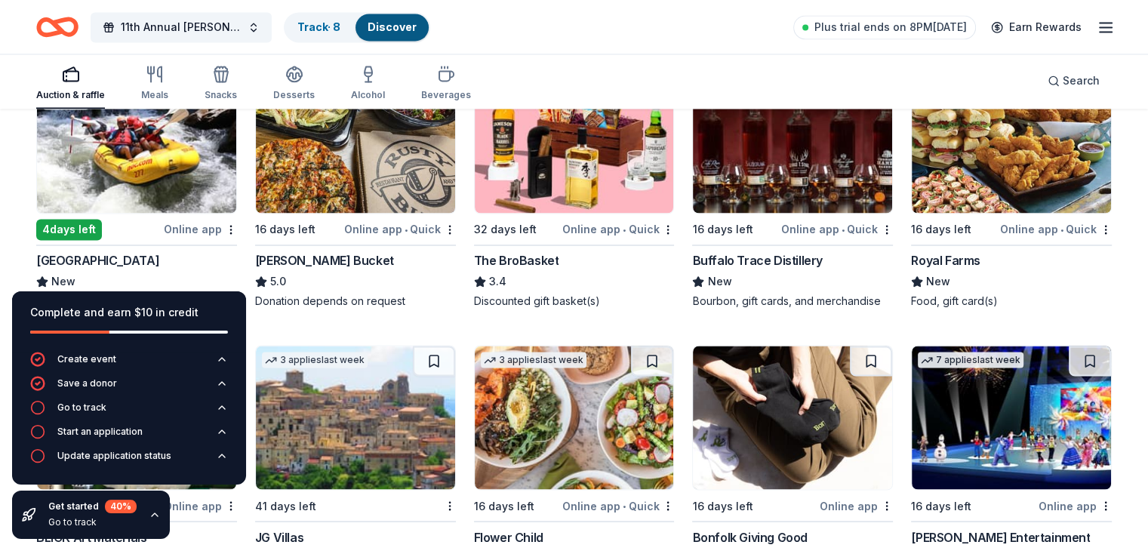
click at [180, 143] on img at bounding box center [136, 140] width 199 height 143
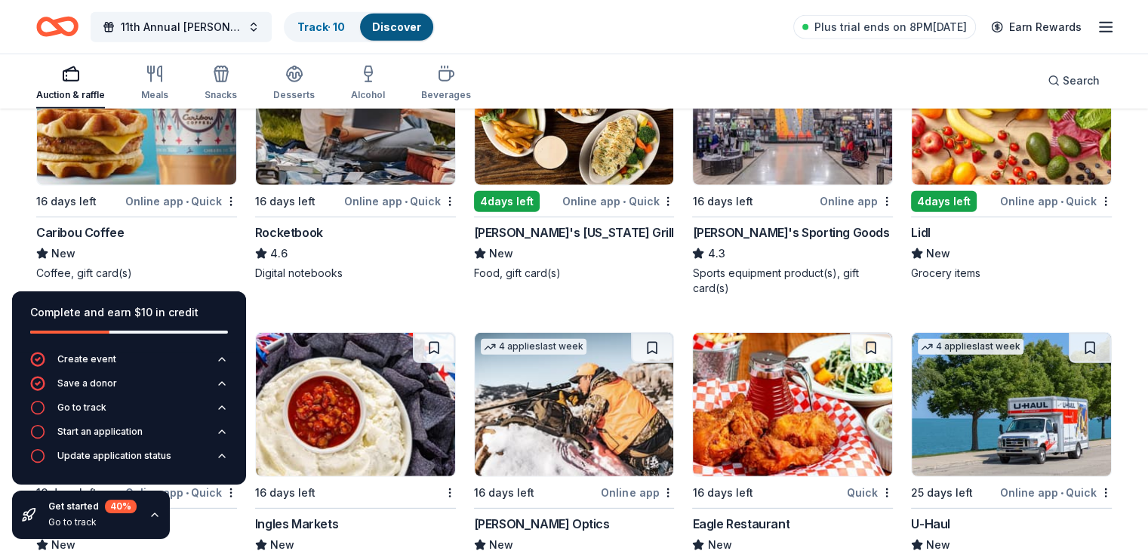
scroll to position [4285, 0]
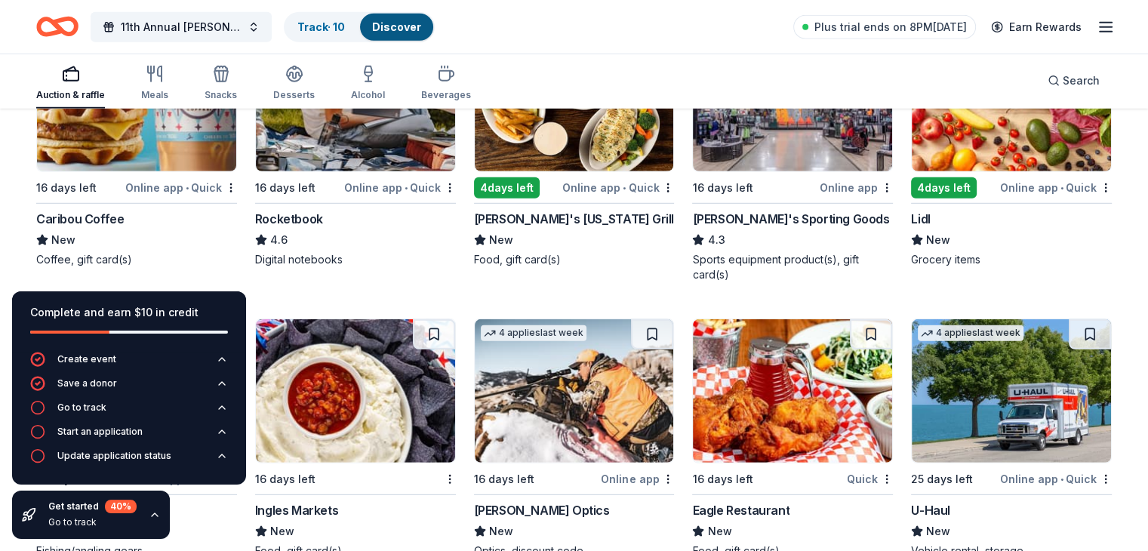
click at [776, 144] on img at bounding box center [792, 99] width 199 height 143
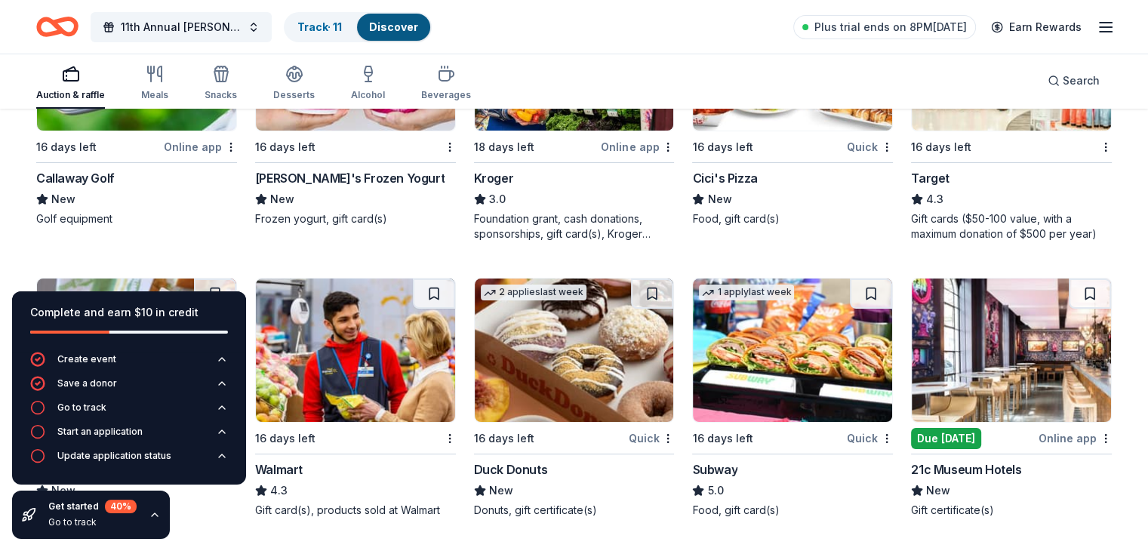
scroll to position [5768, 0]
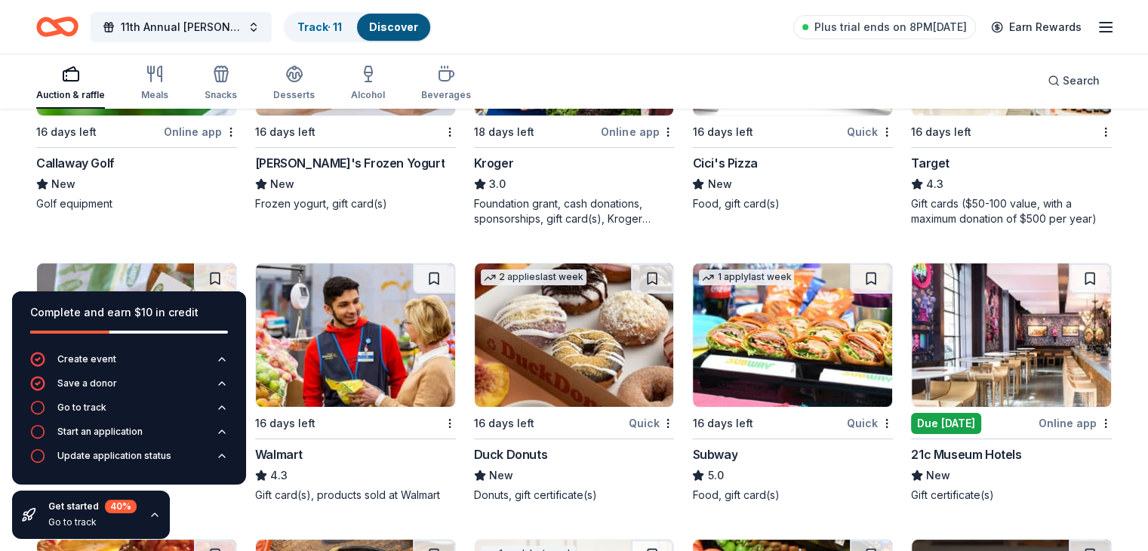
click at [1015, 353] on img at bounding box center [1011, 334] width 199 height 143
click at [1063, 421] on div "Online app" at bounding box center [1075, 423] width 73 height 19
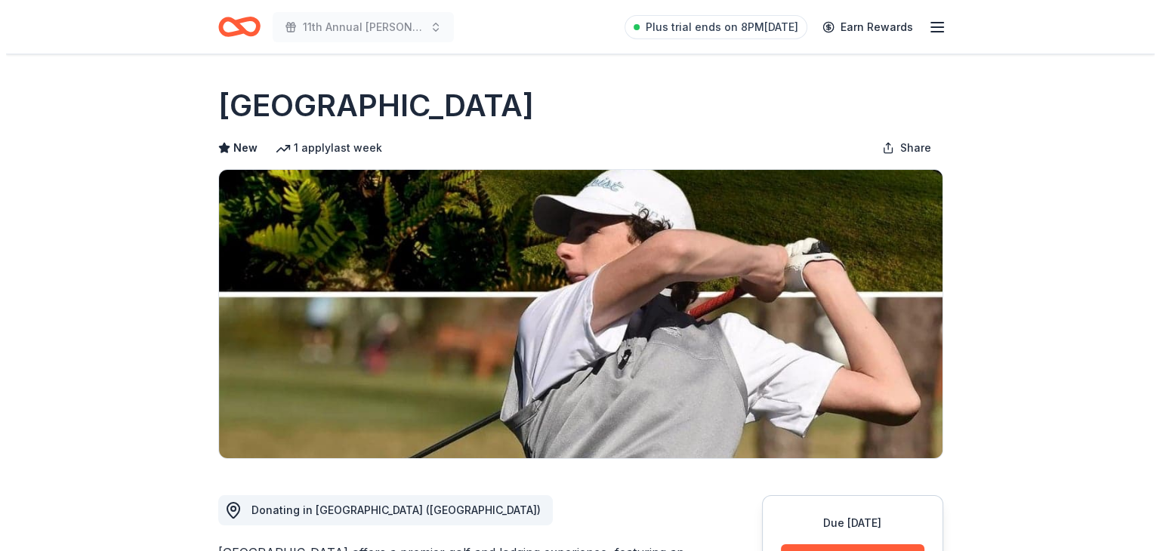
scroll to position [482, 0]
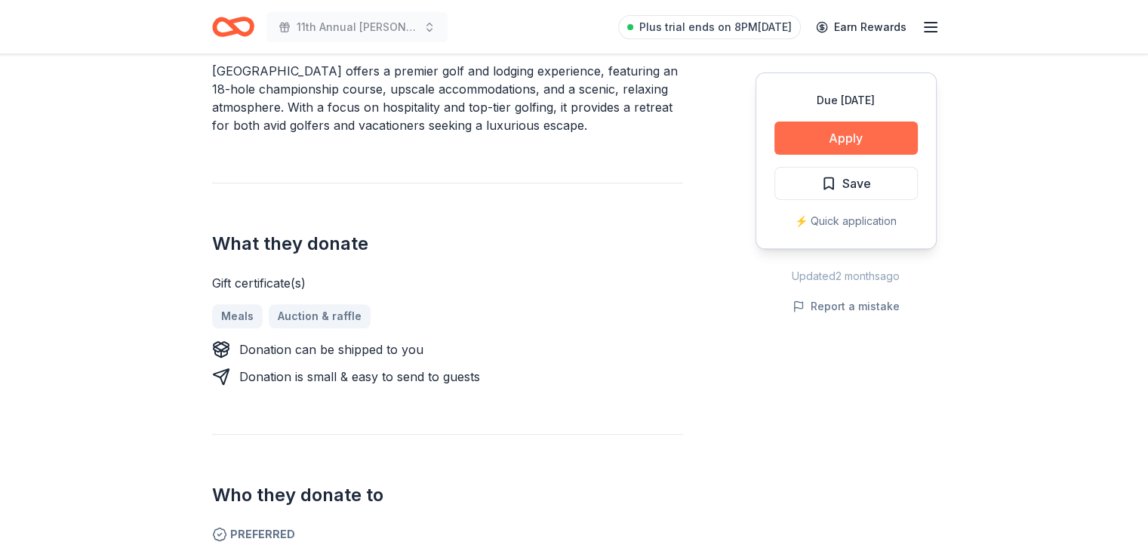
click at [871, 134] on button "Apply" at bounding box center [846, 138] width 143 height 33
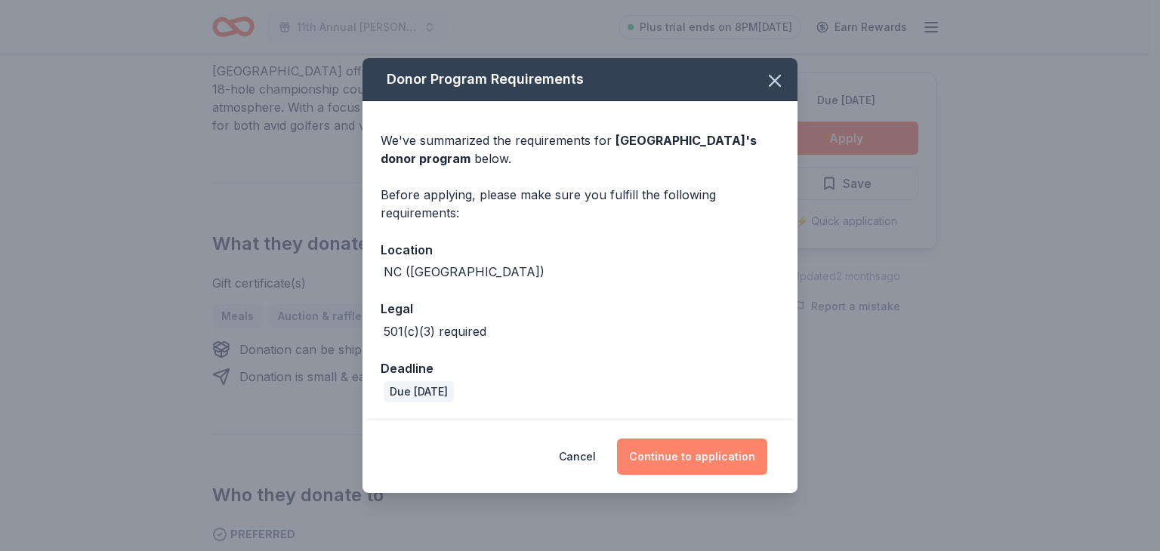
click at [669, 453] on button "Continue to application" at bounding box center [692, 457] width 150 height 36
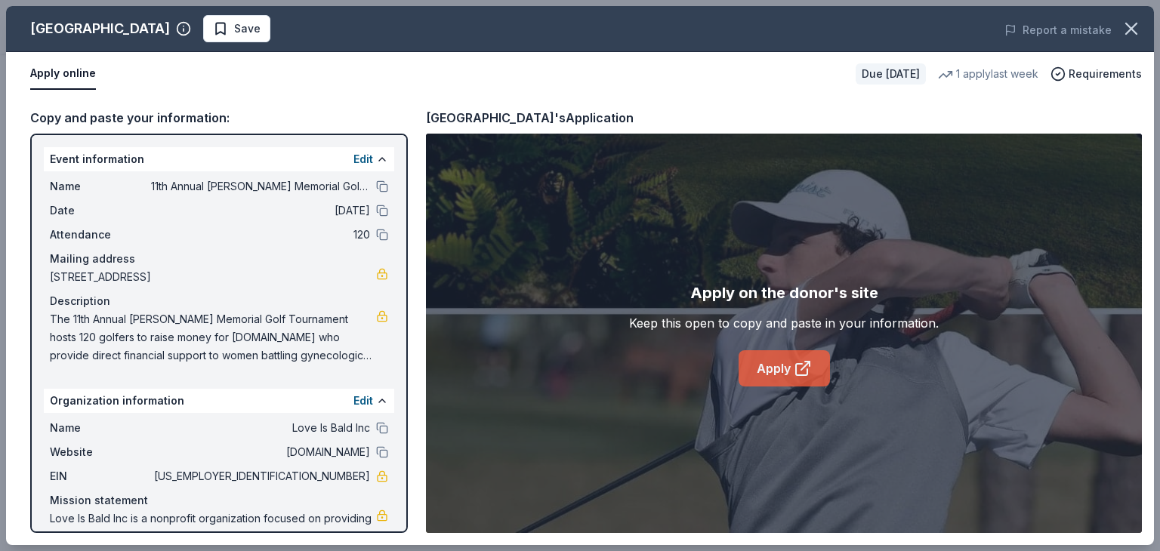
click at [804, 369] on icon at bounding box center [802, 368] width 18 height 18
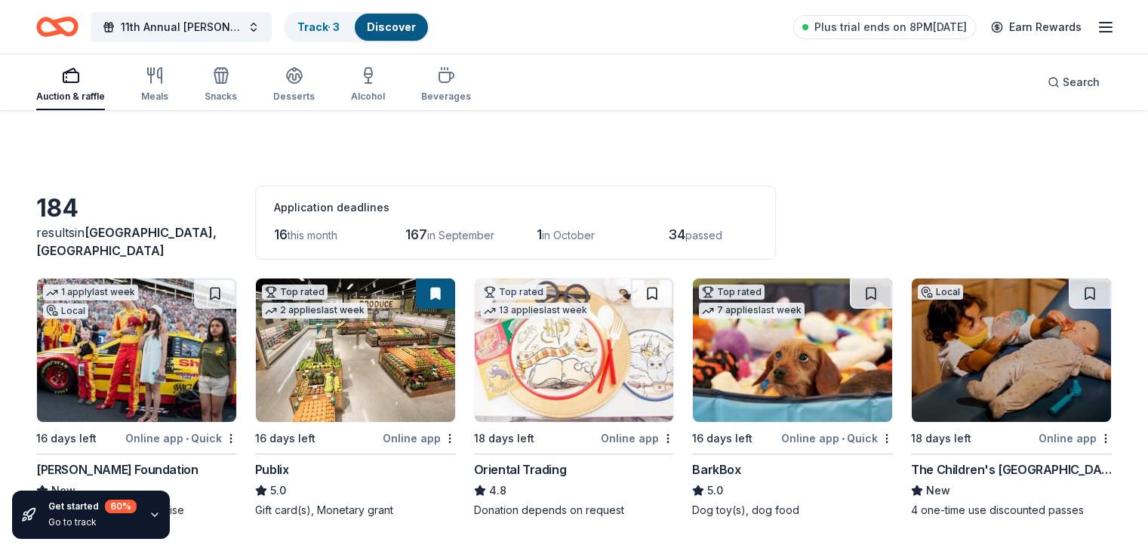
scroll to position [885, 0]
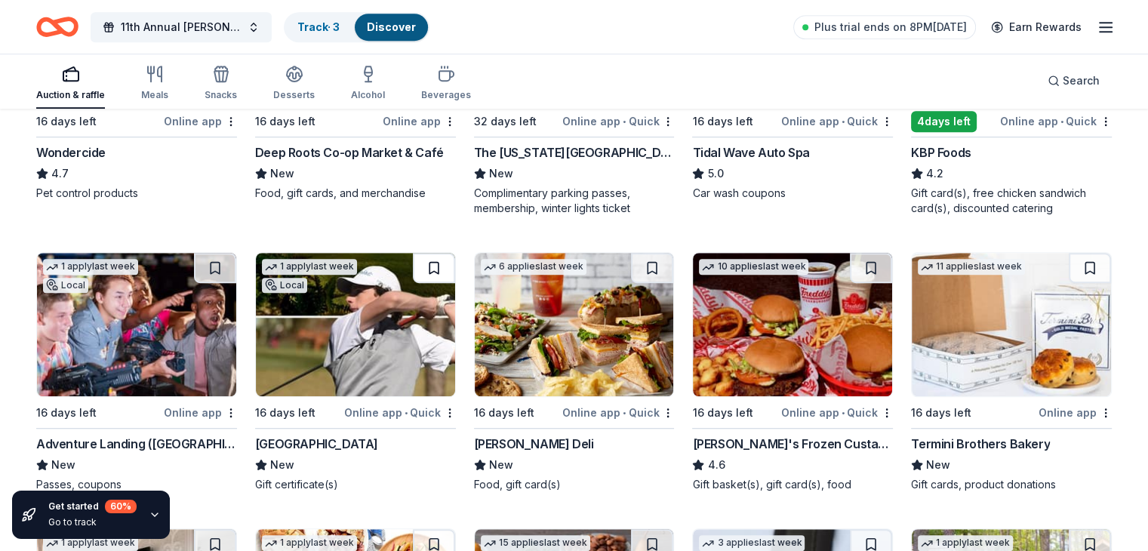
click at [438, 264] on button at bounding box center [434, 268] width 42 height 30
click at [156, 328] on img at bounding box center [136, 324] width 199 height 143
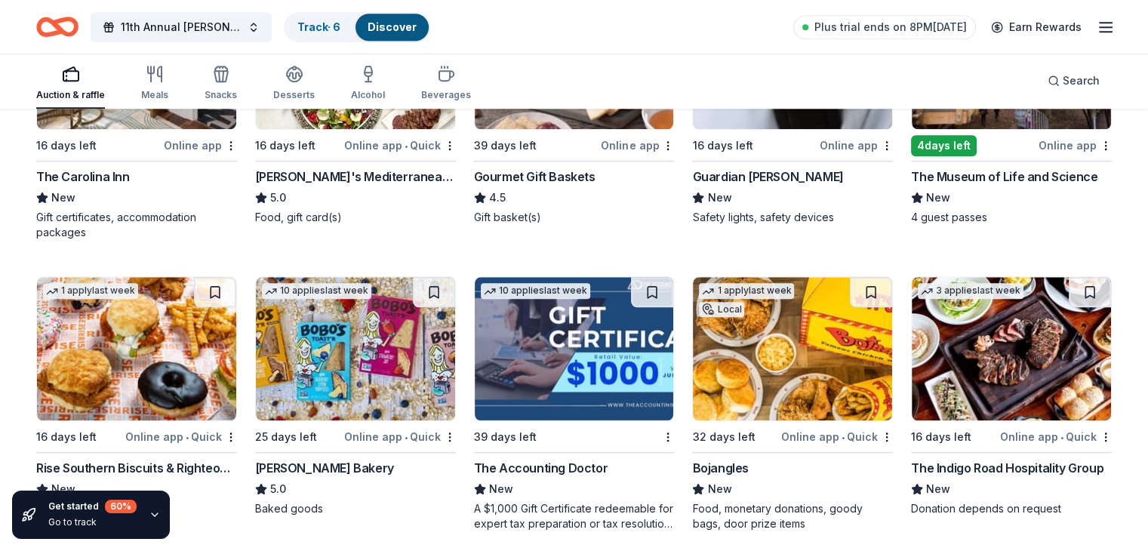
scroll to position [1528, 0]
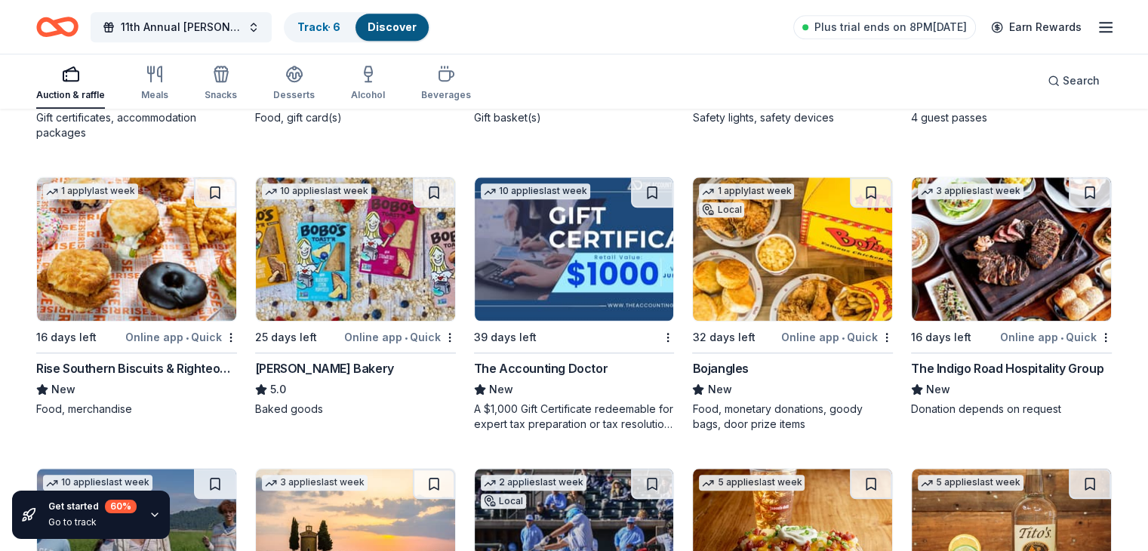
click at [1015, 279] on img at bounding box center [1011, 248] width 199 height 143
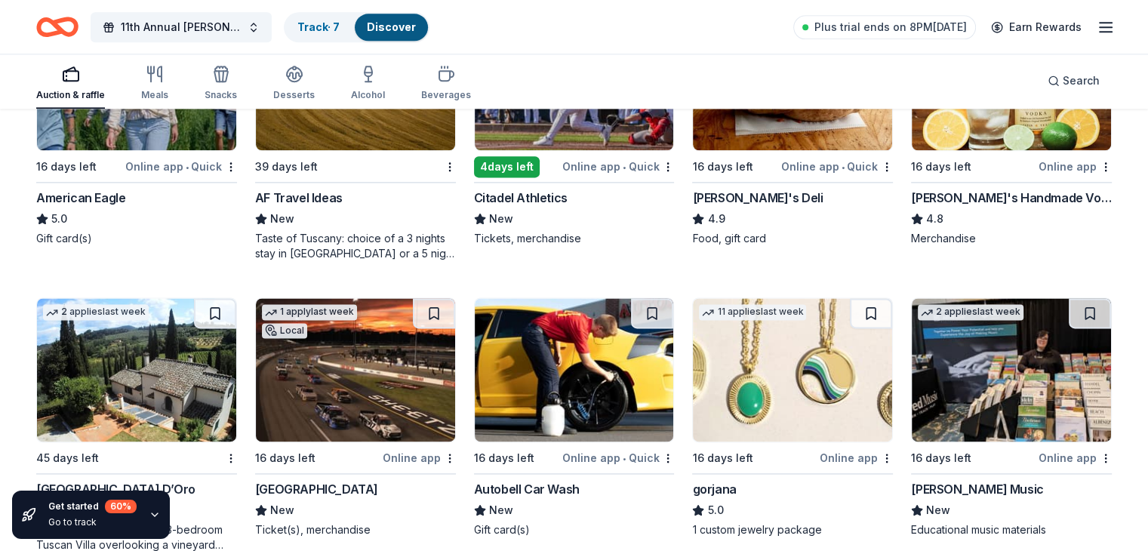
scroll to position [2071, 0]
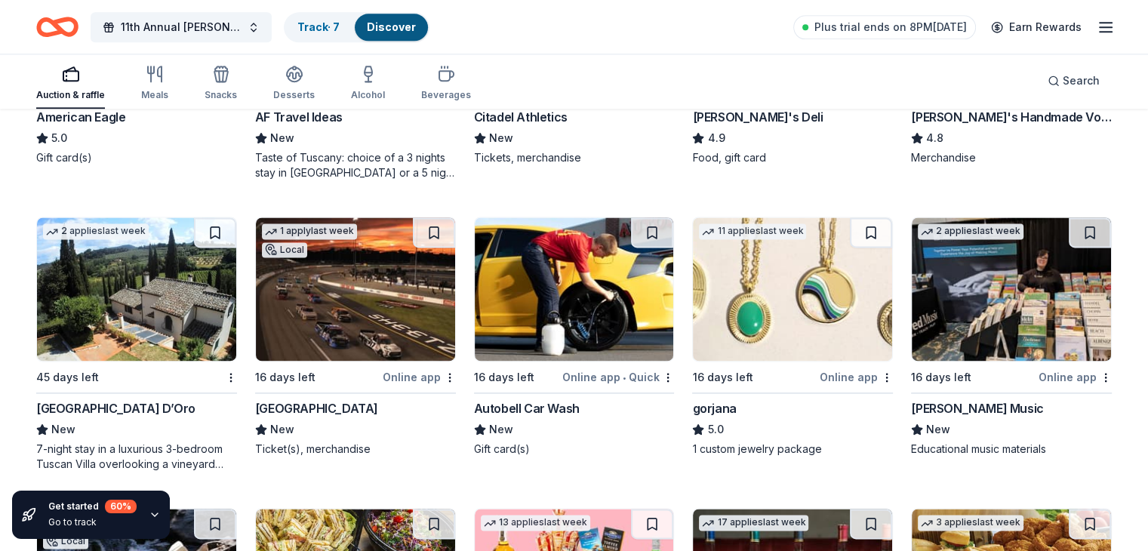
click at [365, 308] on img at bounding box center [355, 288] width 199 height 143
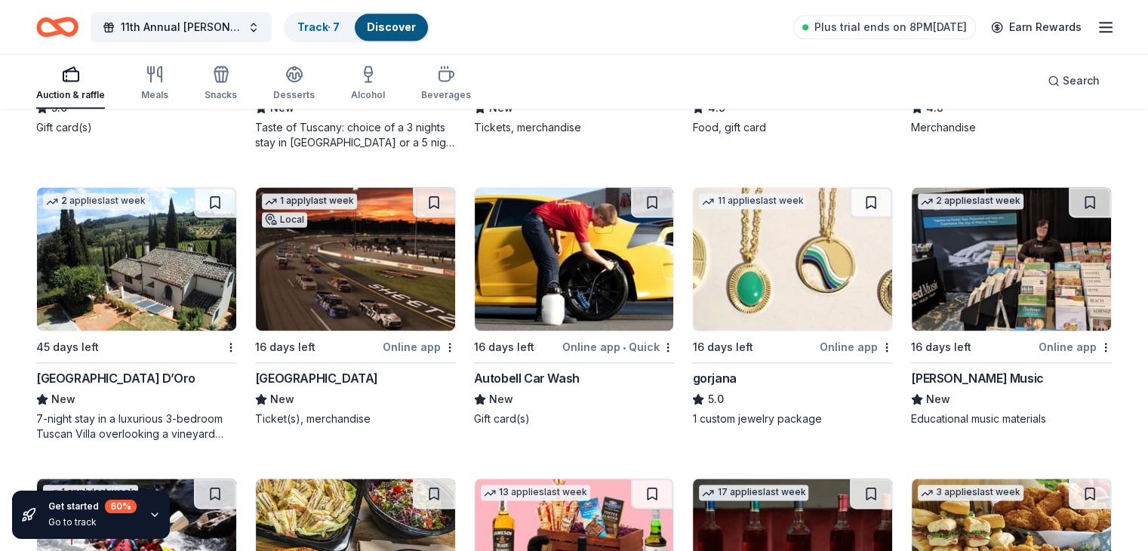
scroll to position [2161, 0]
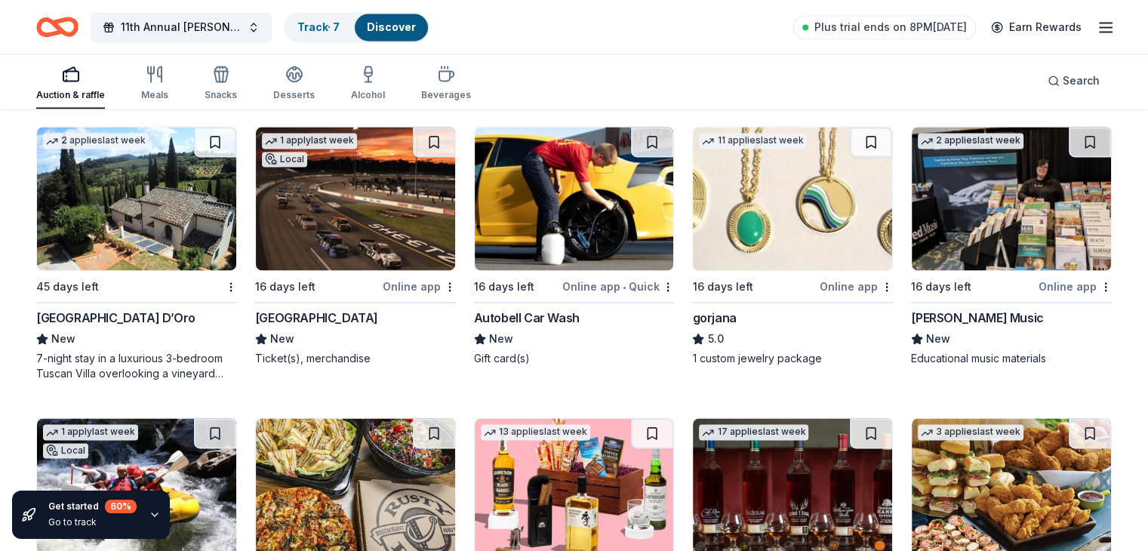
click at [643, 238] on img at bounding box center [574, 198] width 199 height 143
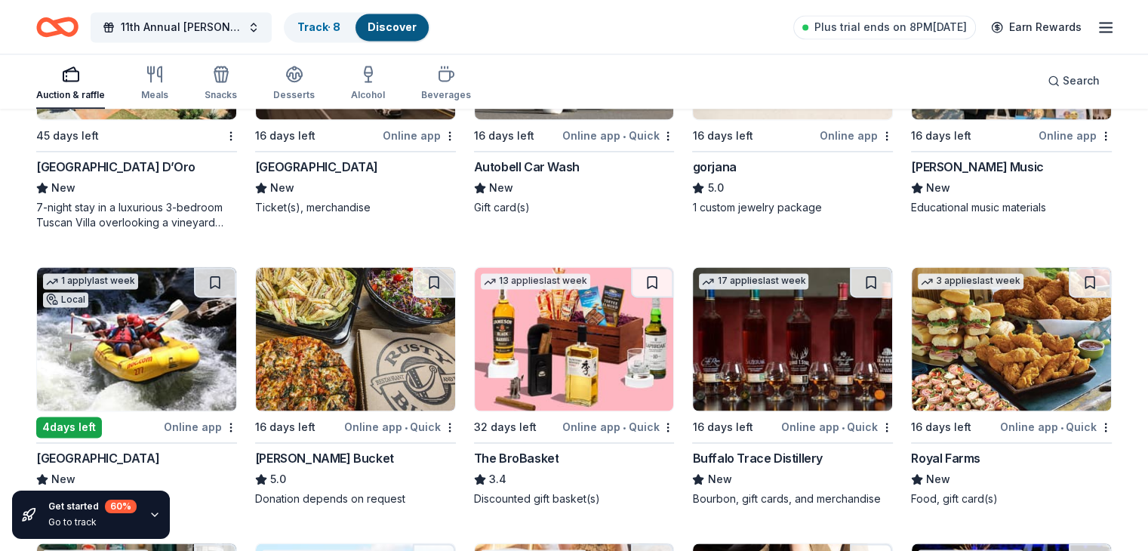
scroll to position [2423, 0]
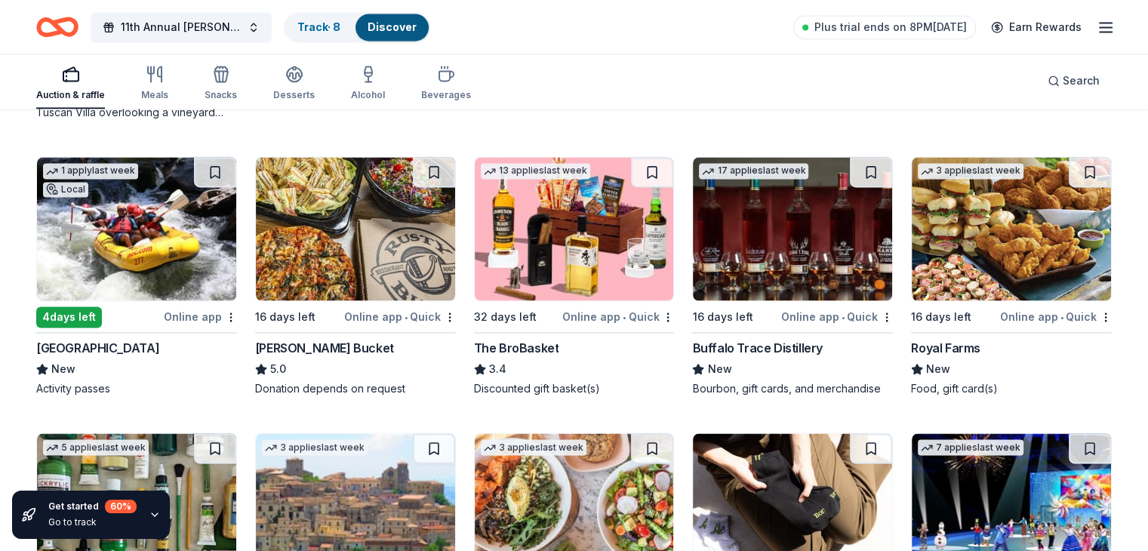
click at [776, 251] on img at bounding box center [792, 228] width 199 height 143
click at [589, 231] on img at bounding box center [574, 228] width 199 height 143
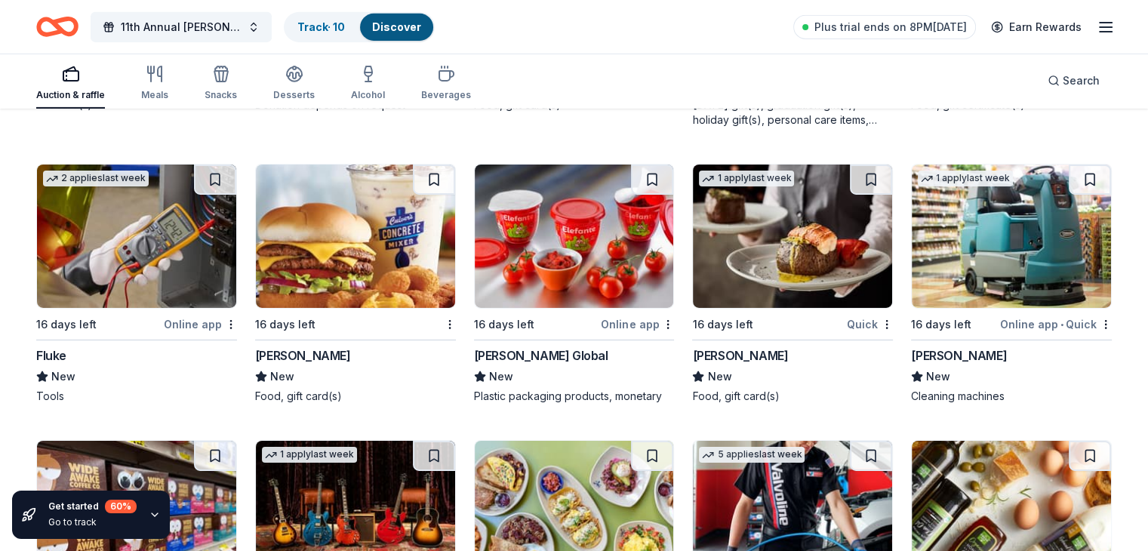
scroll to position [5038, 0]
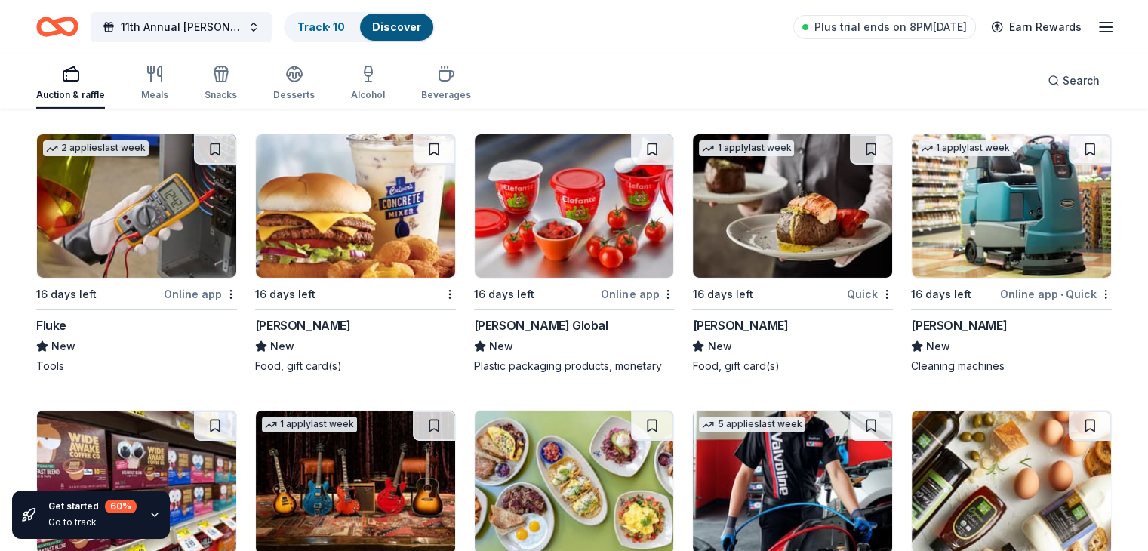
click at [785, 236] on img at bounding box center [792, 205] width 199 height 143
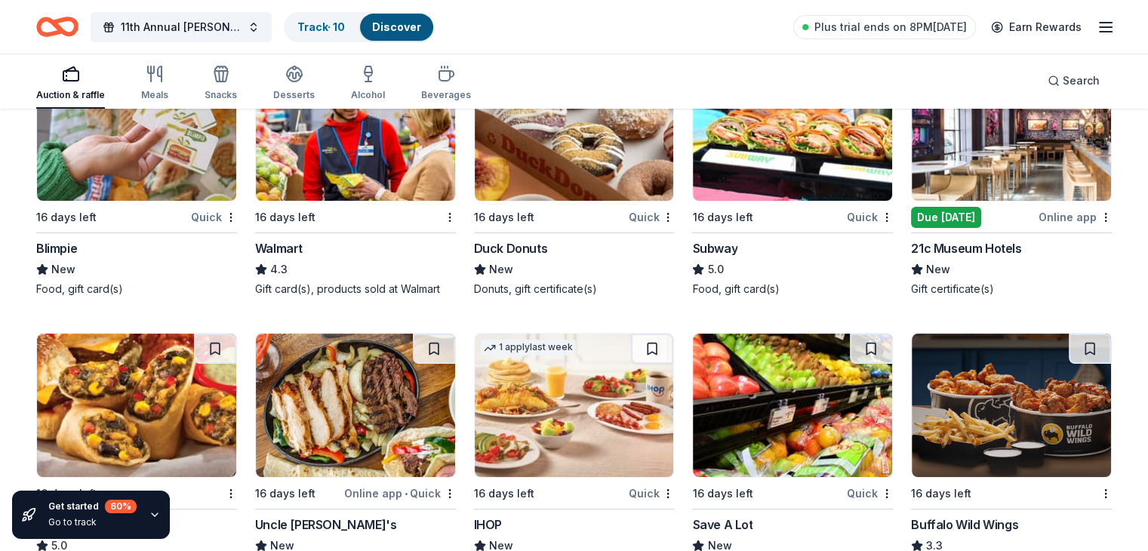
scroll to position [5982, 0]
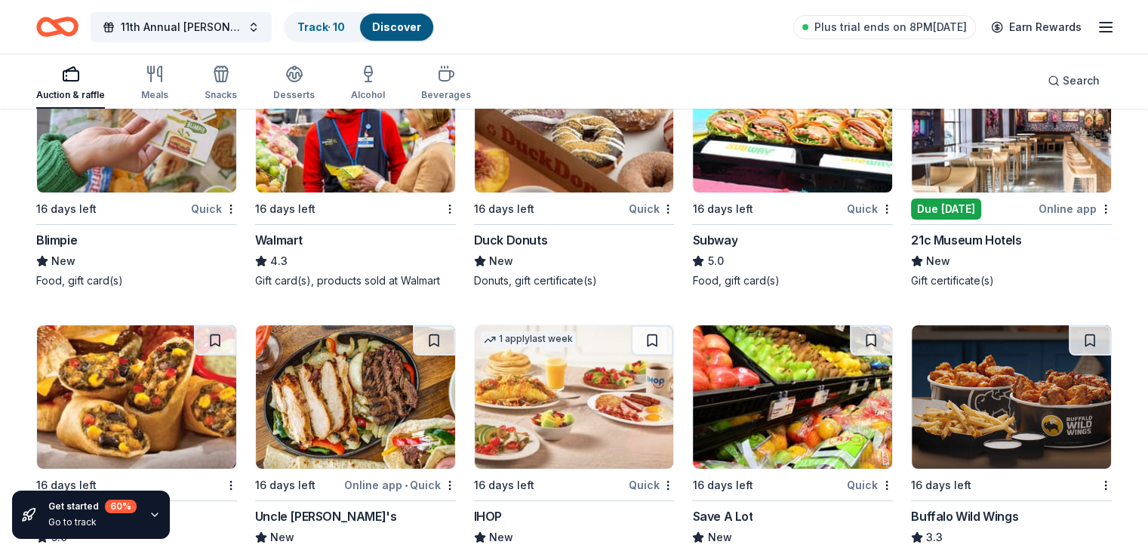
click at [593, 143] on img at bounding box center [574, 120] width 199 height 143
click at [380, 158] on img at bounding box center [355, 120] width 199 height 143
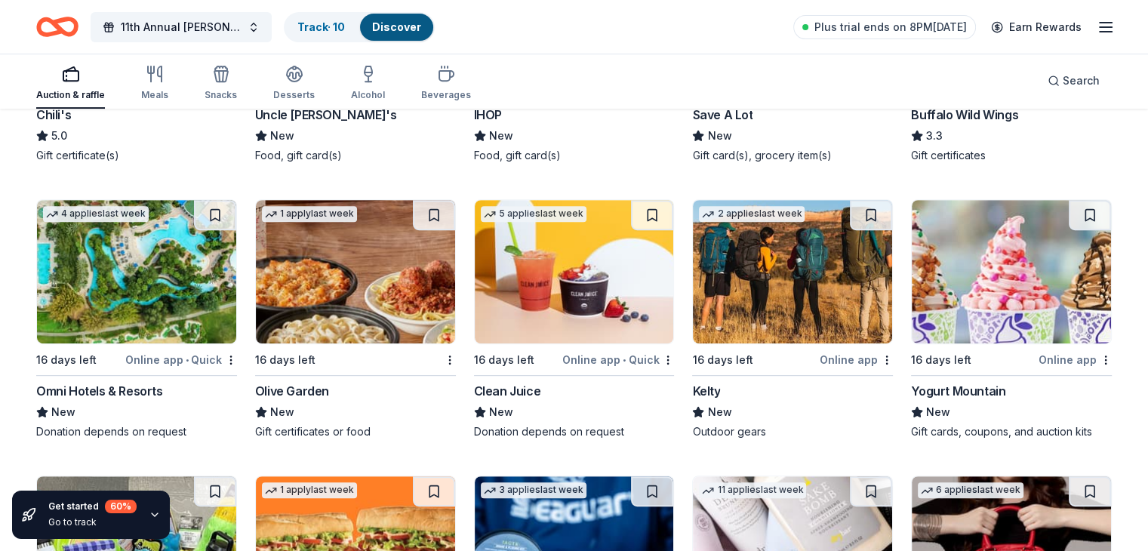
scroll to position [6414, 0]
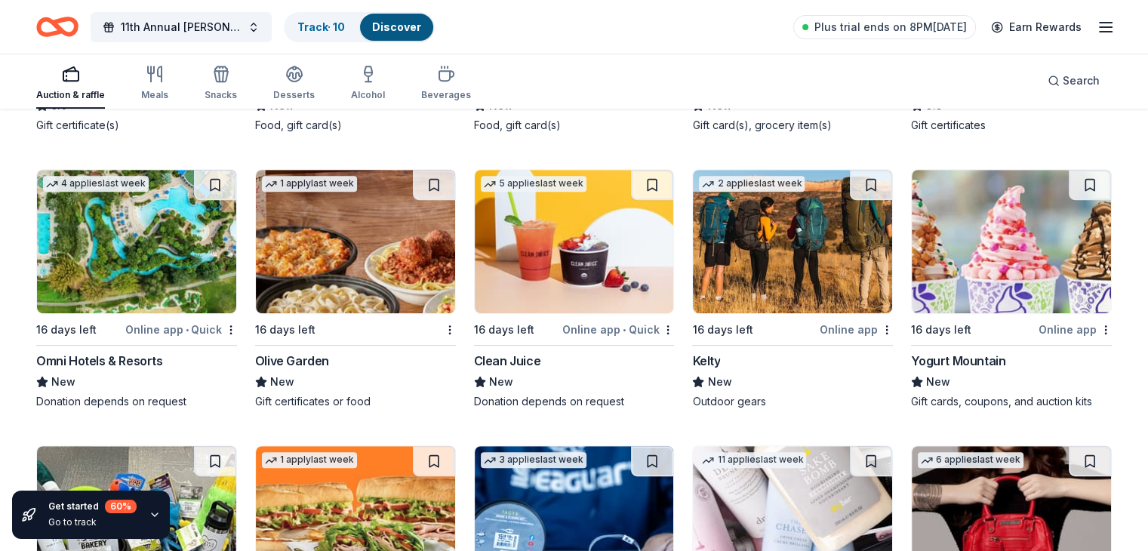
click at [165, 245] on img at bounding box center [136, 241] width 199 height 143
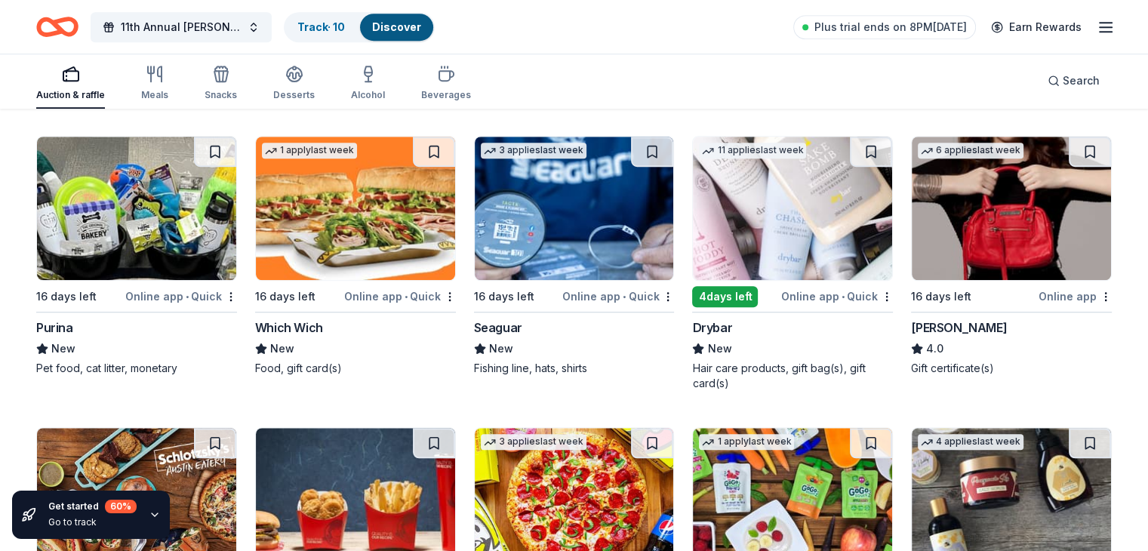
scroll to position [6737, 0]
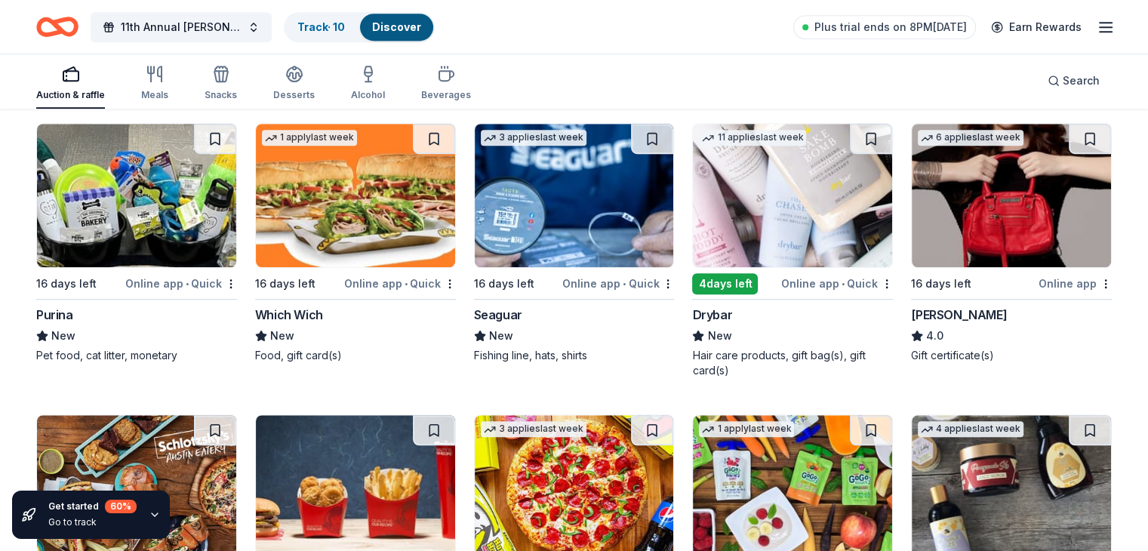
click at [792, 194] on img at bounding box center [792, 195] width 199 height 143
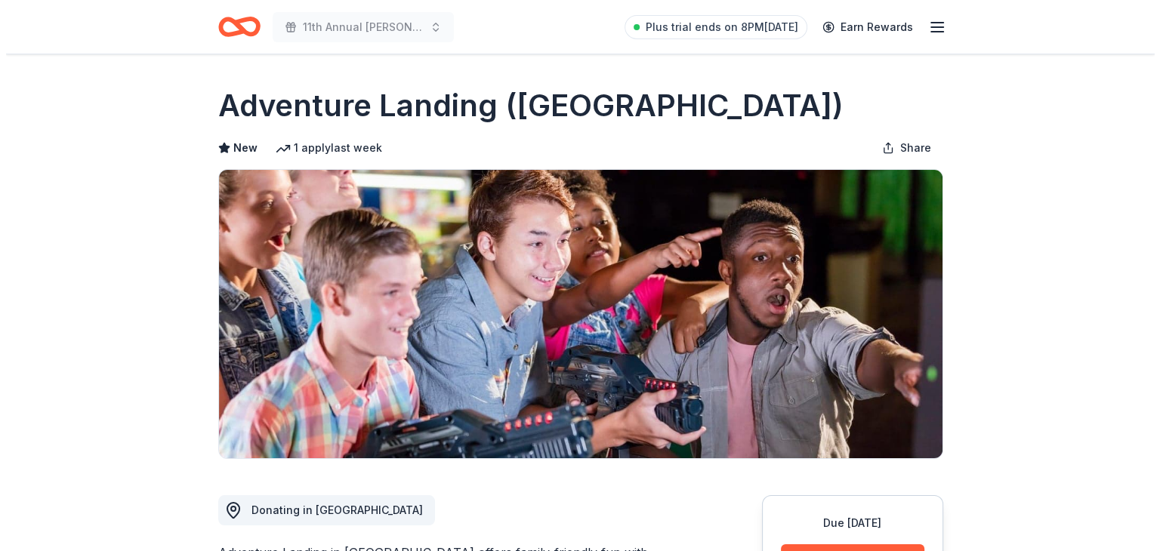
scroll to position [482, 0]
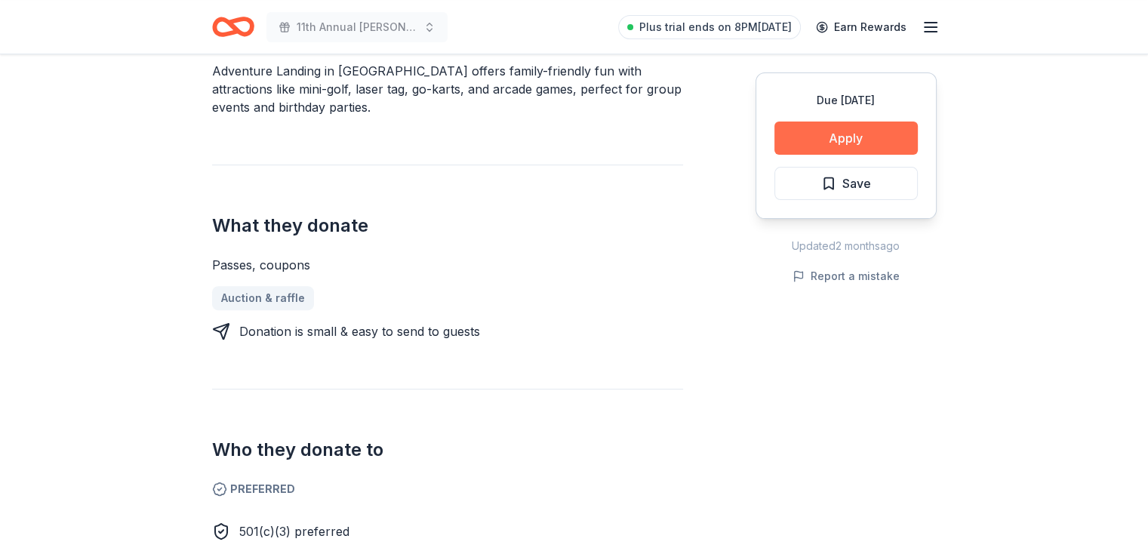
click at [866, 147] on button "Apply" at bounding box center [846, 138] width 143 height 33
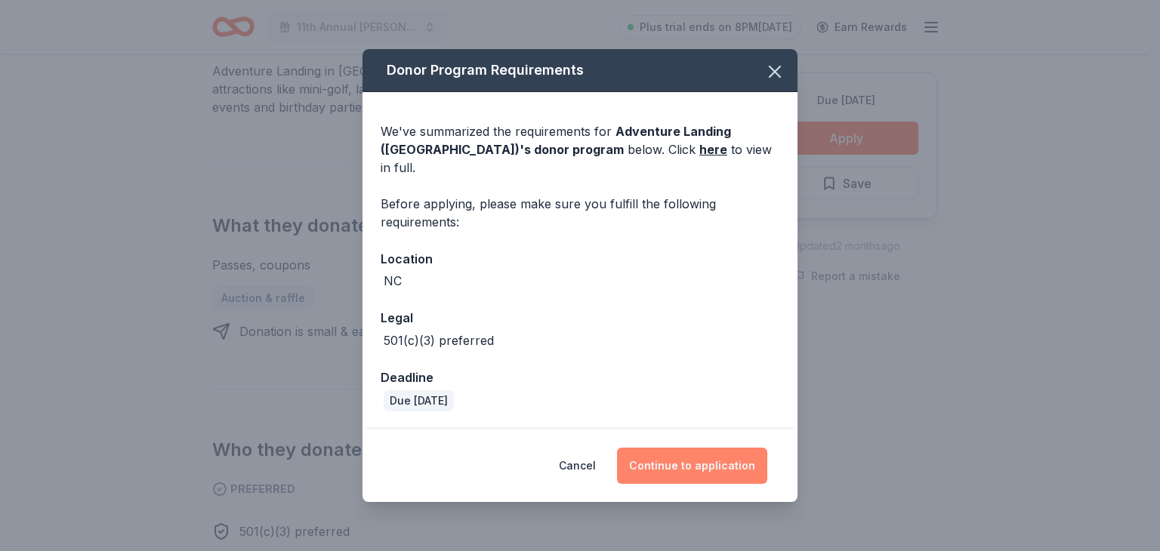
click at [651, 448] on button "Continue to application" at bounding box center [692, 466] width 150 height 36
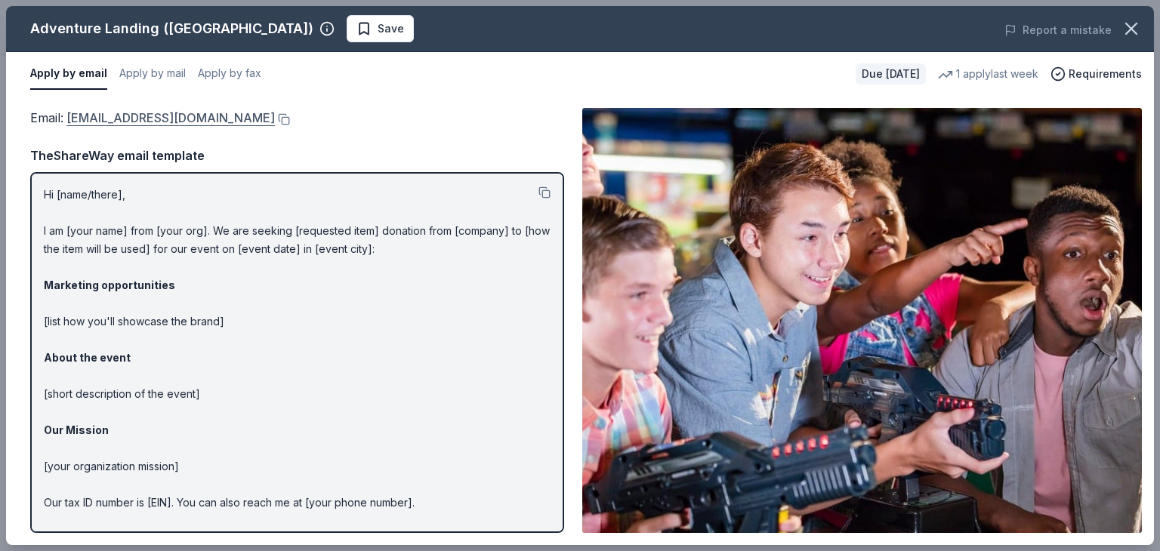
click at [226, 120] on link "[EMAIL_ADDRESS][DOMAIN_NAME]" at bounding box center [170, 118] width 208 height 20
click at [196, 115] on link "[EMAIL_ADDRESS][DOMAIN_NAME]" at bounding box center [170, 118] width 208 height 20
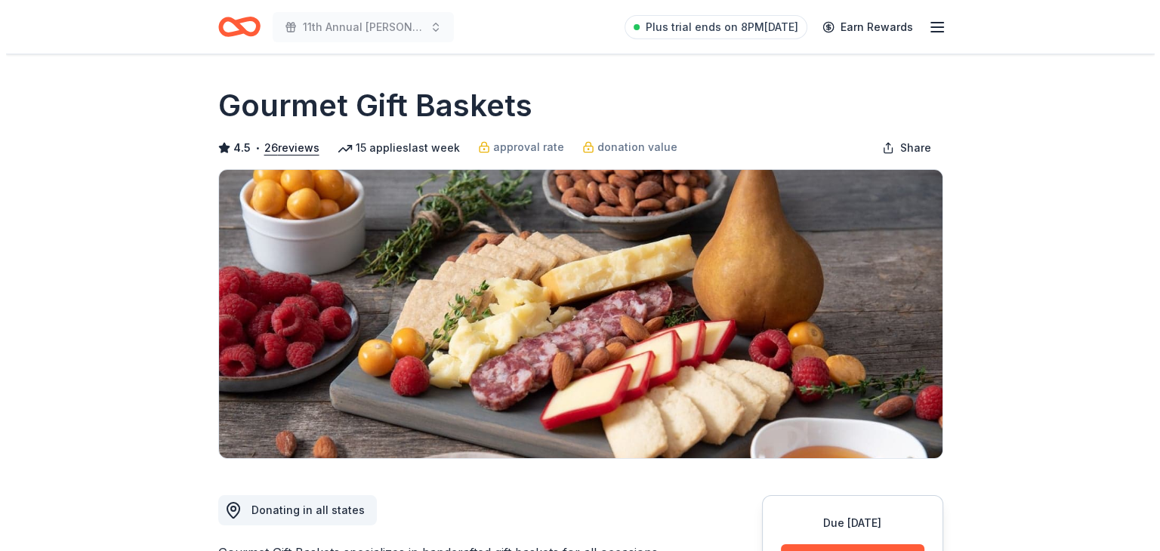
scroll to position [482, 0]
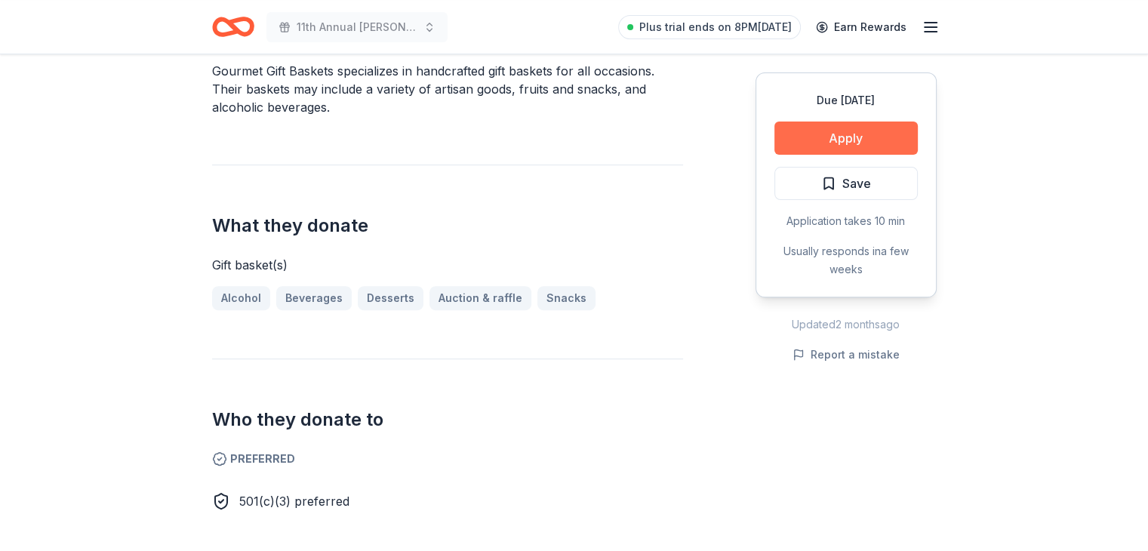
click at [871, 125] on button "Apply" at bounding box center [846, 138] width 143 height 33
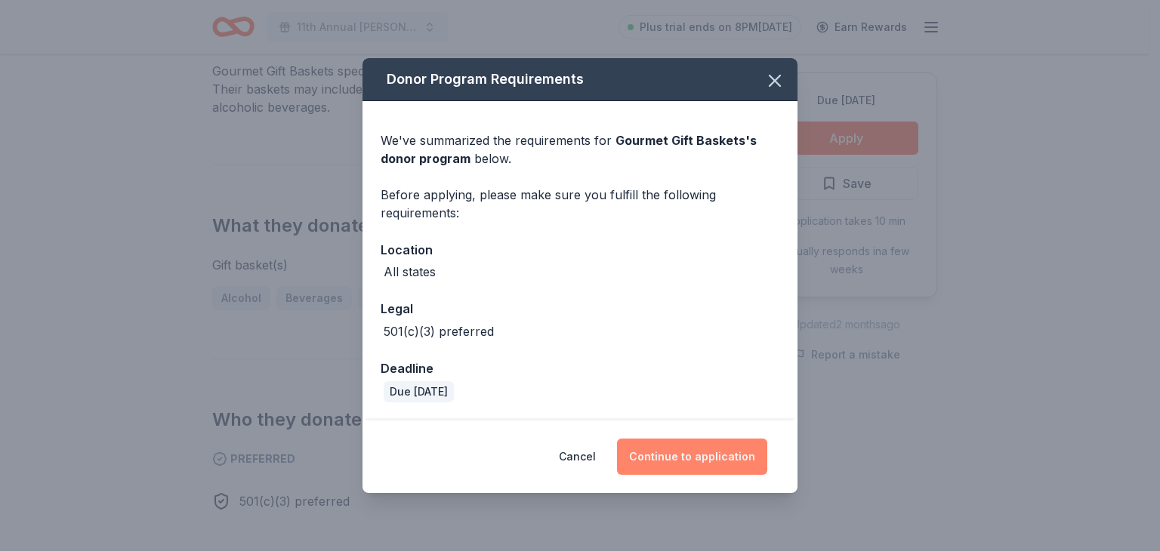
click at [664, 457] on button "Continue to application" at bounding box center [692, 457] width 150 height 36
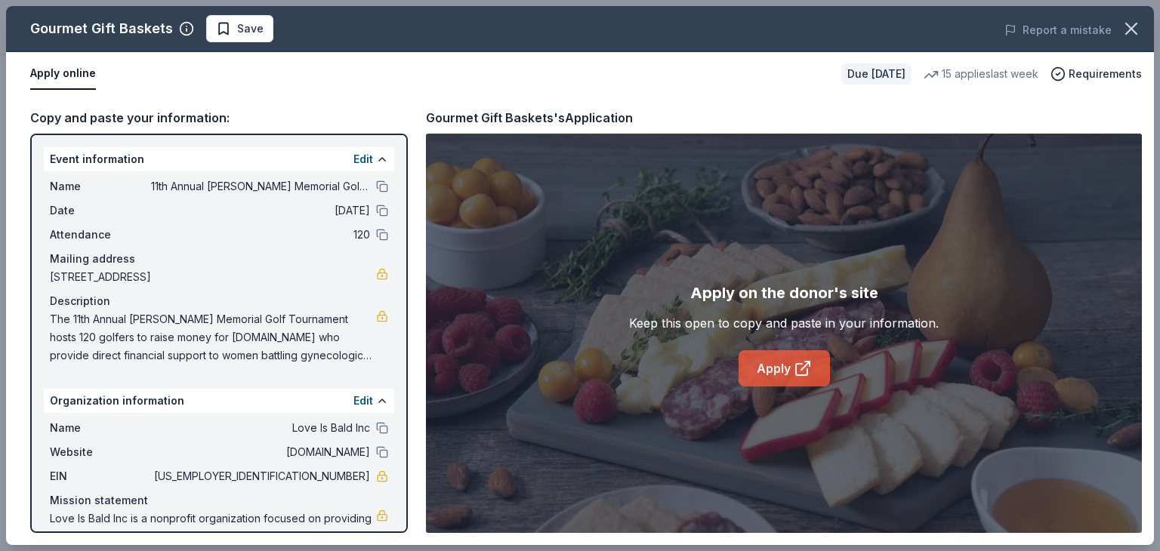
click at [789, 367] on link "Apply" at bounding box center [783, 368] width 91 height 36
click at [809, 366] on icon at bounding box center [807, 364] width 5 height 5
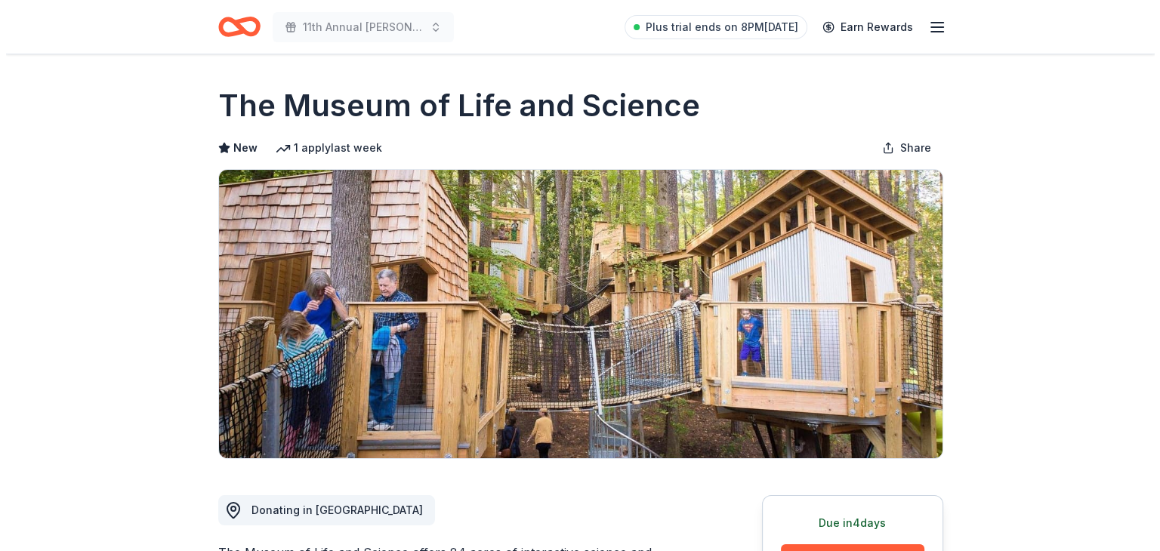
scroll to position [482, 0]
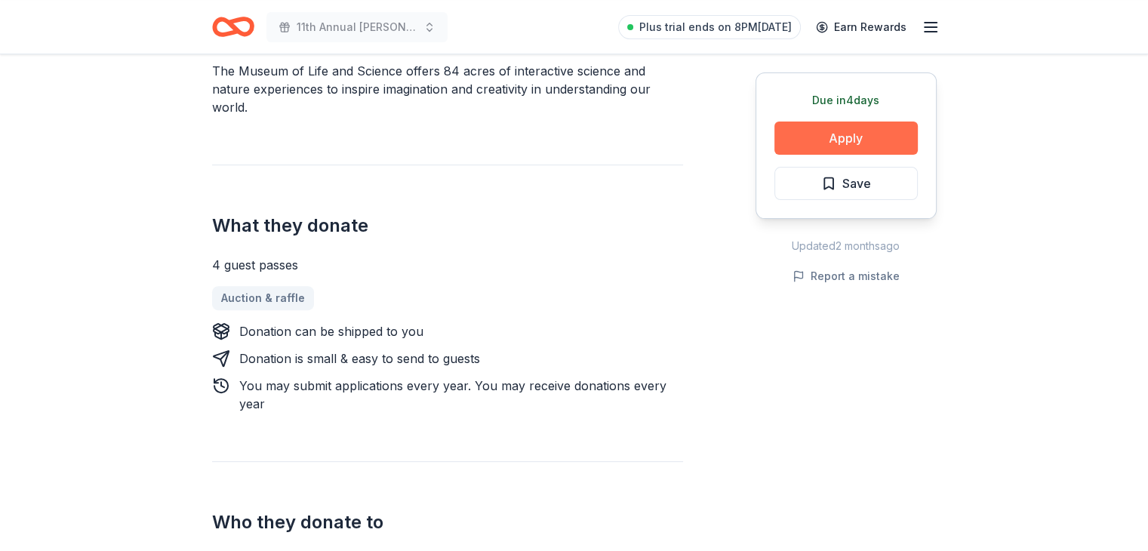
click at [883, 136] on button "Apply" at bounding box center [846, 138] width 143 height 33
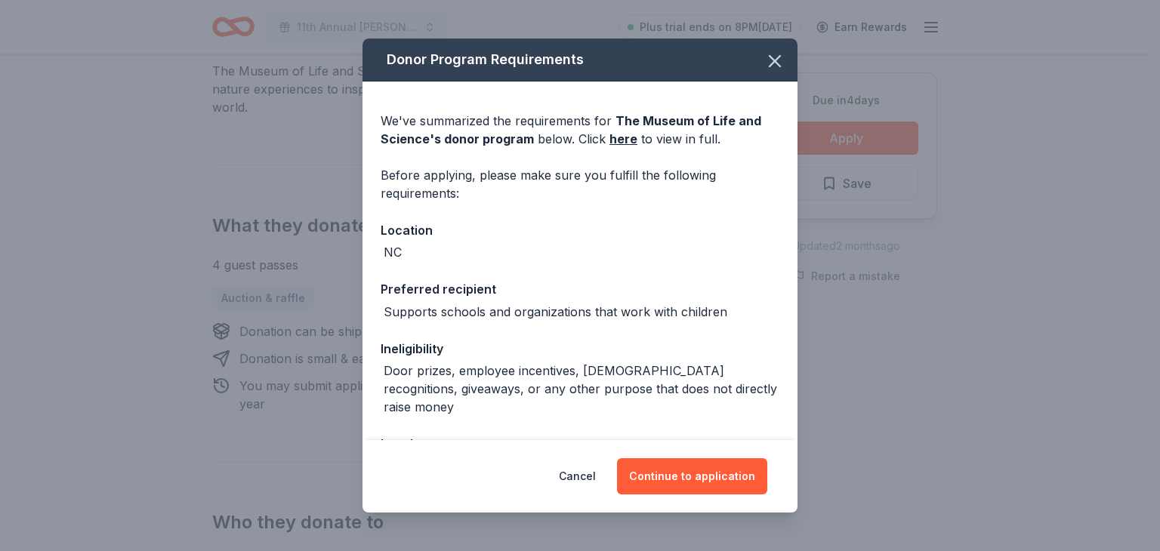
scroll to position [233, 0]
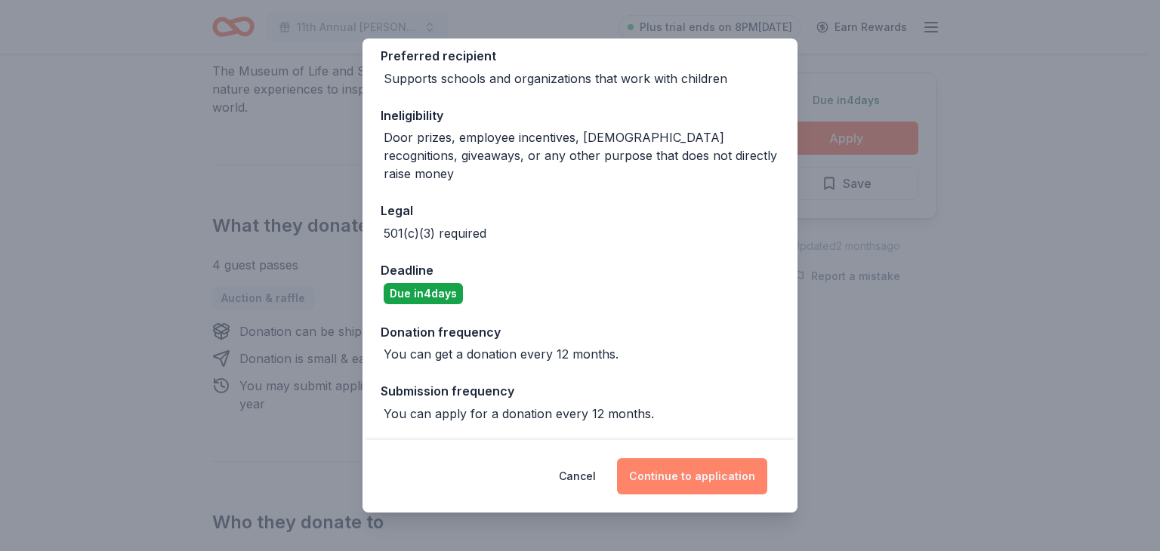
click at [709, 479] on button "Continue to application" at bounding box center [692, 476] width 150 height 36
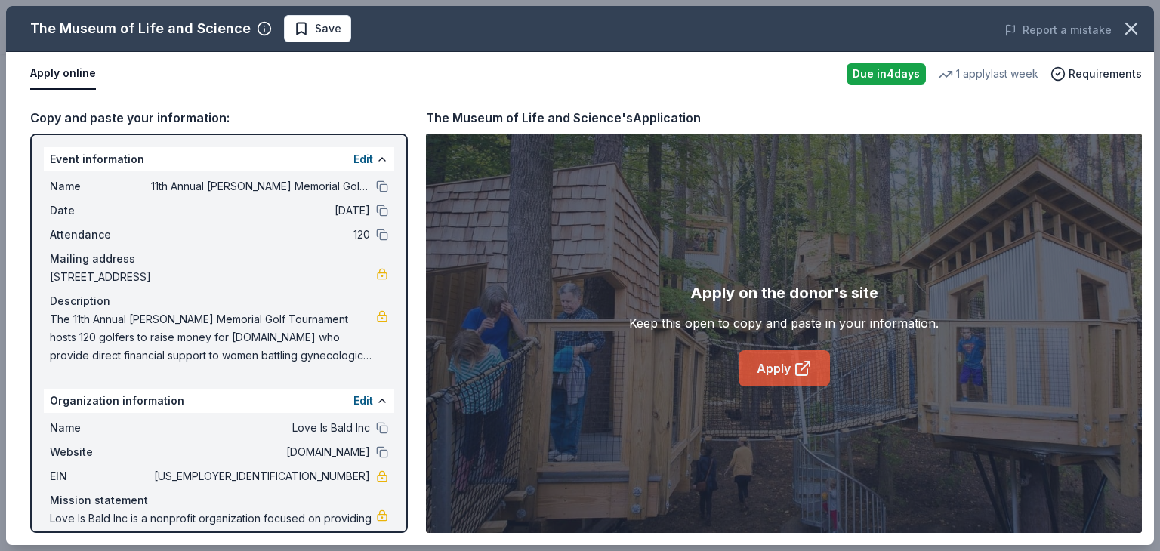
click at [790, 370] on link "Apply" at bounding box center [783, 368] width 91 height 36
click at [808, 366] on icon at bounding box center [802, 368] width 18 height 18
click at [321, 25] on span "Save" at bounding box center [328, 29] width 26 height 18
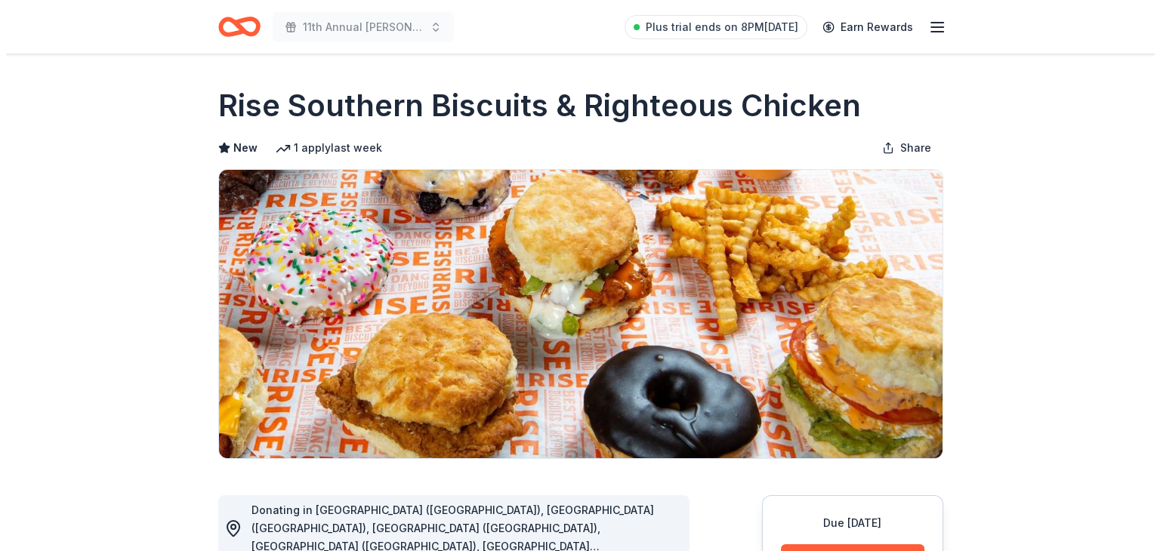
scroll to position [482, 0]
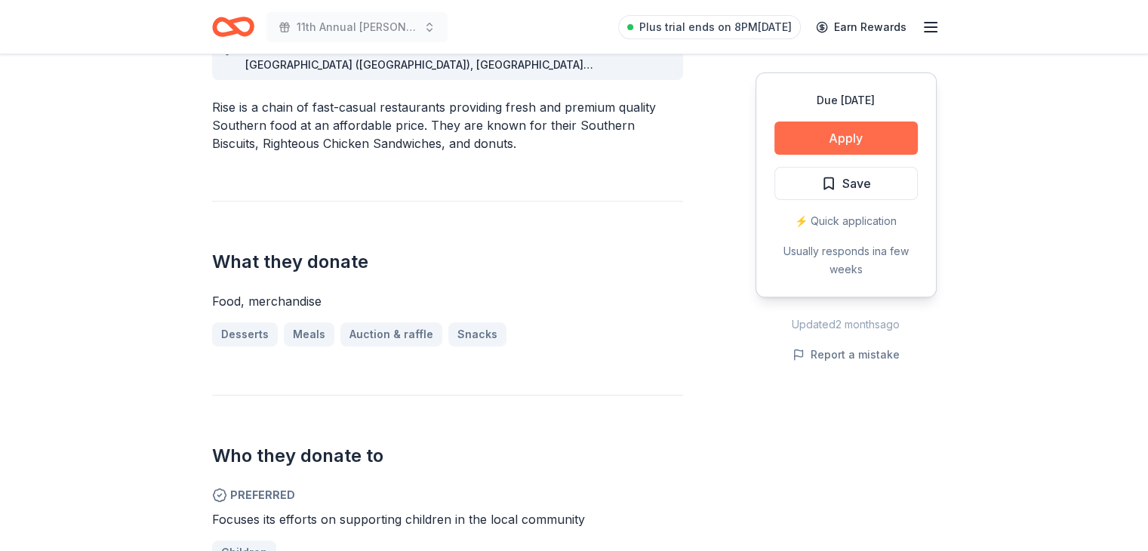
click at [820, 128] on button "Apply" at bounding box center [846, 138] width 143 height 33
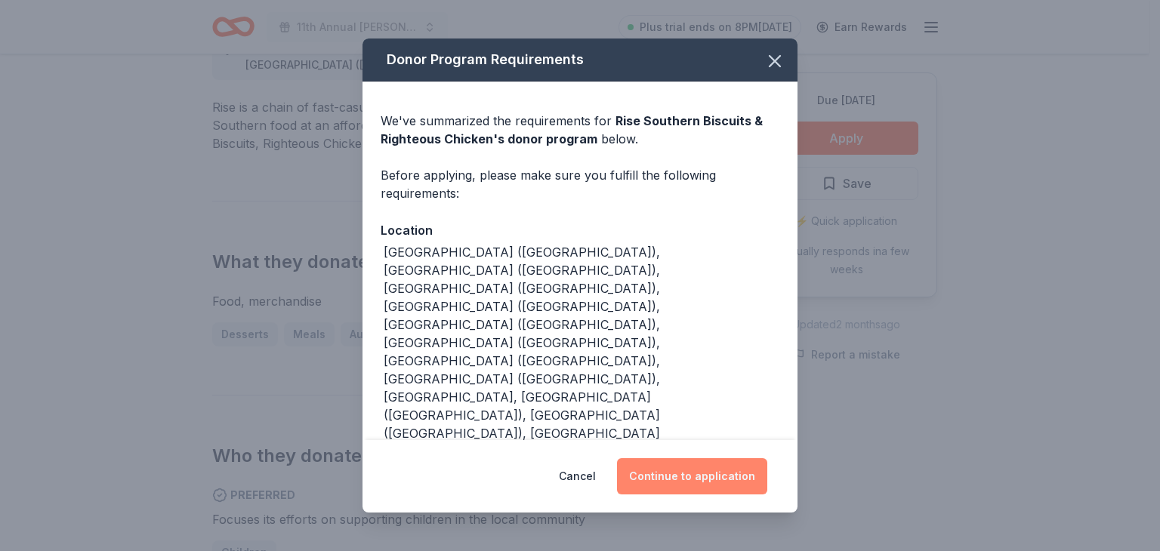
click at [661, 472] on button "Continue to application" at bounding box center [692, 476] width 150 height 36
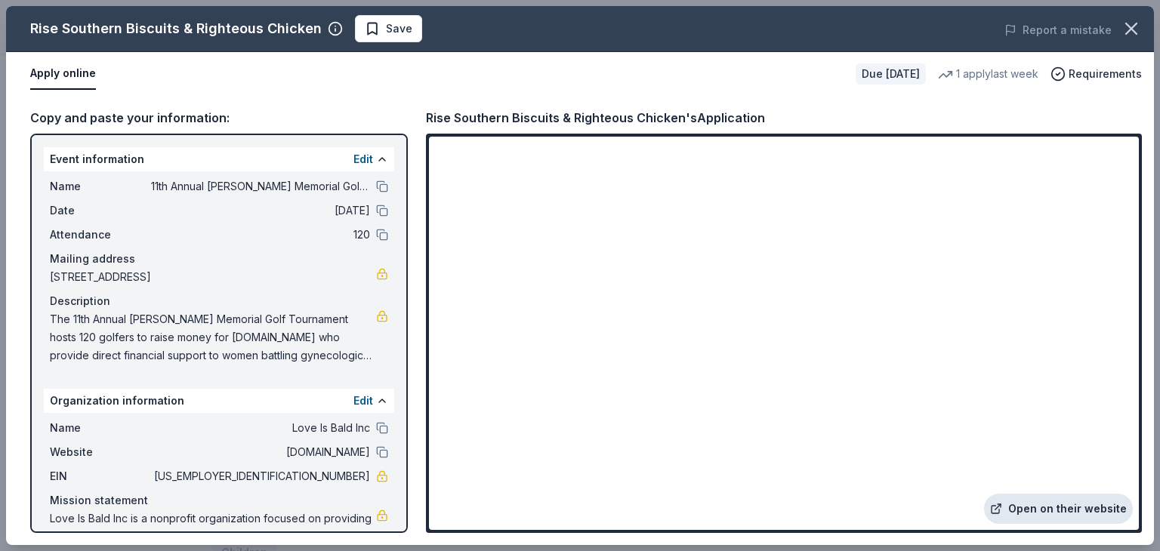
click at [1052, 505] on link "Open on their website" at bounding box center [1058, 509] width 149 height 30
click at [999, 508] on icon at bounding box center [996, 509] width 12 height 12
click at [374, 36] on span "Save" at bounding box center [389, 29] width 48 height 18
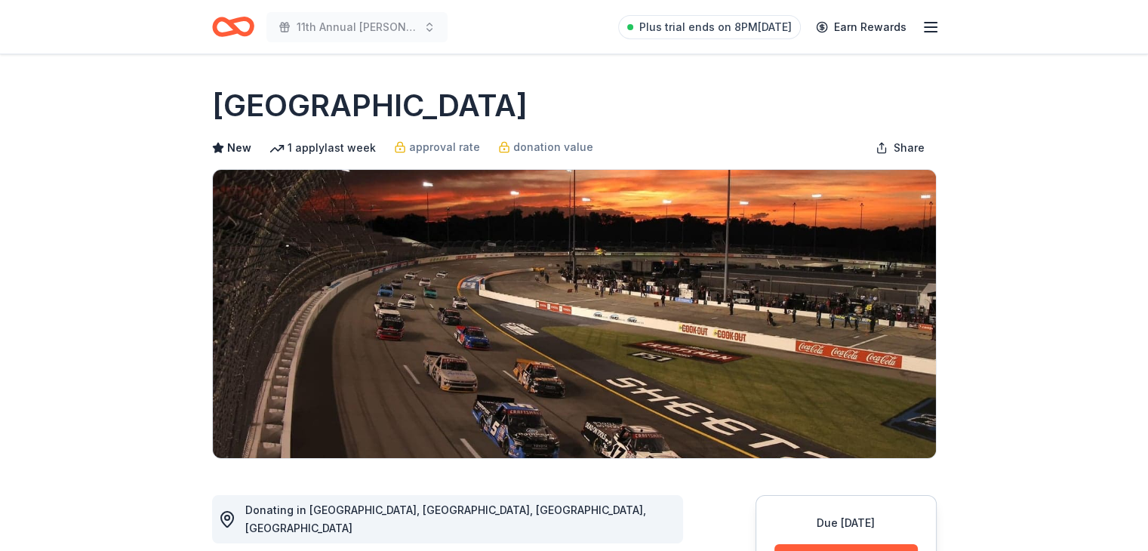
scroll to position [482, 0]
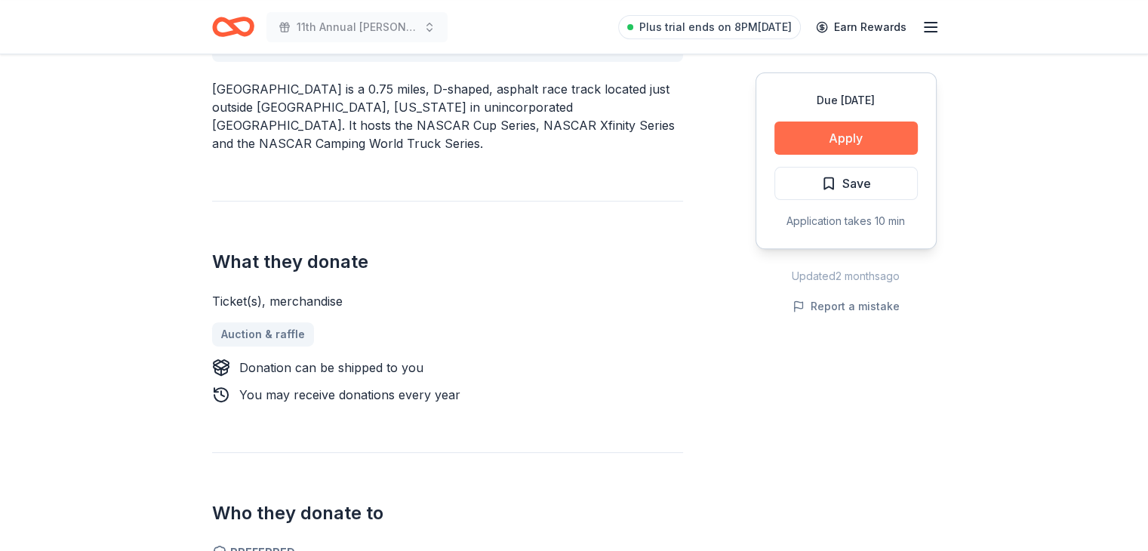
click at [824, 146] on button "Apply" at bounding box center [846, 138] width 143 height 33
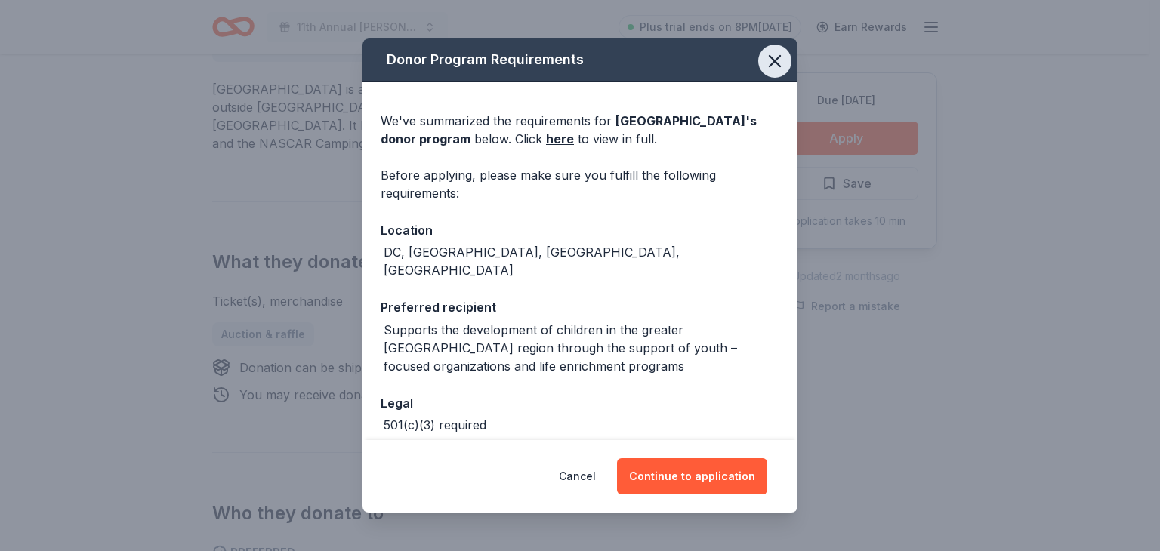
click at [764, 71] on icon "button" at bounding box center [774, 61] width 21 height 21
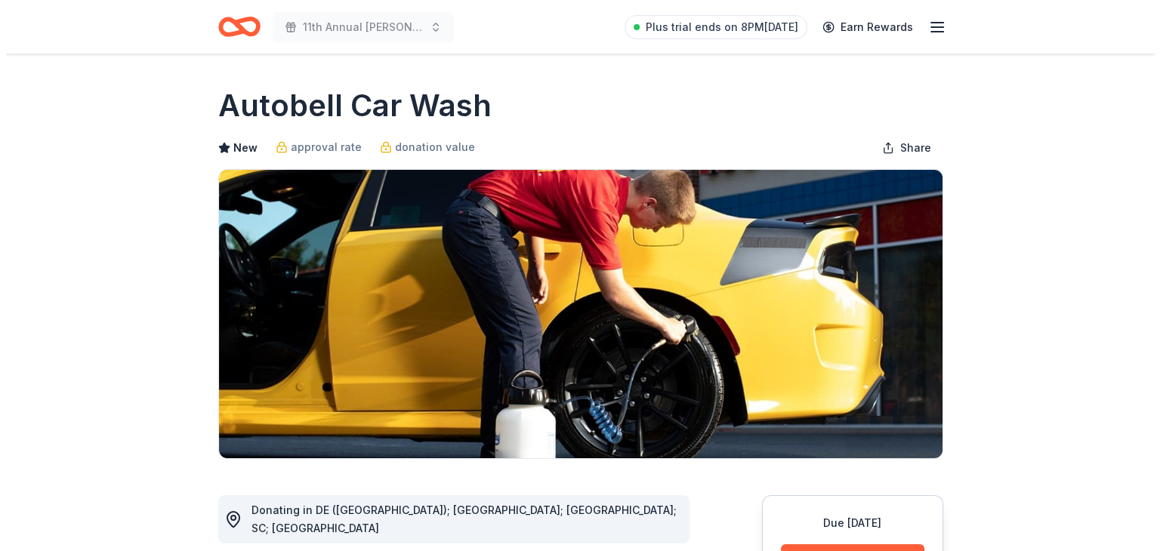
scroll to position [482, 0]
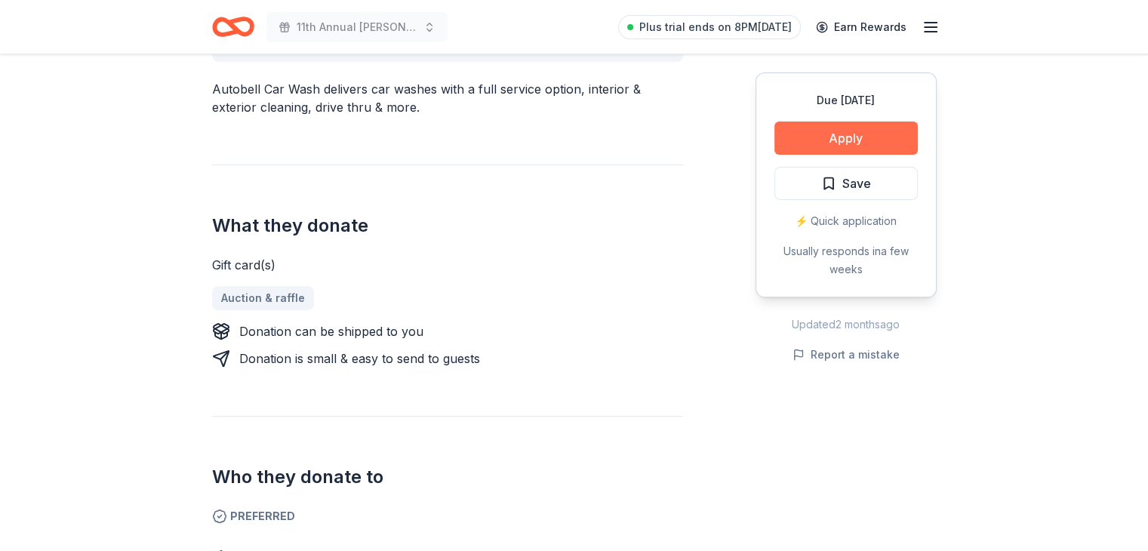
click at [824, 133] on button "Apply" at bounding box center [846, 138] width 143 height 33
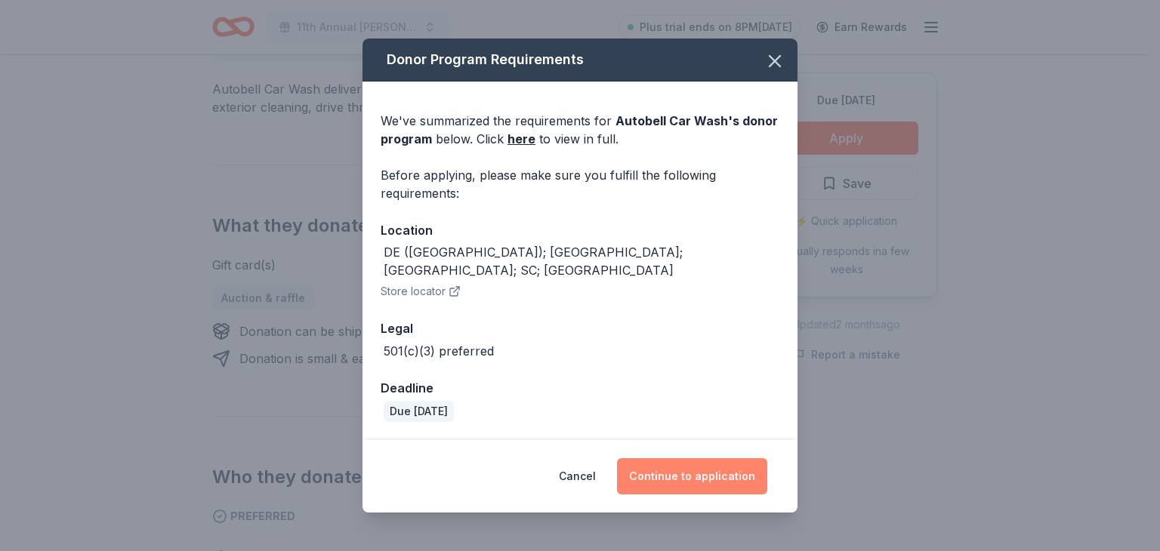
click at [704, 465] on button "Continue to application" at bounding box center [692, 476] width 150 height 36
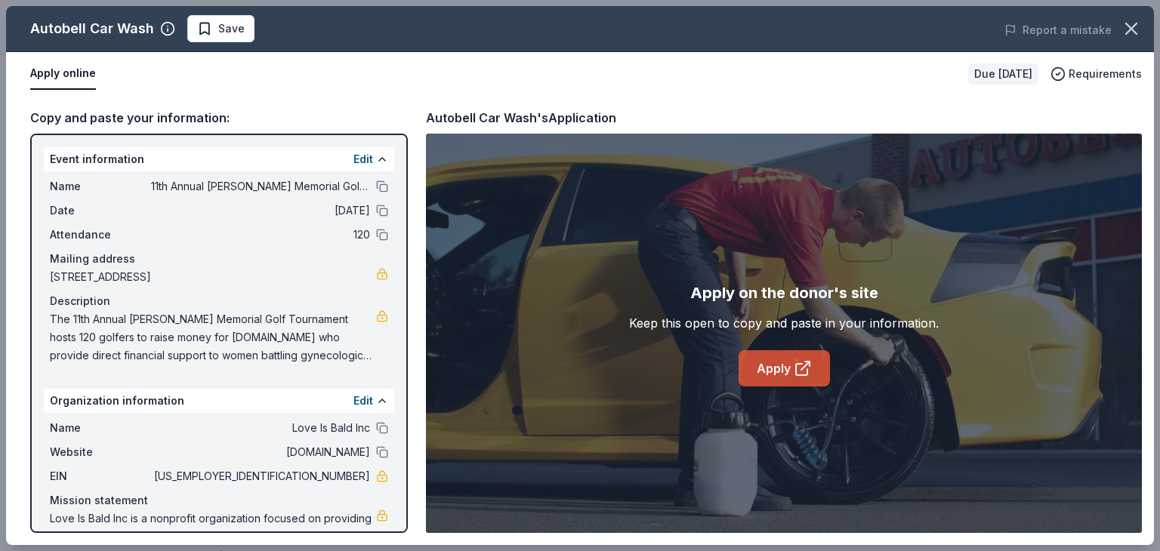
click at [803, 377] on link "Apply" at bounding box center [783, 368] width 91 height 36
click at [802, 359] on icon at bounding box center [802, 368] width 18 height 18
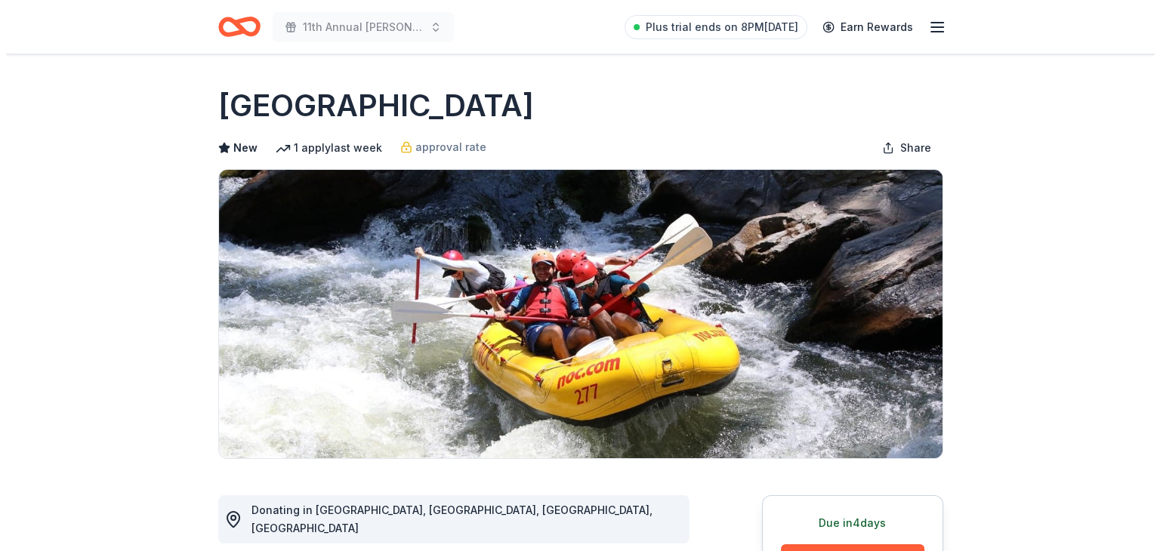
scroll to position [482, 0]
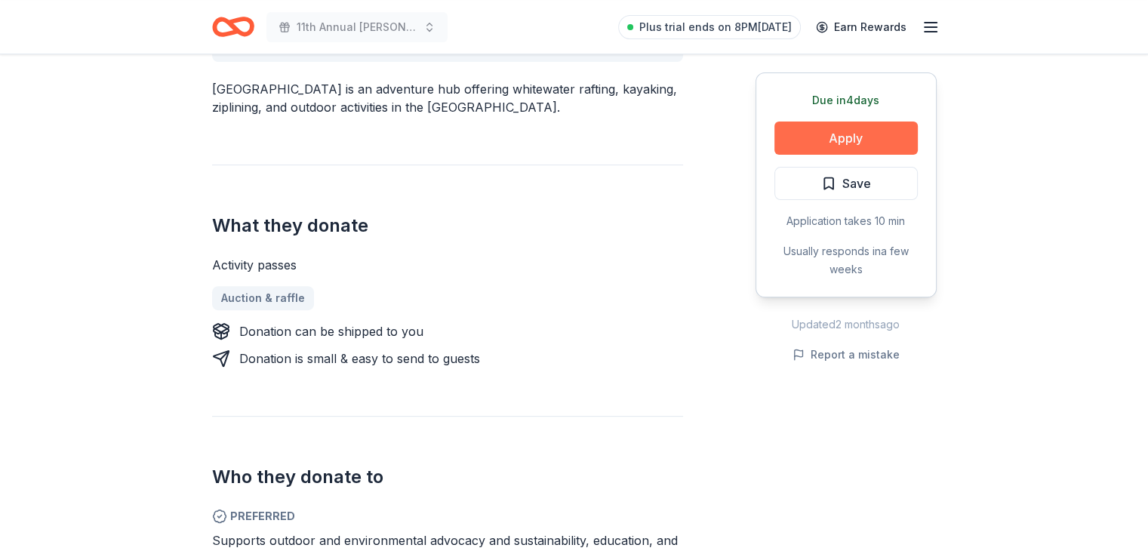
click at [854, 146] on button "Apply" at bounding box center [846, 138] width 143 height 33
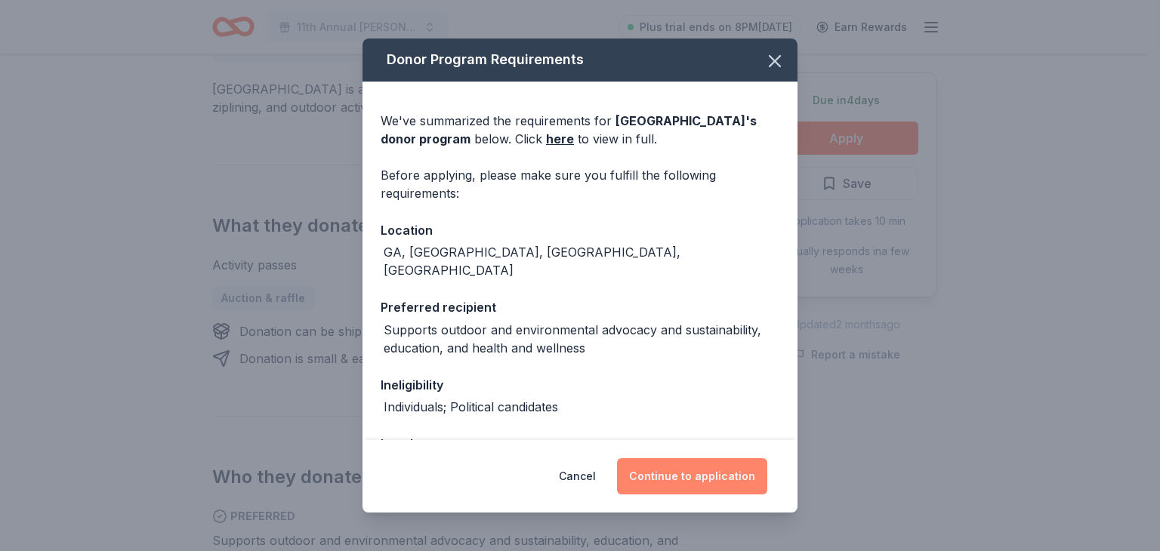
click at [654, 478] on button "Continue to application" at bounding box center [692, 476] width 150 height 36
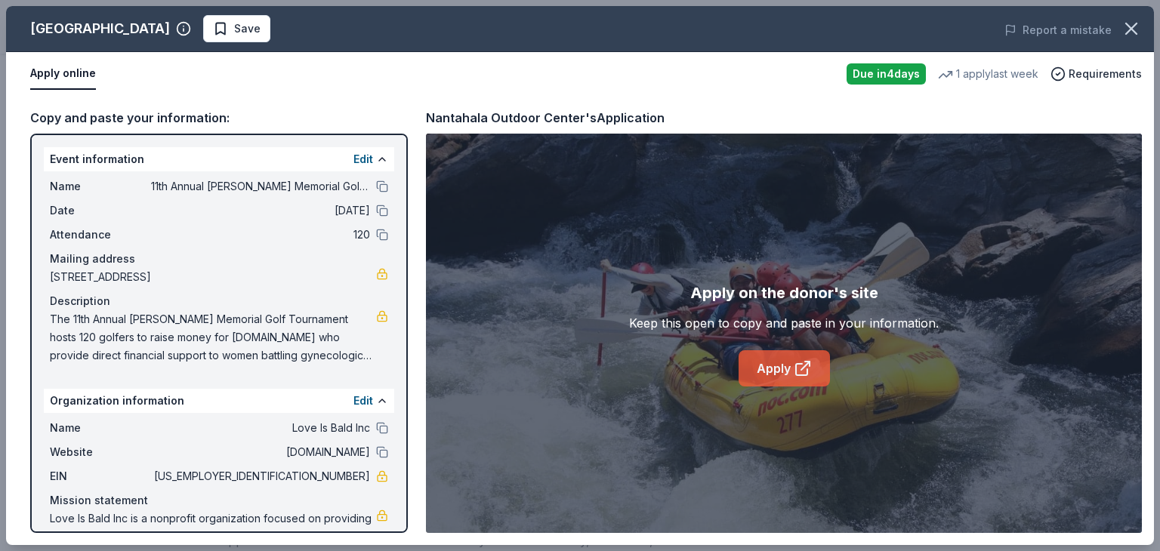
click at [804, 372] on icon at bounding box center [802, 368] width 18 height 18
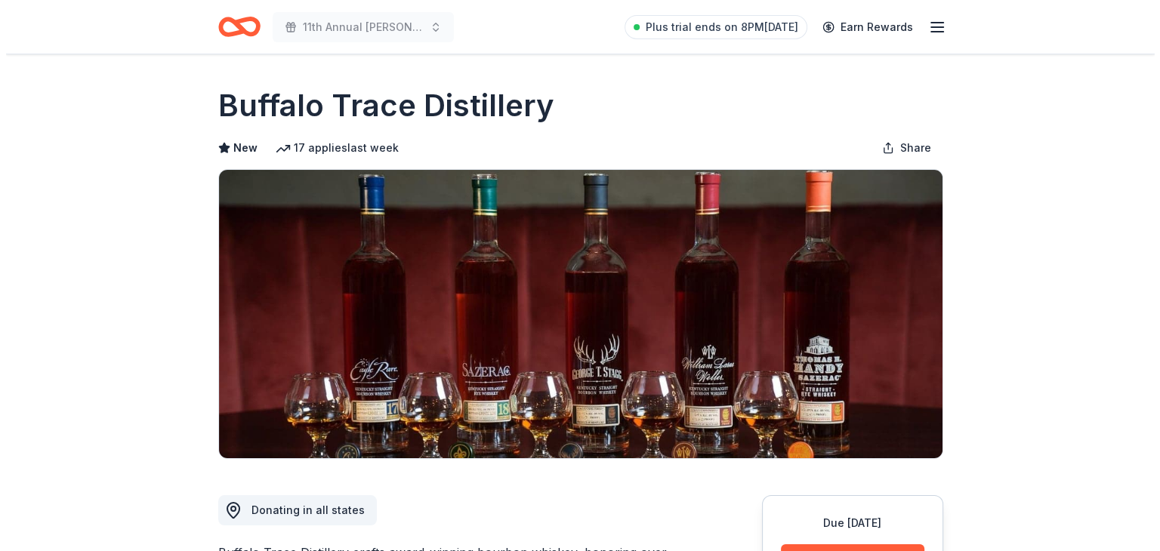
scroll to position [482, 0]
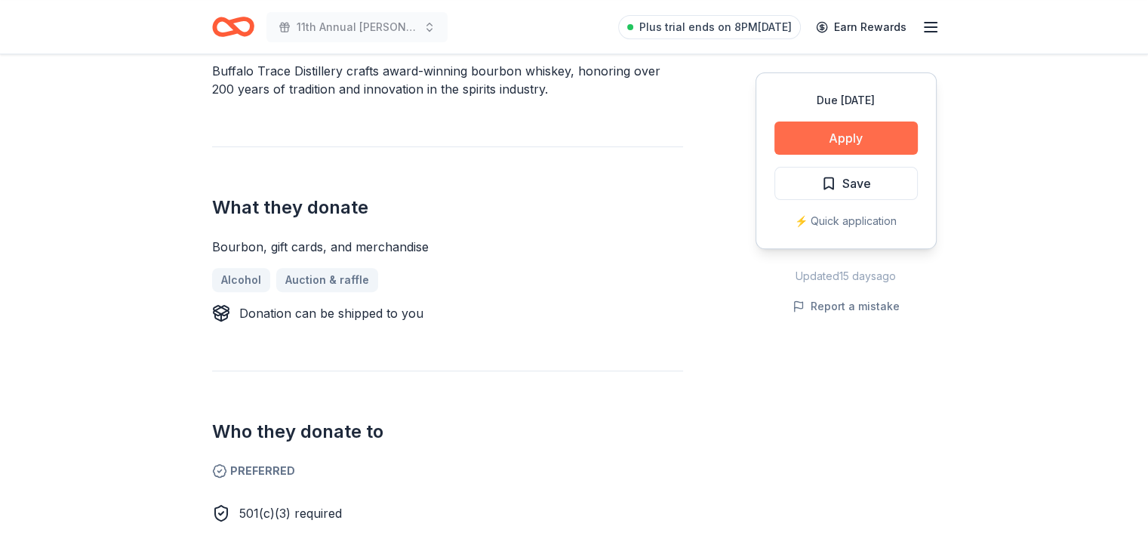
click at [829, 132] on button "Apply" at bounding box center [846, 138] width 143 height 33
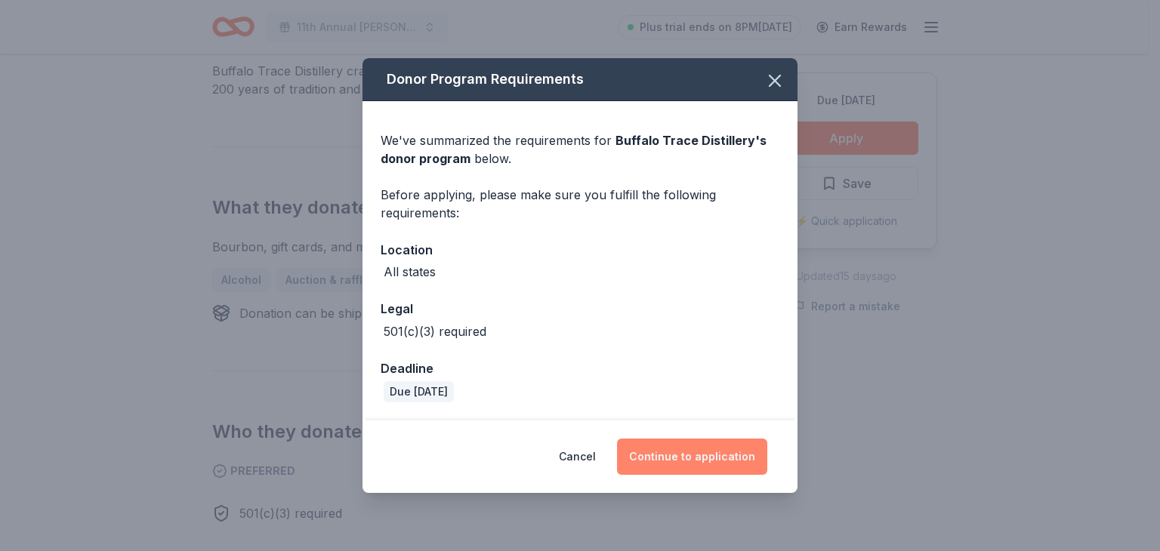
click at [682, 442] on button "Continue to application" at bounding box center [692, 457] width 150 height 36
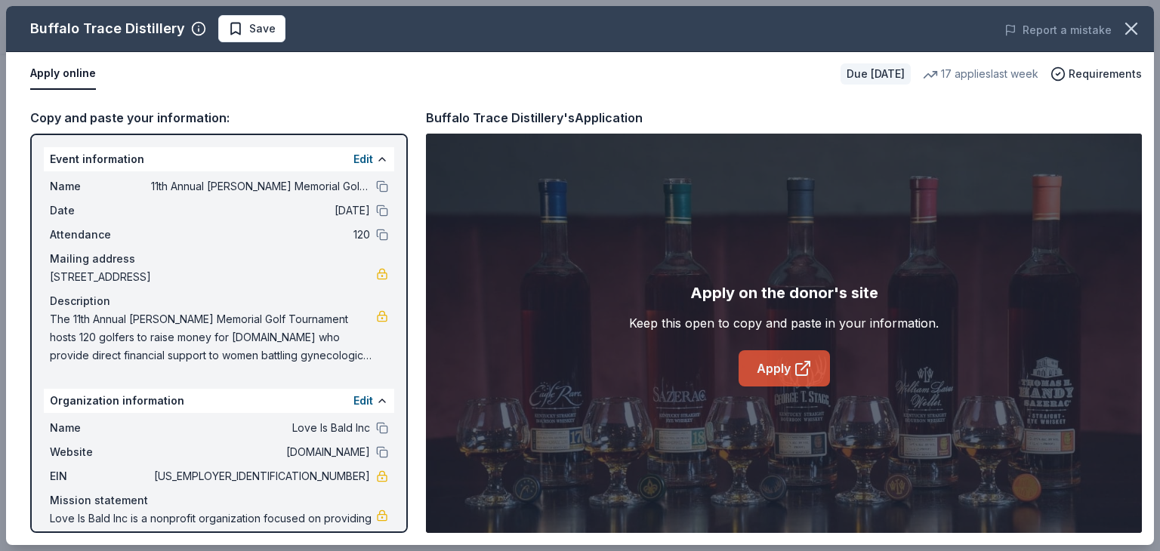
click at [802, 364] on icon at bounding box center [801, 369] width 11 height 11
click at [257, 32] on span "Save" at bounding box center [262, 29] width 26 height 18
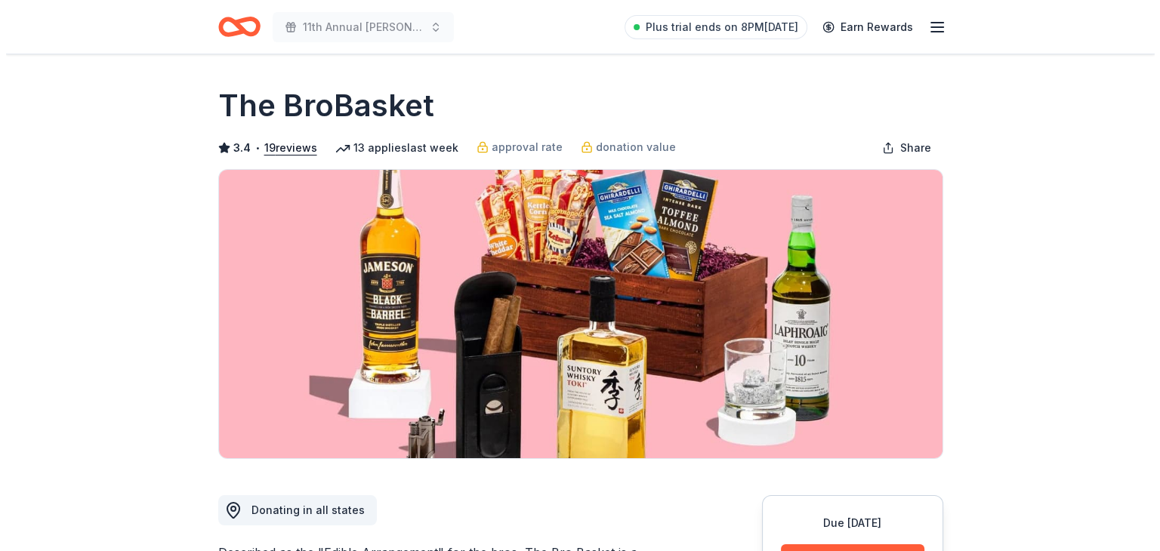
scroll to position [360, 0]
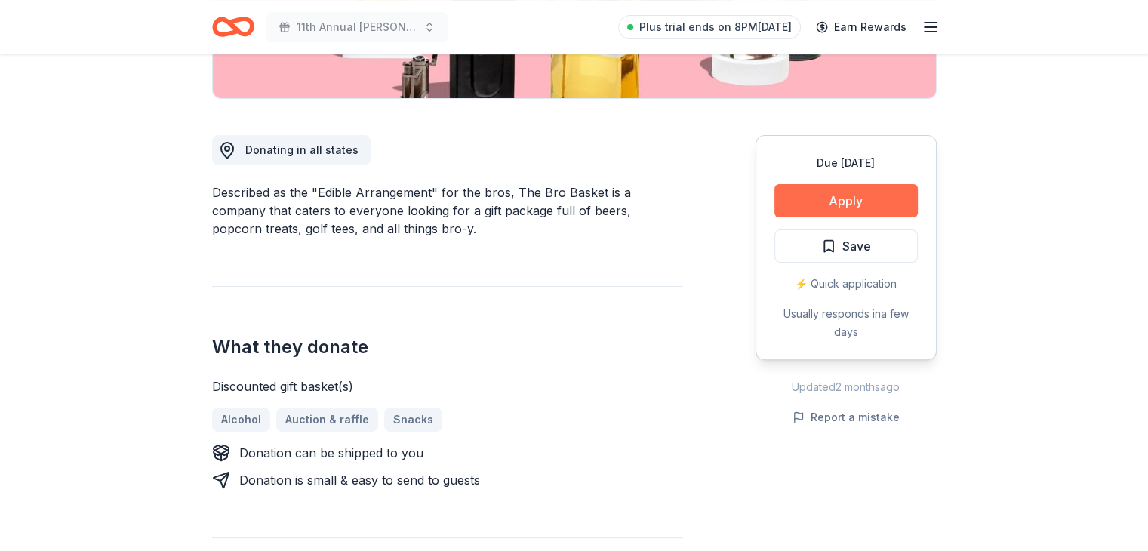
click at [873, 191] on button "Apply" at bounding box center [846, 200] width 143 height 33
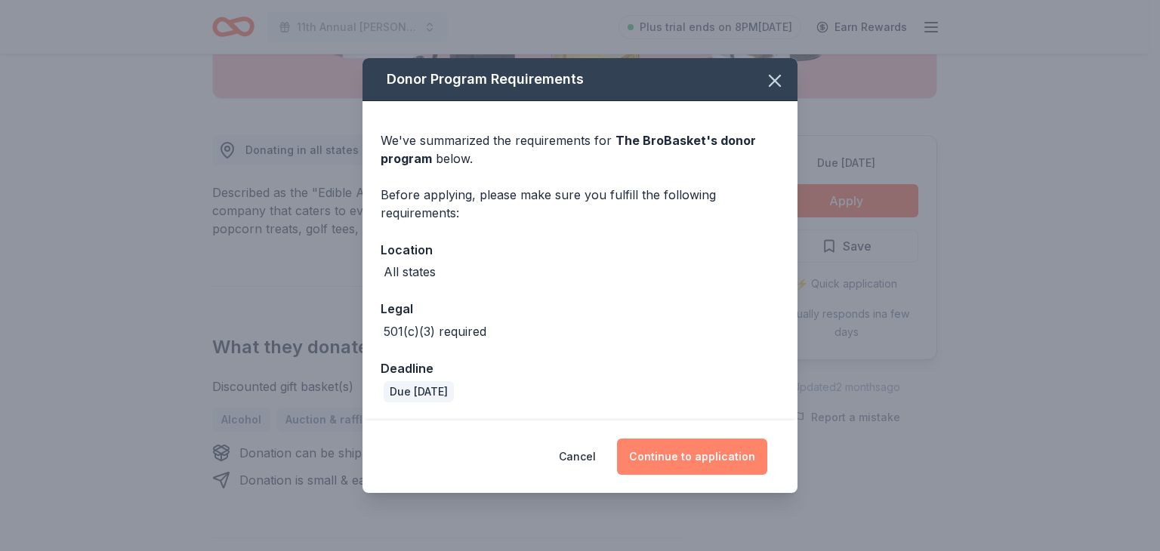
click at [684, 460] on button "Continue to application" at bounding box center [692, 457] width 150 height 36
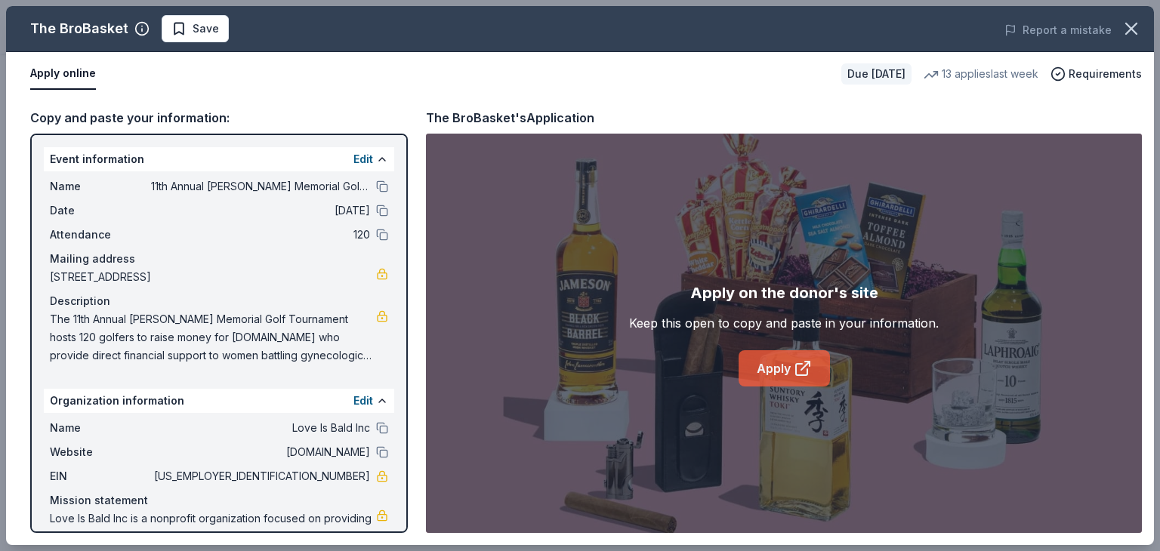
click at [796, 364] on icon at bounding box center [801, 369] width 11 height 11
click at [211, 31] on span "Save" at bounding box center [206, 29] width 26 height 18
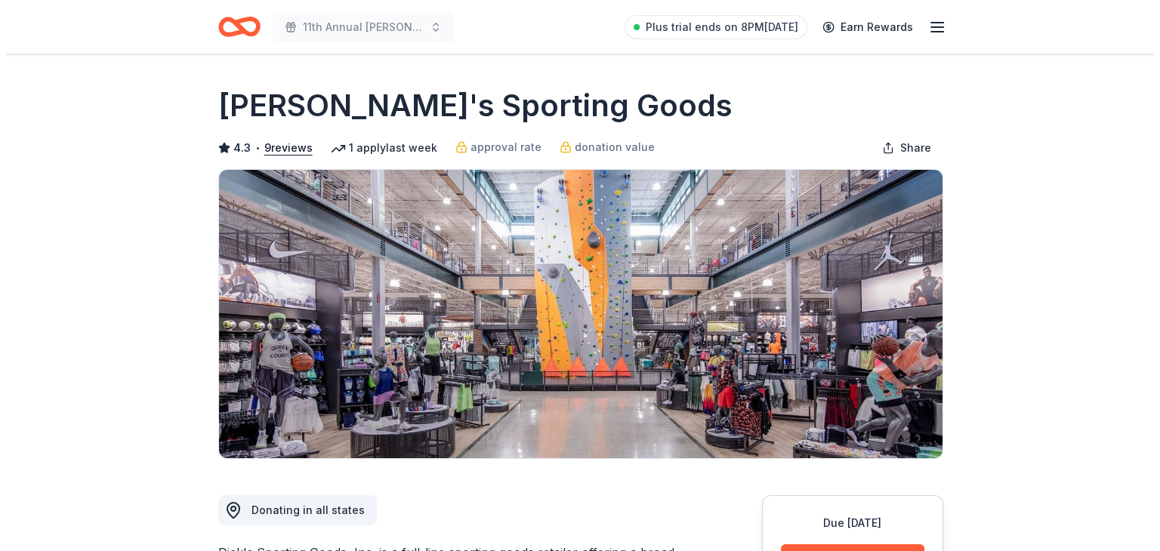
scroll to position [482, 0]
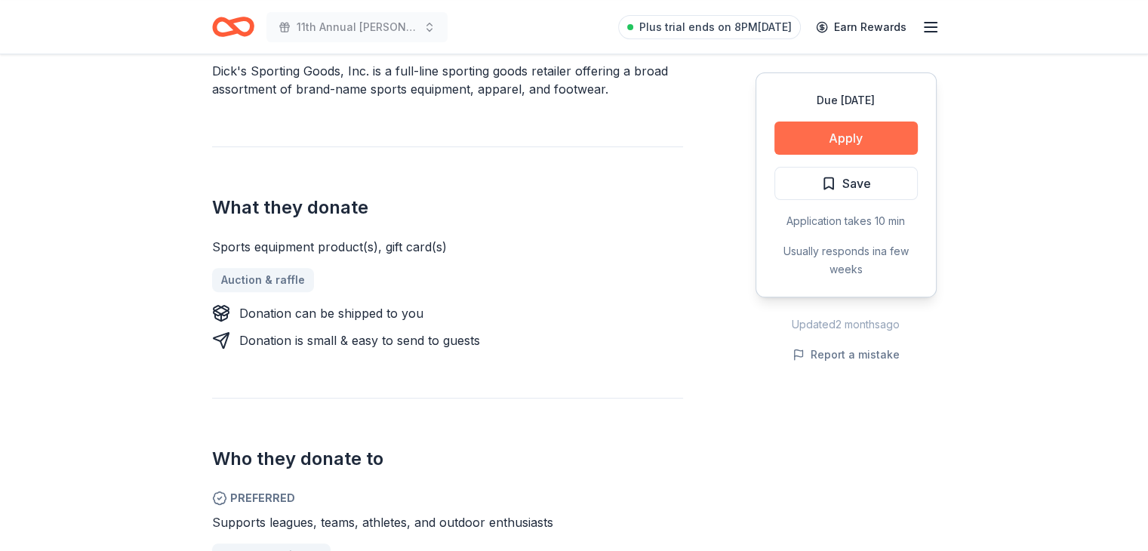
click at [872, 134] on button "Apply" at bounding box center [846, 138] width 143 height 33
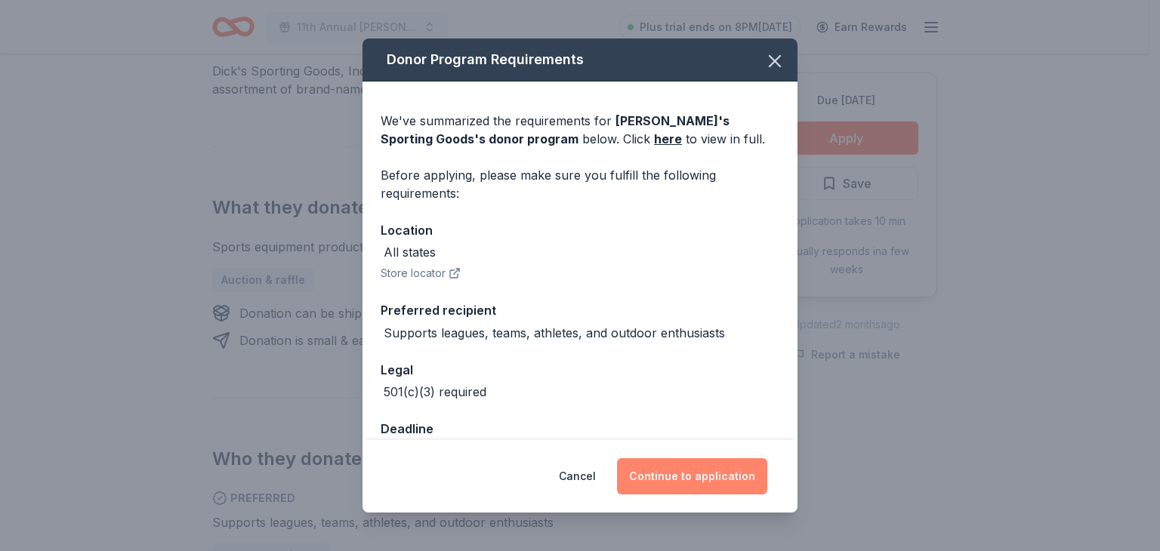
click at [690, 470] on button "Continue to application" at bounding box center [692, 476] width 150 height 36
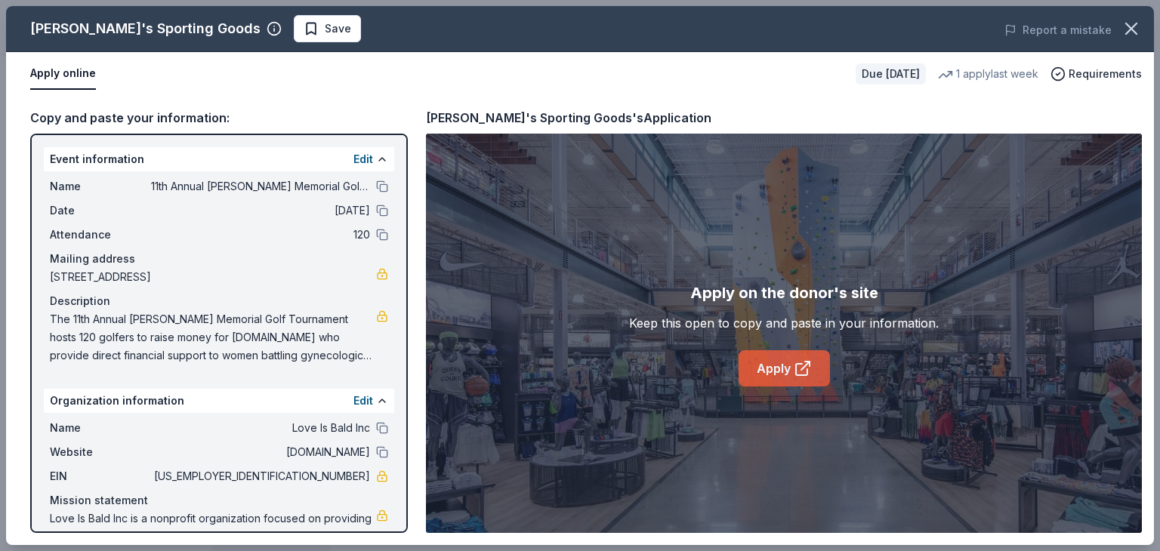
click at [796, 372] on icon at bounding box center [801, 369] width 11 height 11
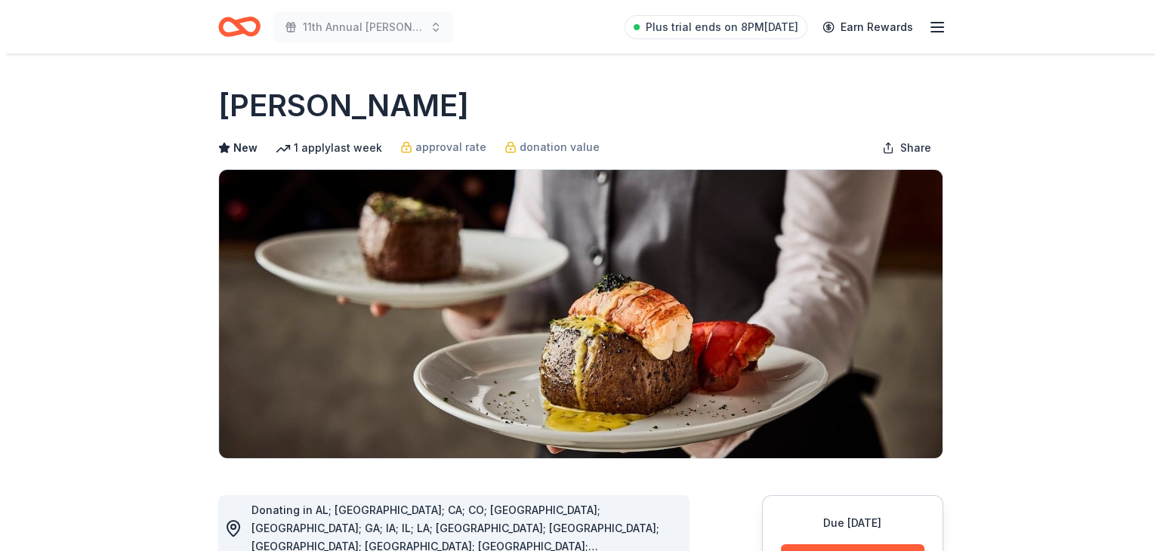
scroll to position [482, 0]
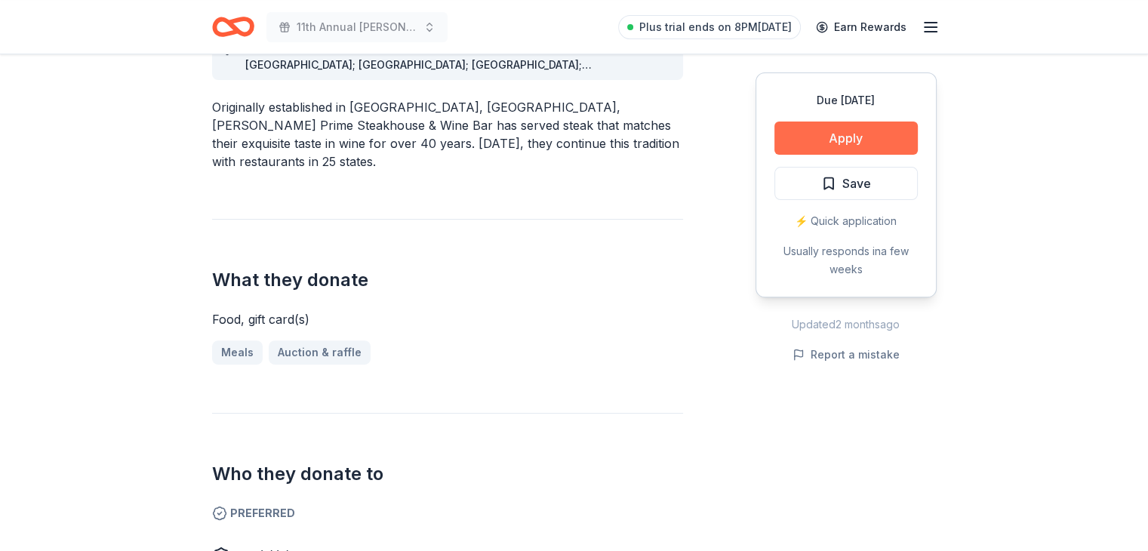
click at [856, 136] on button "Apply" at bounding box center [846, 138] width 143 height 33
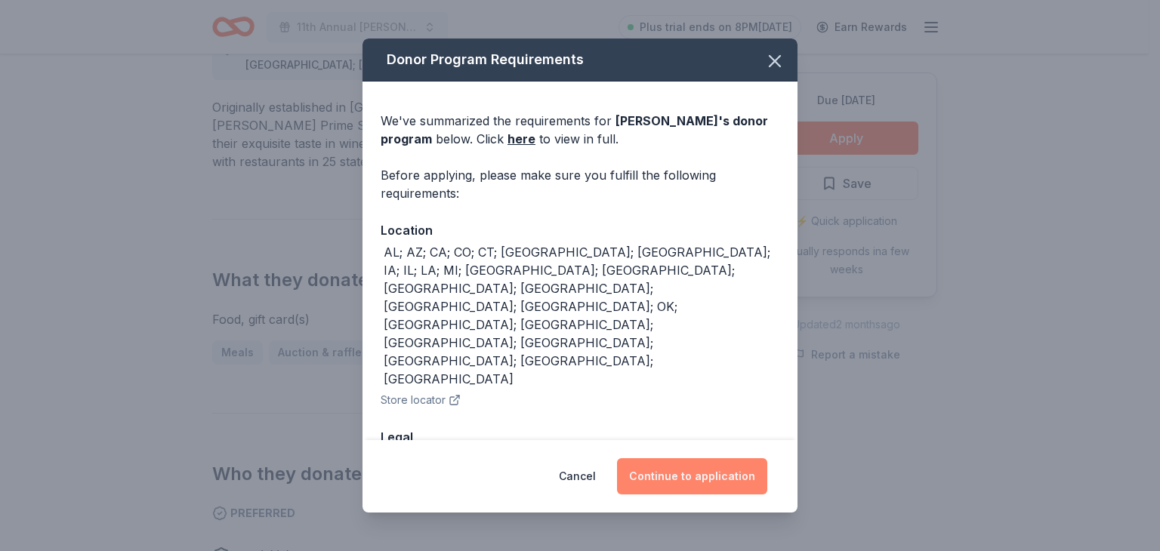
click at [701, 470] on button "Continue to application" at bounding box center [692, 476] width 150 height 36
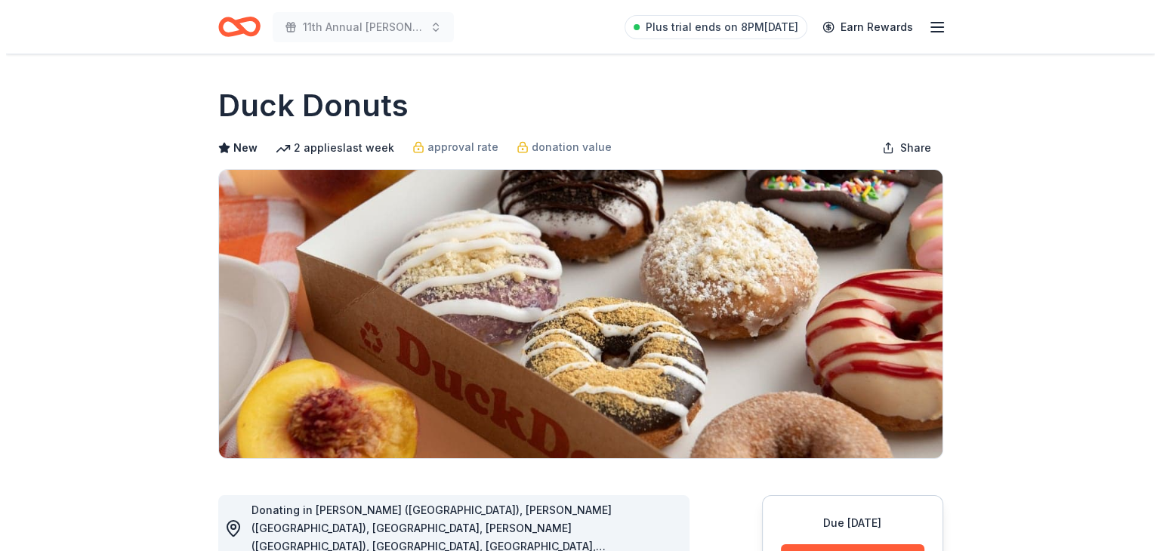
scroll to position [482, 0]
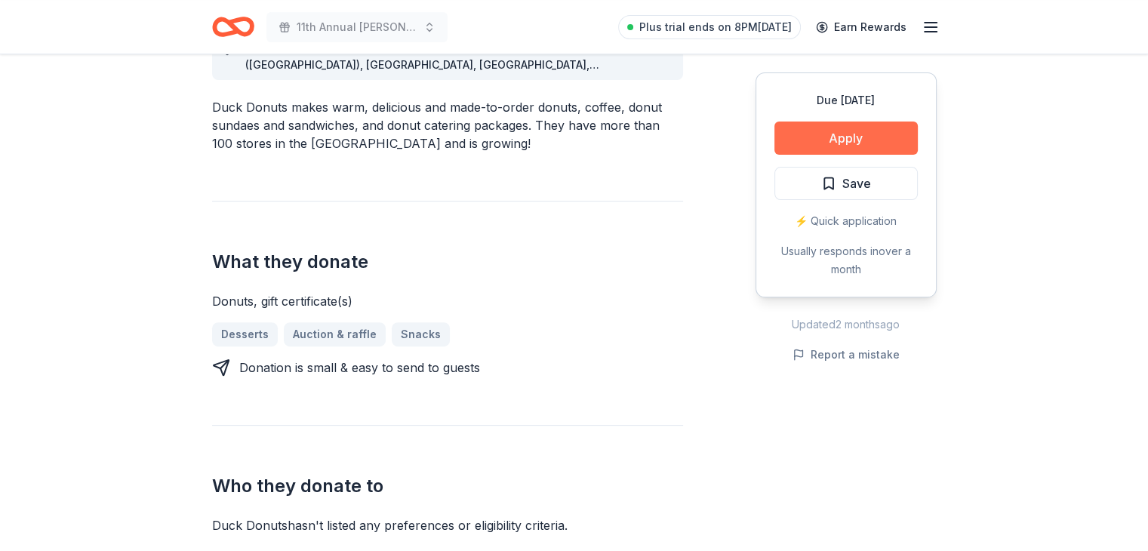
click at [854, 135] on button "Apply" at bounding box center [846, 138] width 143 height 33
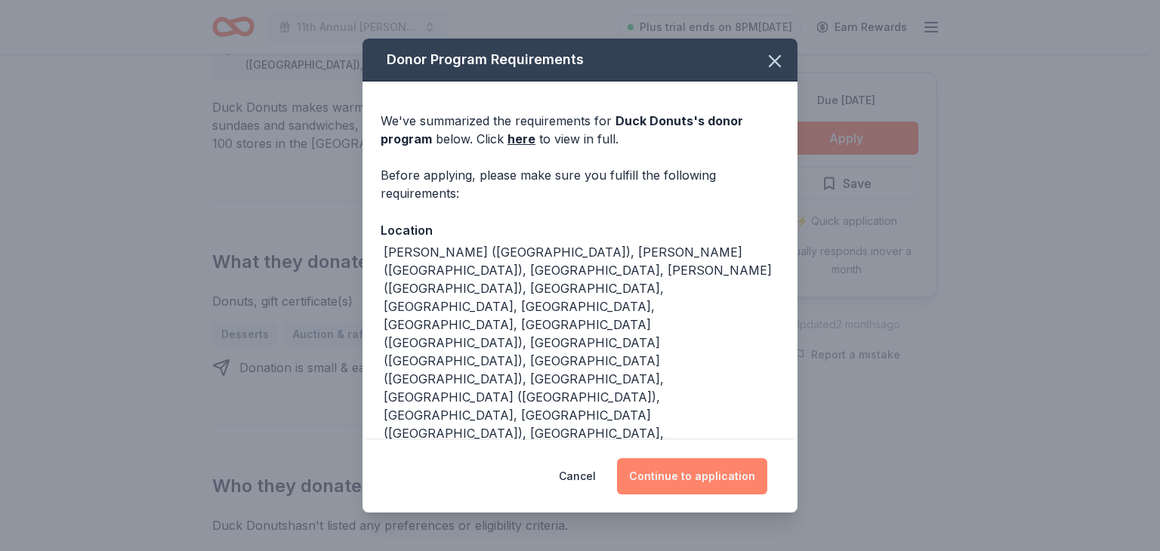
click at [704, 458] on button "Continue to application" at bounding box center [692, 476] width 150 height 36
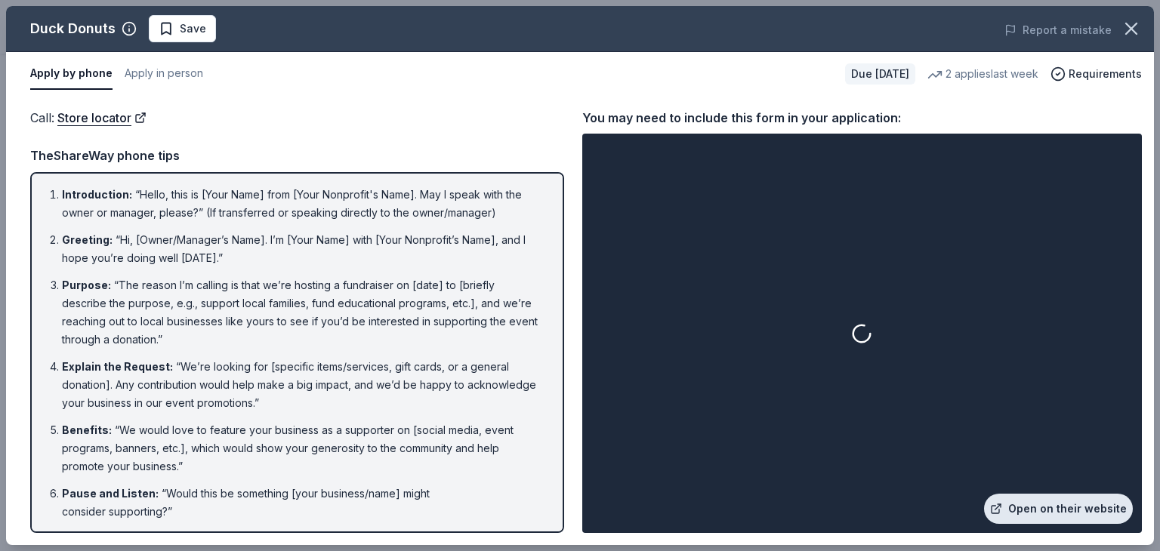
click at [1031, 506] on link "Open on their website" at bounding box center [1058, 509] width 149 height 30
click at [864, 329] on icon at bounding box center [861, 333] width 23 height 23
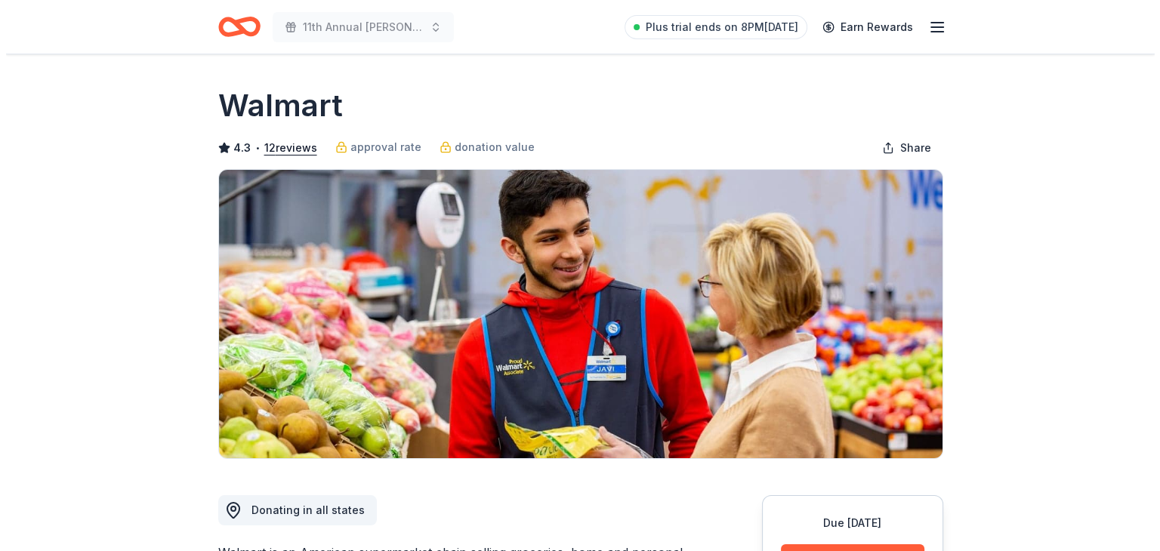
scroll to position [482, 0]
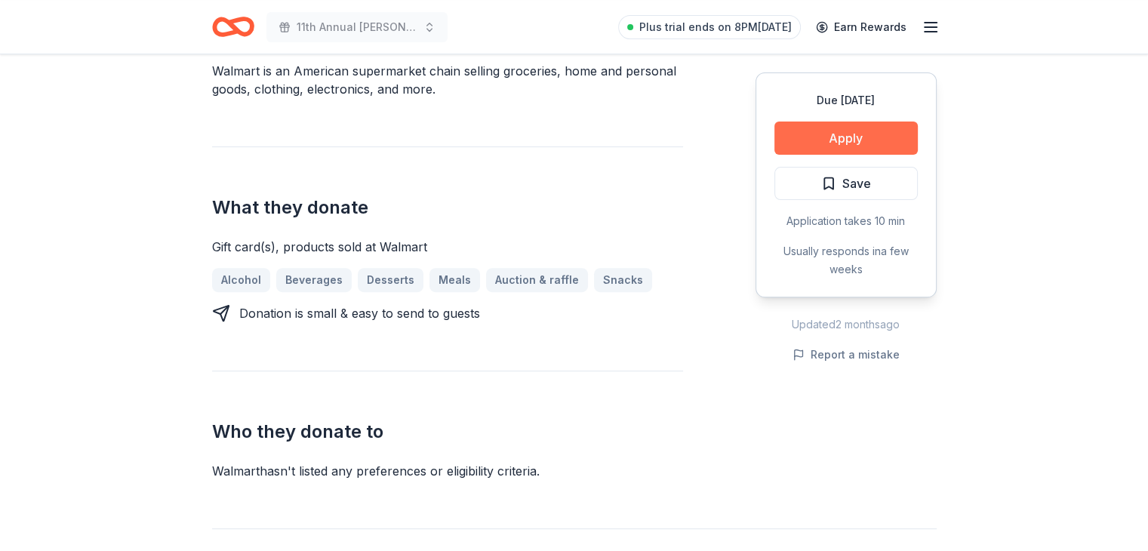
click at [868, 143] on button "Apply" at bounding box center [846, 138] width 143 height 33
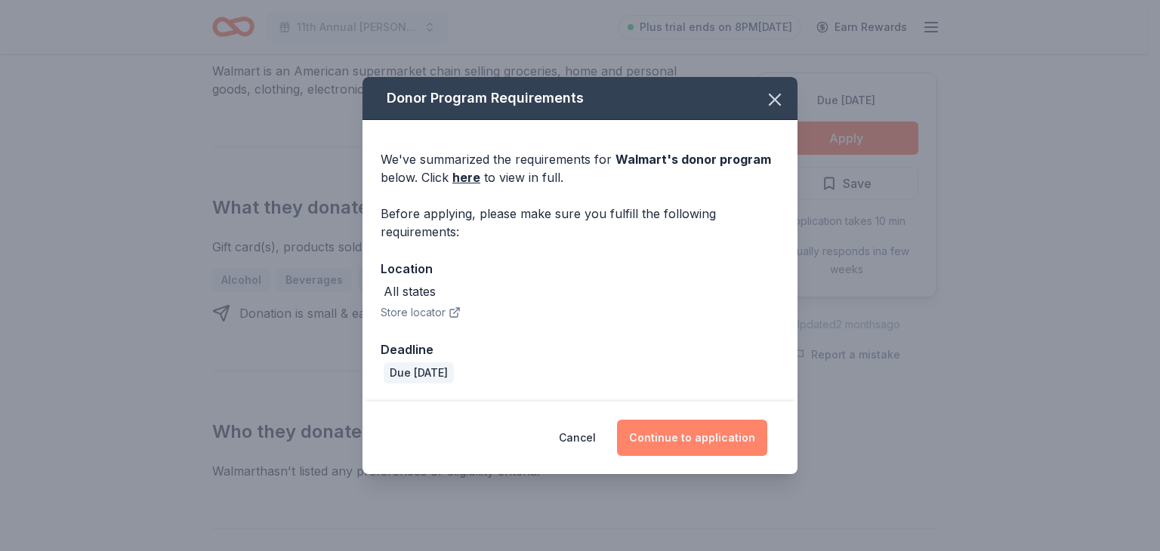
click at [695, 436] on button "Continue to application" at bounding box center [692, 438] width 150 height 36
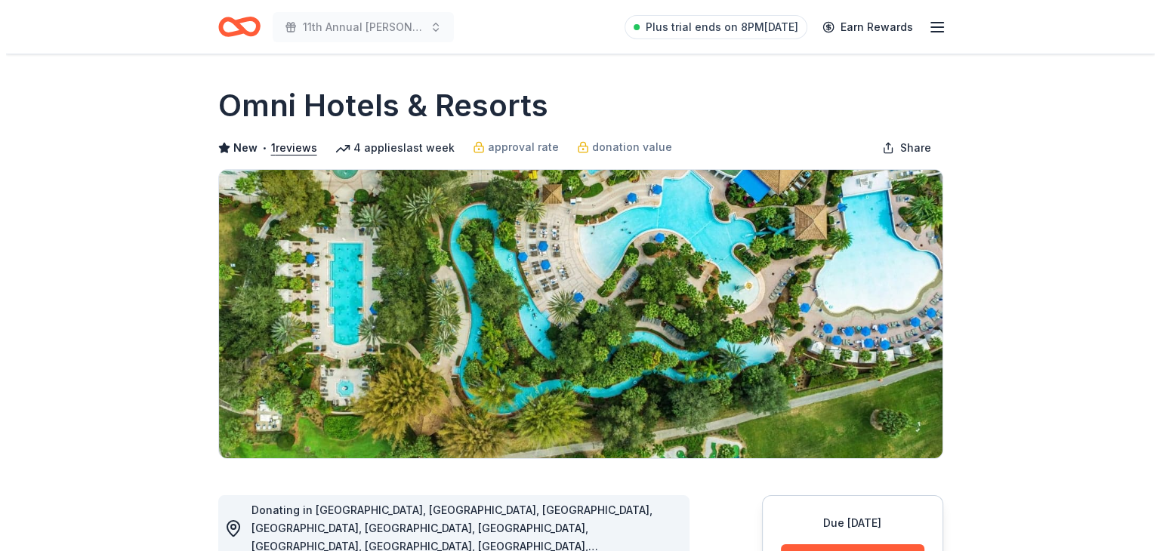
scroll to position [482, 0]
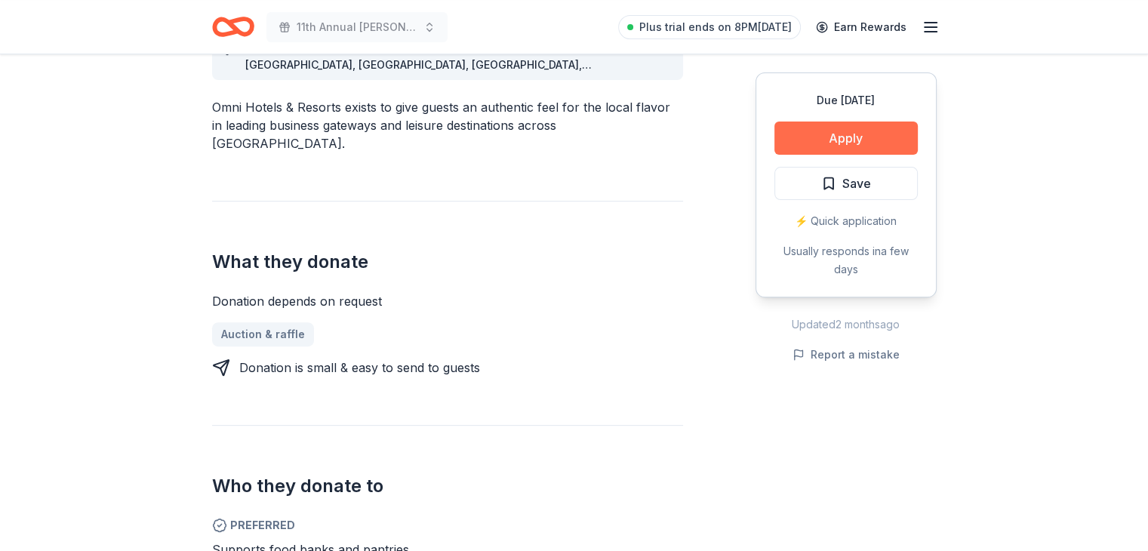
click at [809, 137] on button "Apply" at bounding box center [846, 138] width 143 height 33
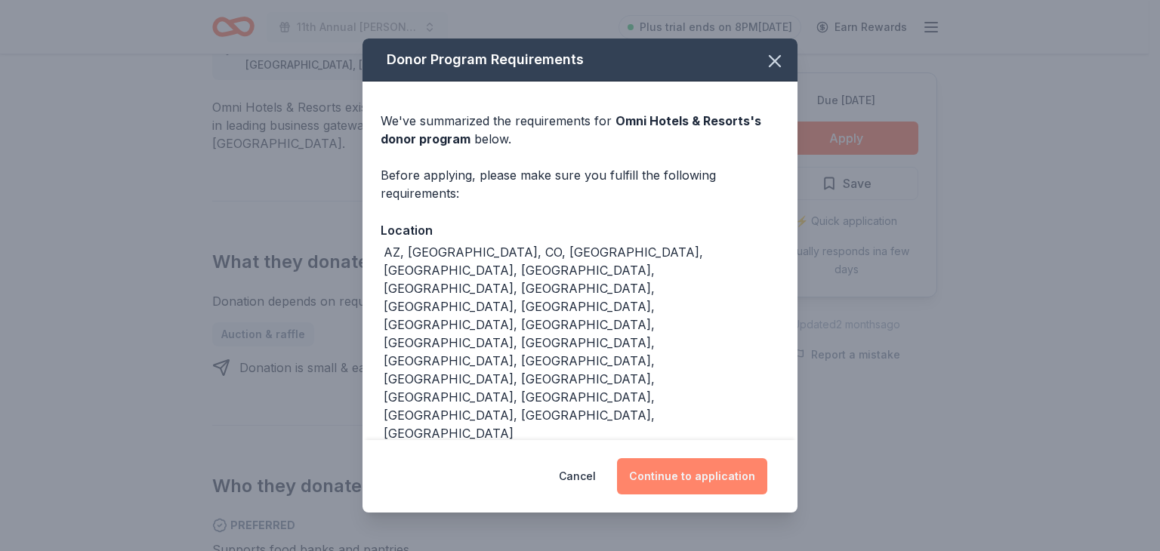
click at [707, 463] on button "Continue to application" at bounding box center [692, 476] width 150 height 36
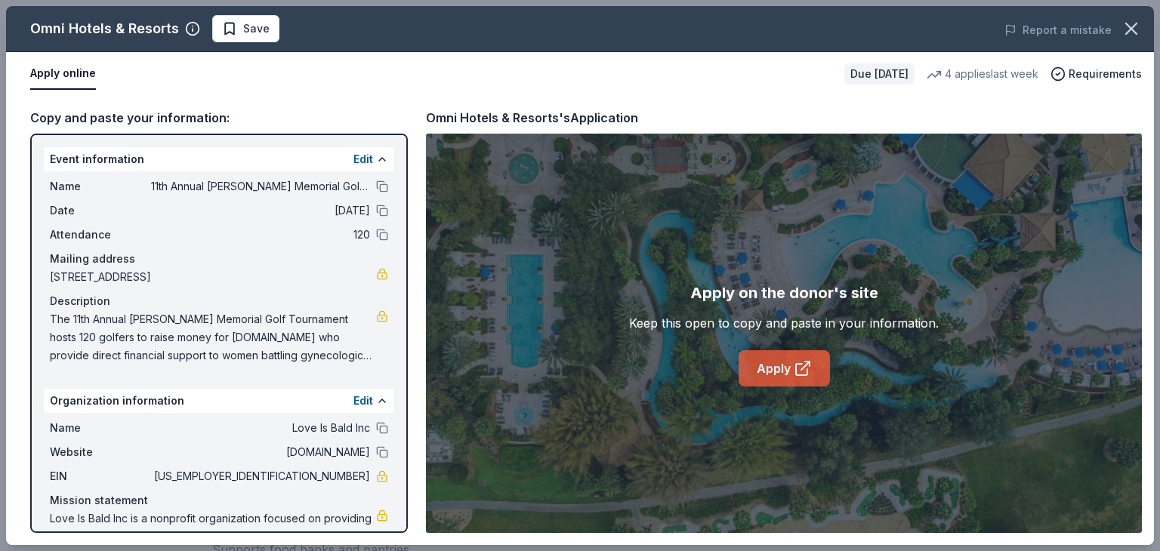
click at [800, 366] on icon at bounding box center [802, 368] width 18 height 18
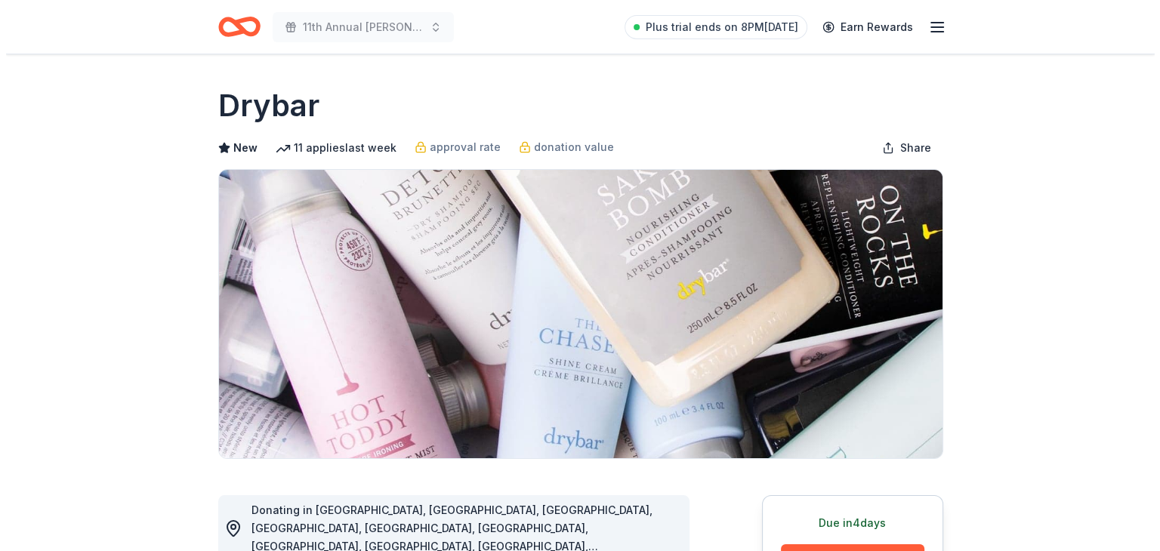
scroll to position [482, 0]
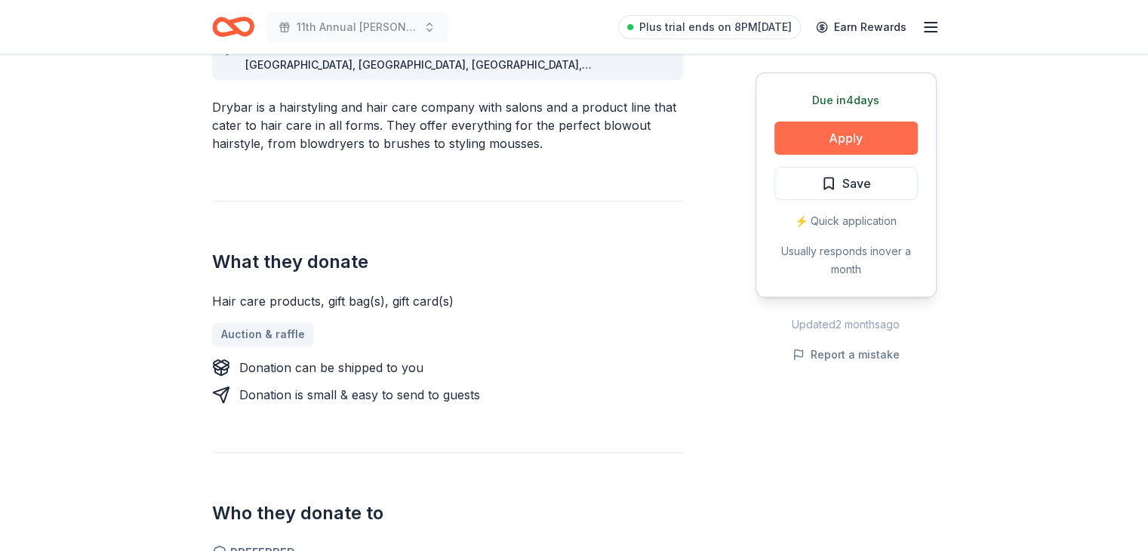
click at [783, 145] on button "Apply" at bounding box center [846, 138] width 143 height 33
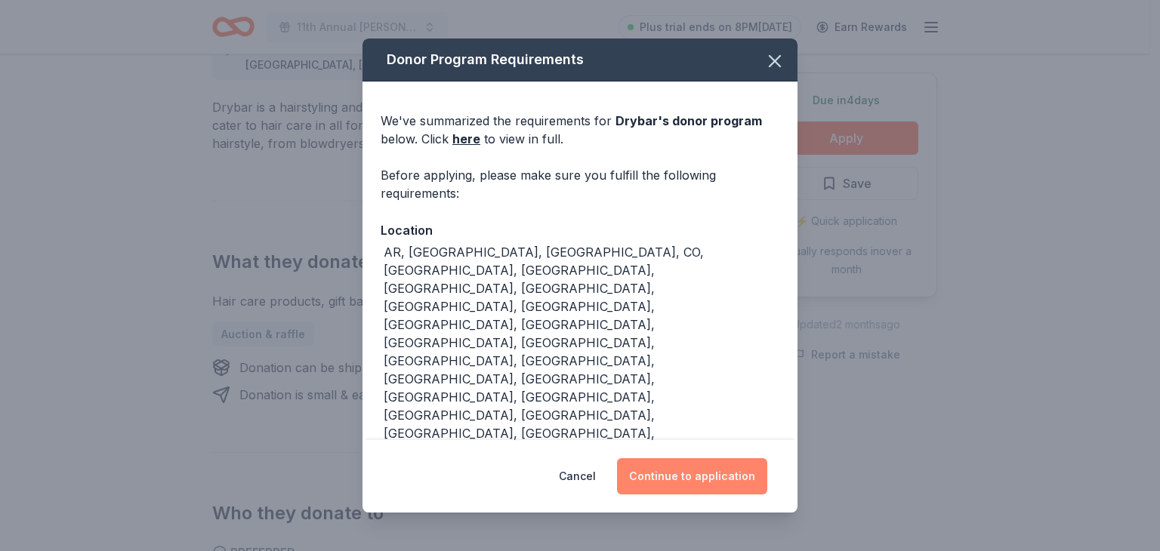
click at [692, 466] on button "Continue to application" at bounding box center [692, 476] width 150 height 36
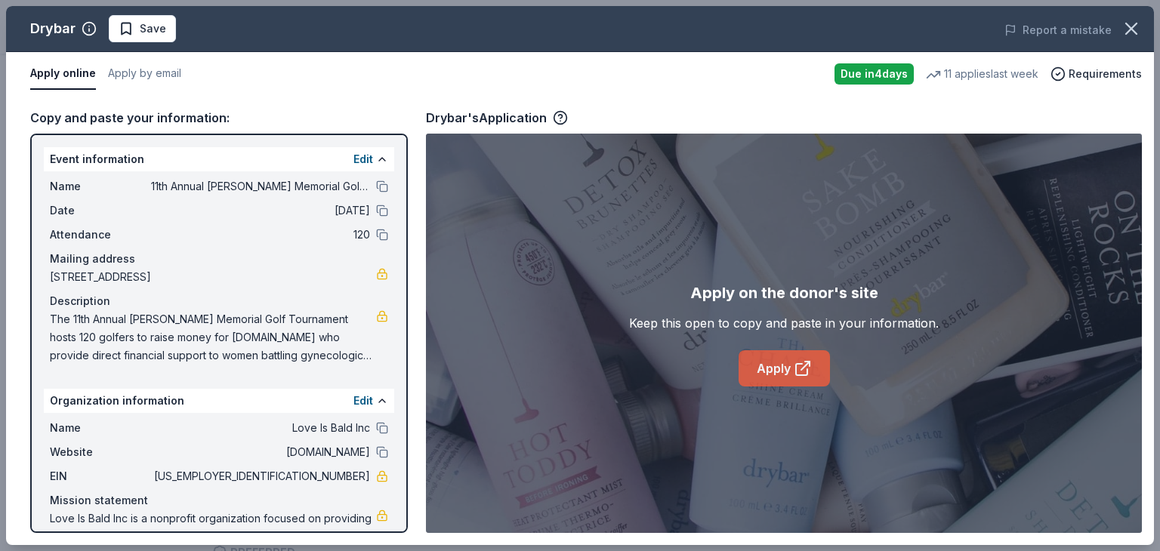
click at [806, 377] on link "Apply" at bounding box center [783, 368] width 91 height 36
click at [797, 359] on icon at bounding box center [802, 368] width 18 height 18
click at [144, 18] on button "Save" at bounding box center [142, 28] width 67 height 27
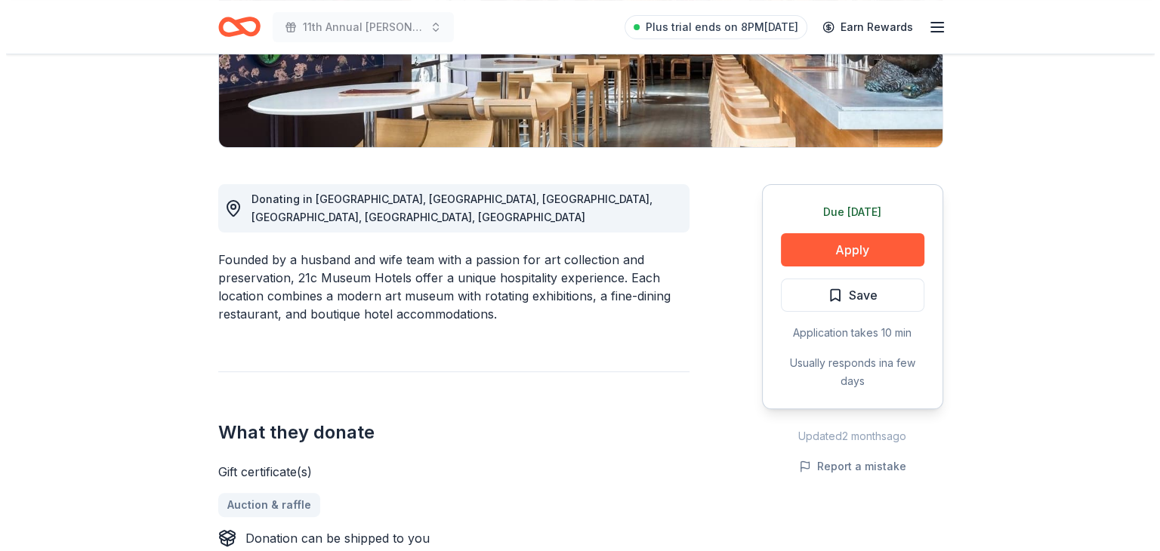
scroll to position [281, 0]
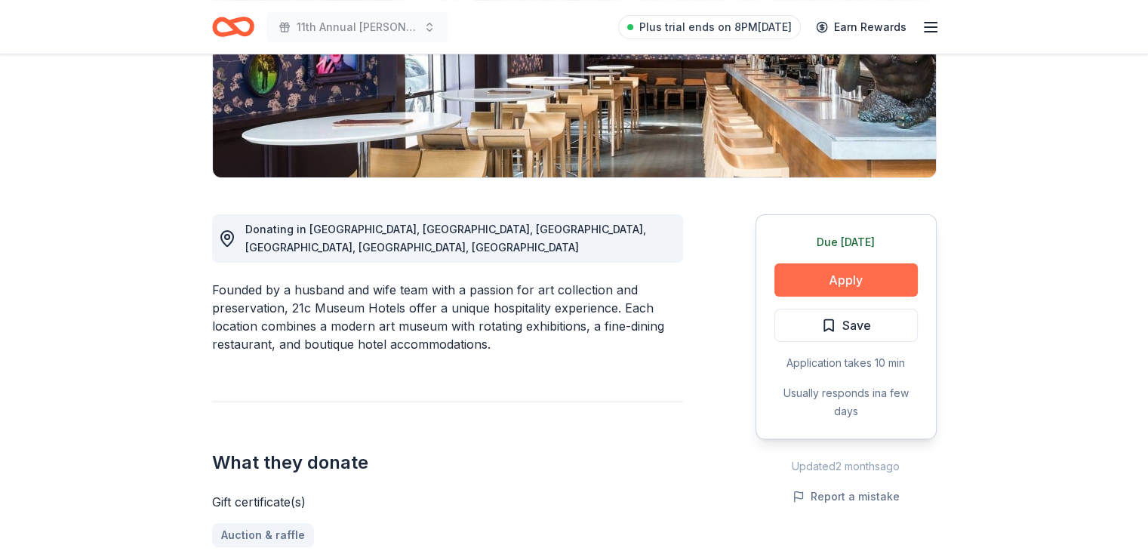
click at [883, 278] on button "Apply" at bounding box center [846, 279] width 143 height 33
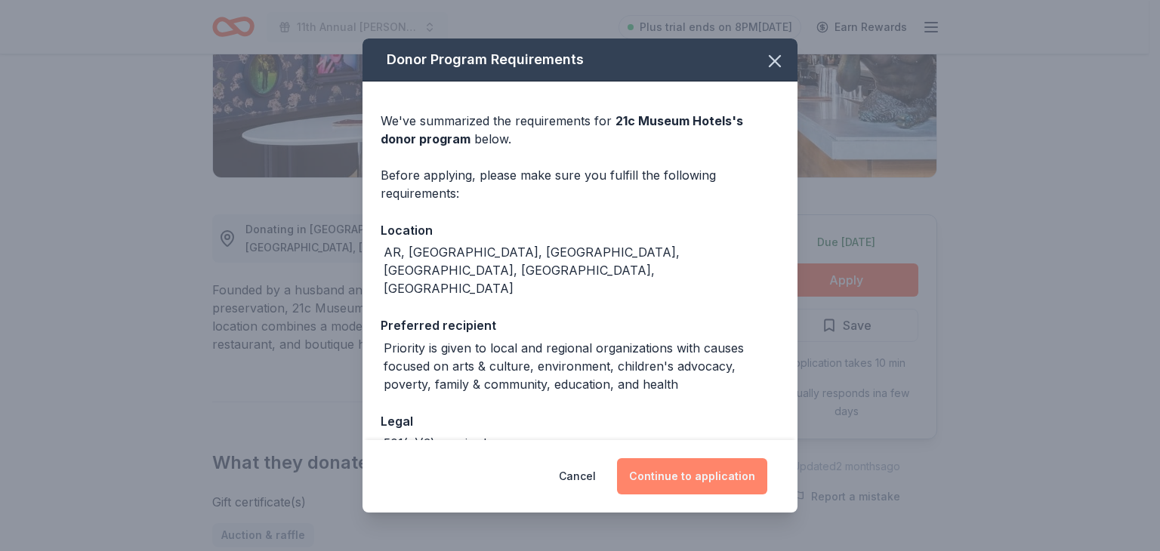
click at [726, 478] on button "Continue to application" at bounding box center [692, 476] width 150 height 36
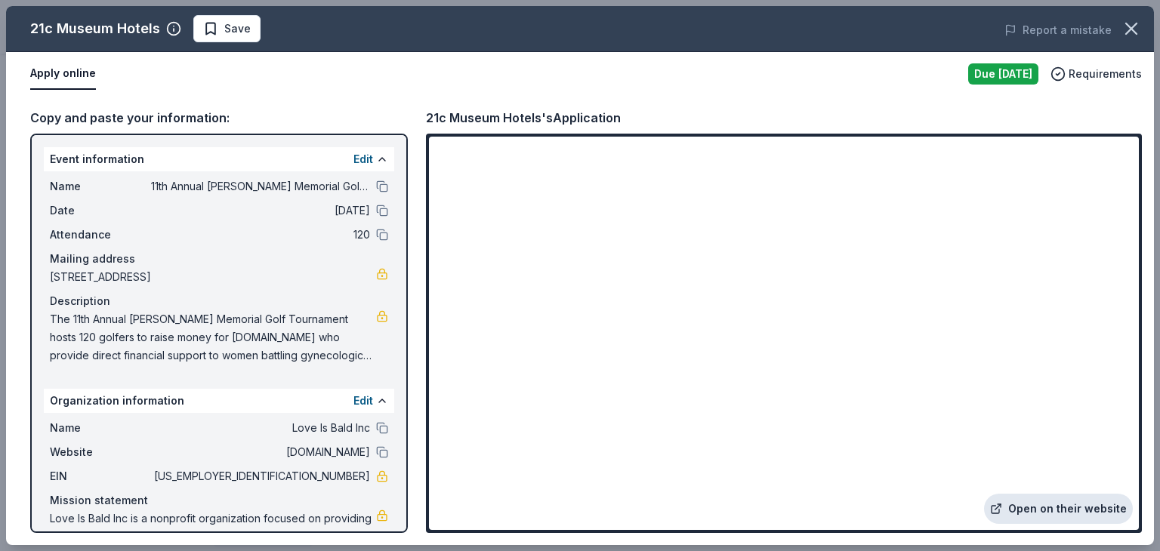
click at [1029, 507] on link "Open on their website" at bounding box center [1058, 509] width 149 height 30
click at [1000, 504] on icon at bounding box center [998, 505] width 3 height 3
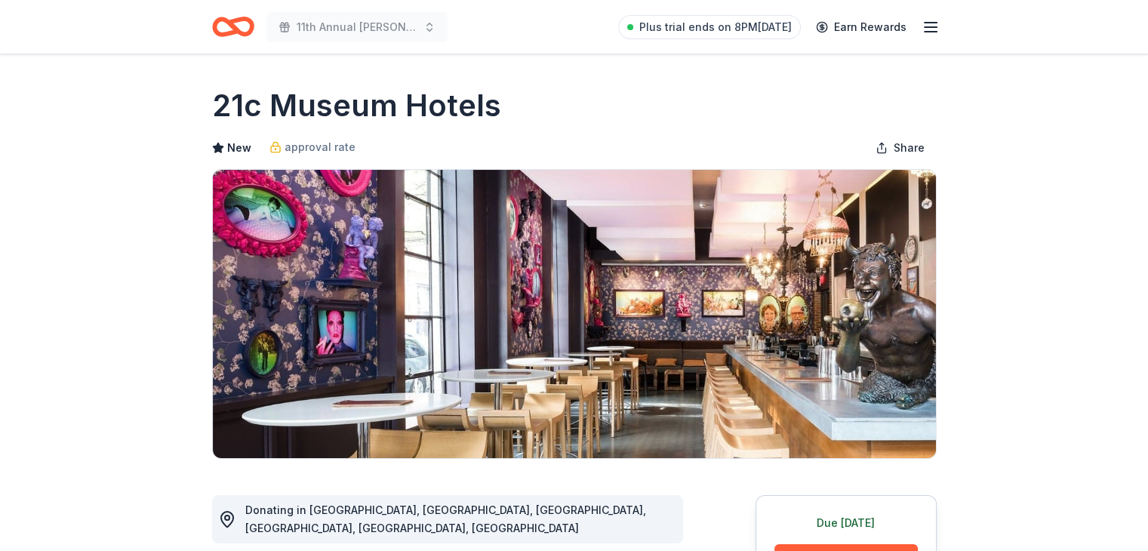
click at [926, 25] on icon "button" at bounding box center [931, 27] width 18 height 18
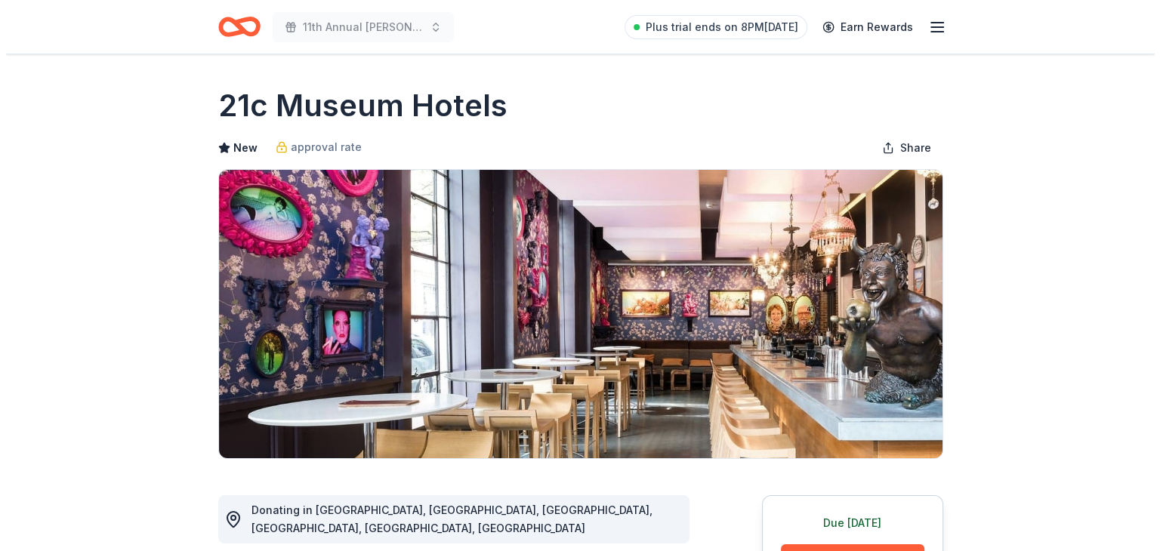
scroll to position [482, 0]
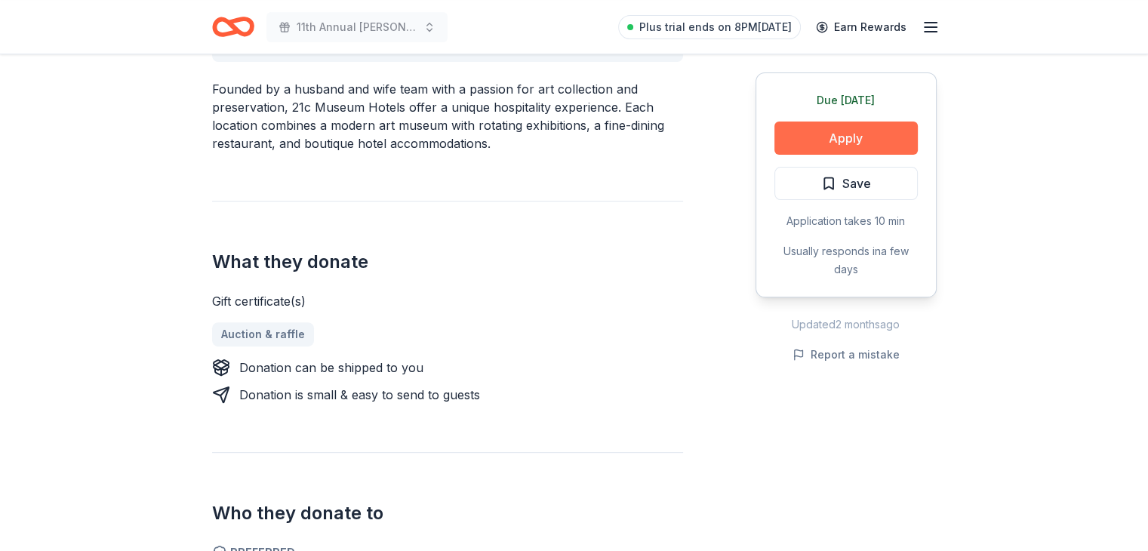
click at [853, 134] on button "Apply" at bounding box center [846, 138] width 143 height 33
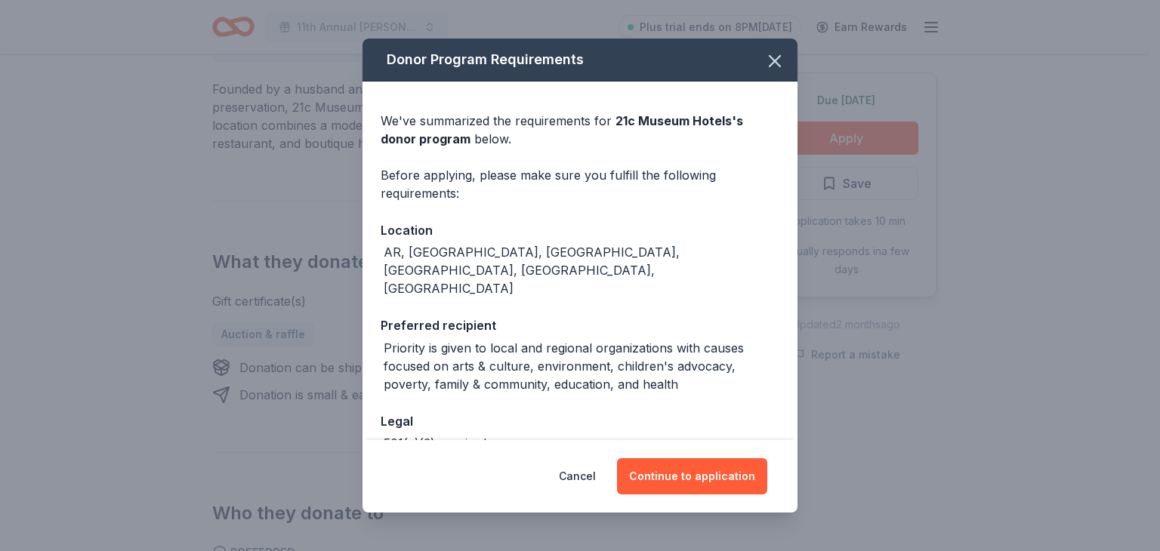
click at [798, 410] on div "Donor Program Requirements We've summarized the requirements for 21c Museum Hot…" at bounding box center [580, 275] width 1160 height 551
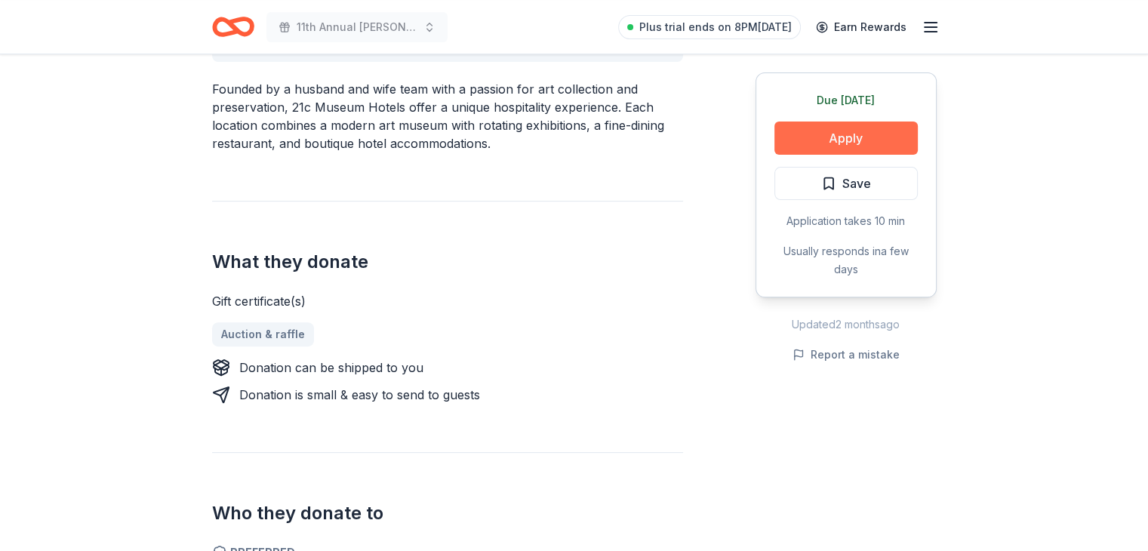
click at [829, 140] on button "Apply" at bounding box center [846, 138] width 143 height 33
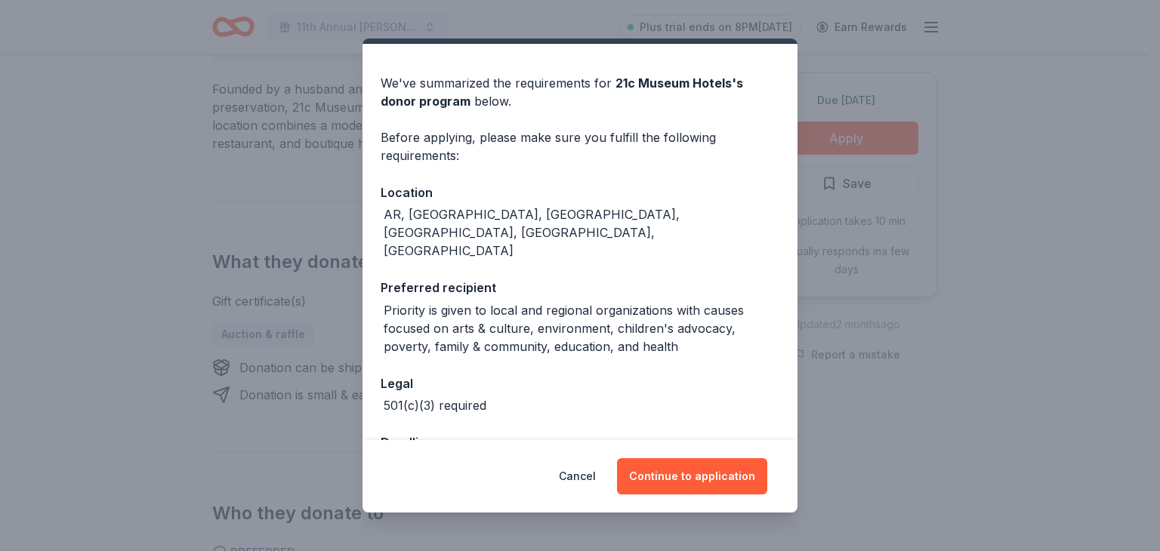
scroll to position [56, 0]
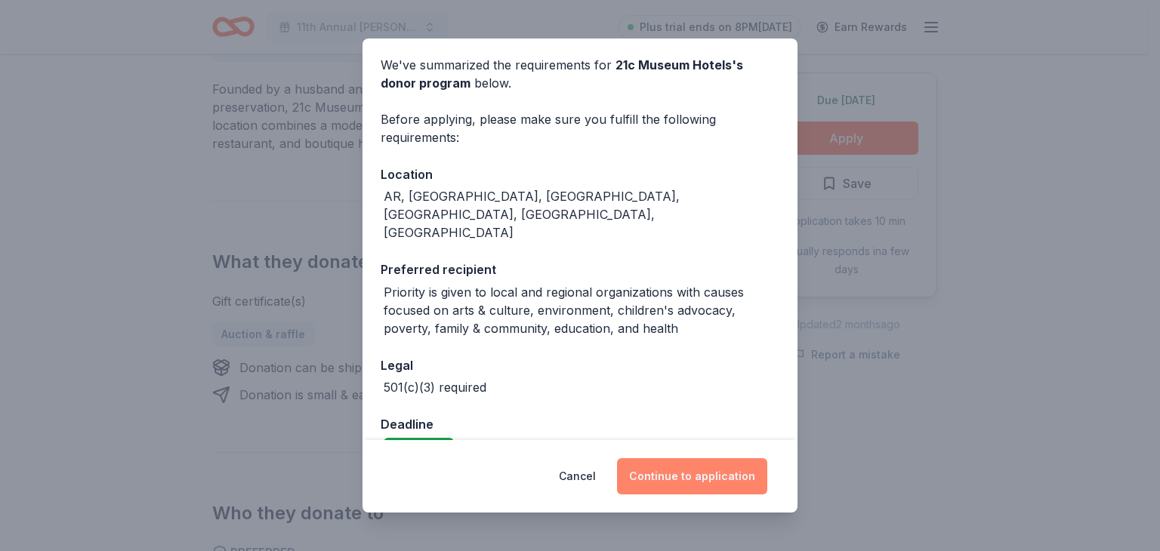
click at [676, 469] on button "Continue to application" at bounding box center [692, 476] width 150 height 36
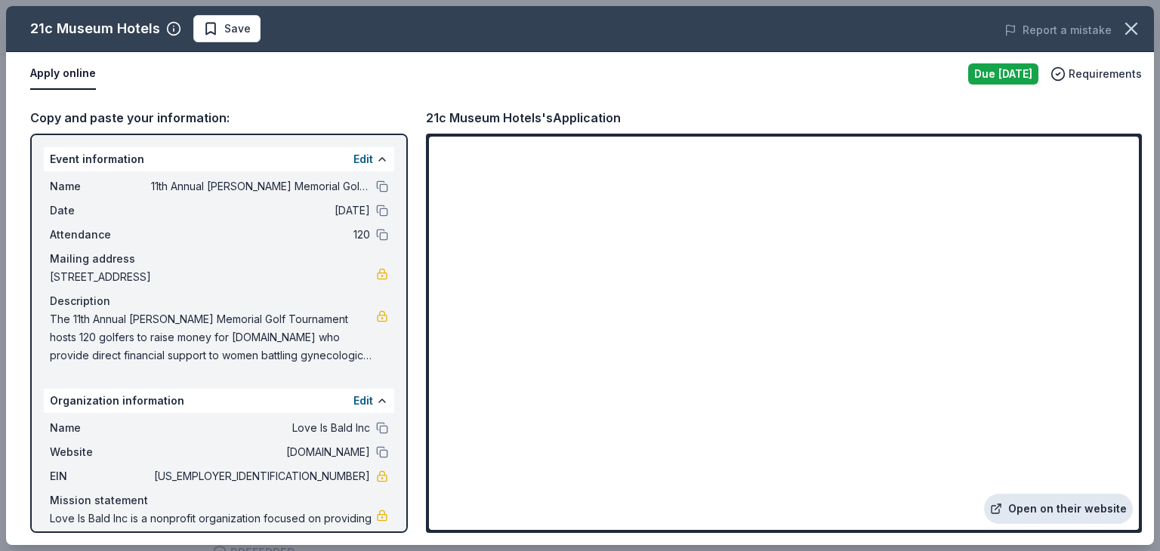
click at [1009, 507] on link "Open on their website" at bounding box center [1058, 509] width 149 height 30
click at [1045, 503] on link "Open on their website" at bounding box center [1058, 509] width 149 height 30
click at [997, 503] on icon at bounding box center [996, 509] width 12 height 12
